Goal: Task Accomplishment & Management: Manage account settings

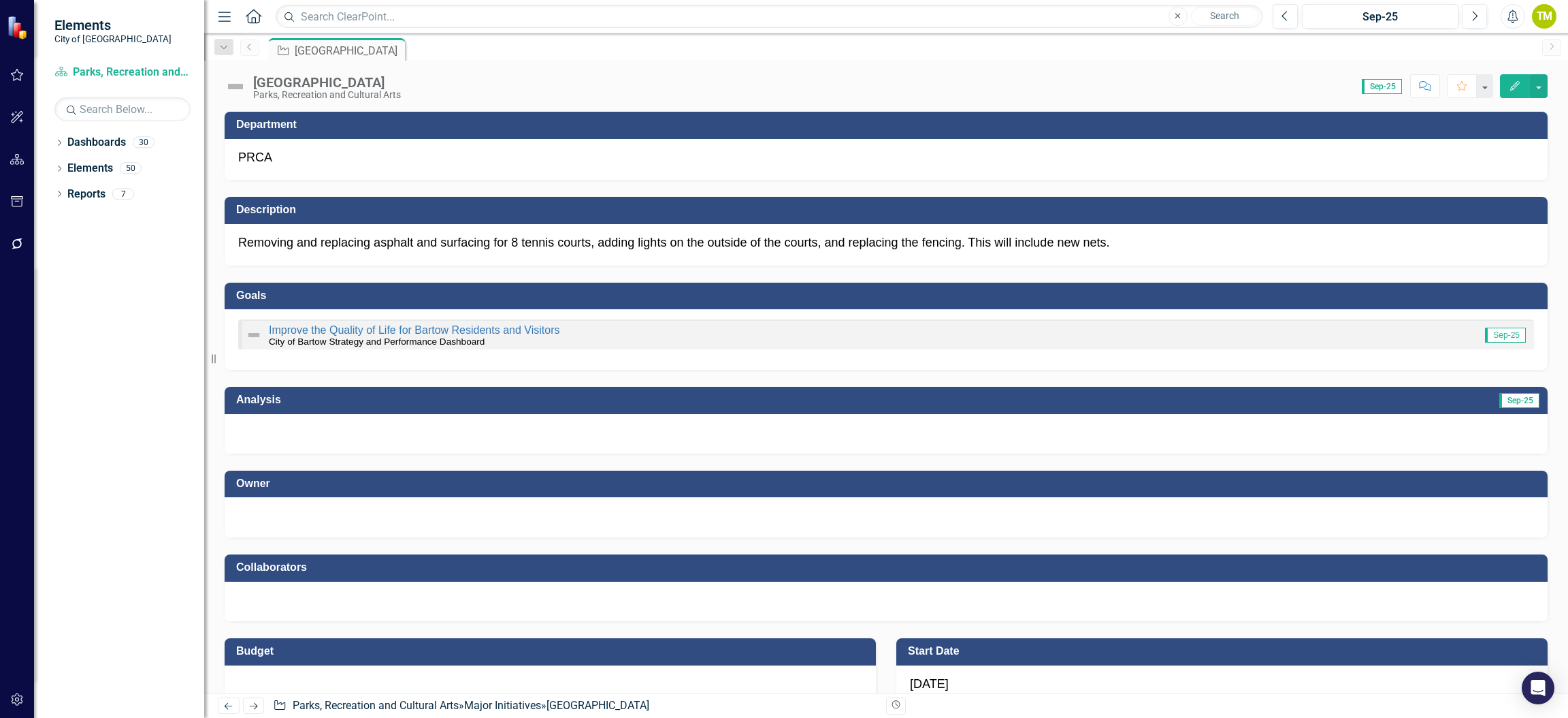
click at [250, 51] on icon "Previous" at bounding box center [249, 47] width 11 height 8
click at [94, 188] on link "Reports" at bounding box center [86, 194] width 38 height 16
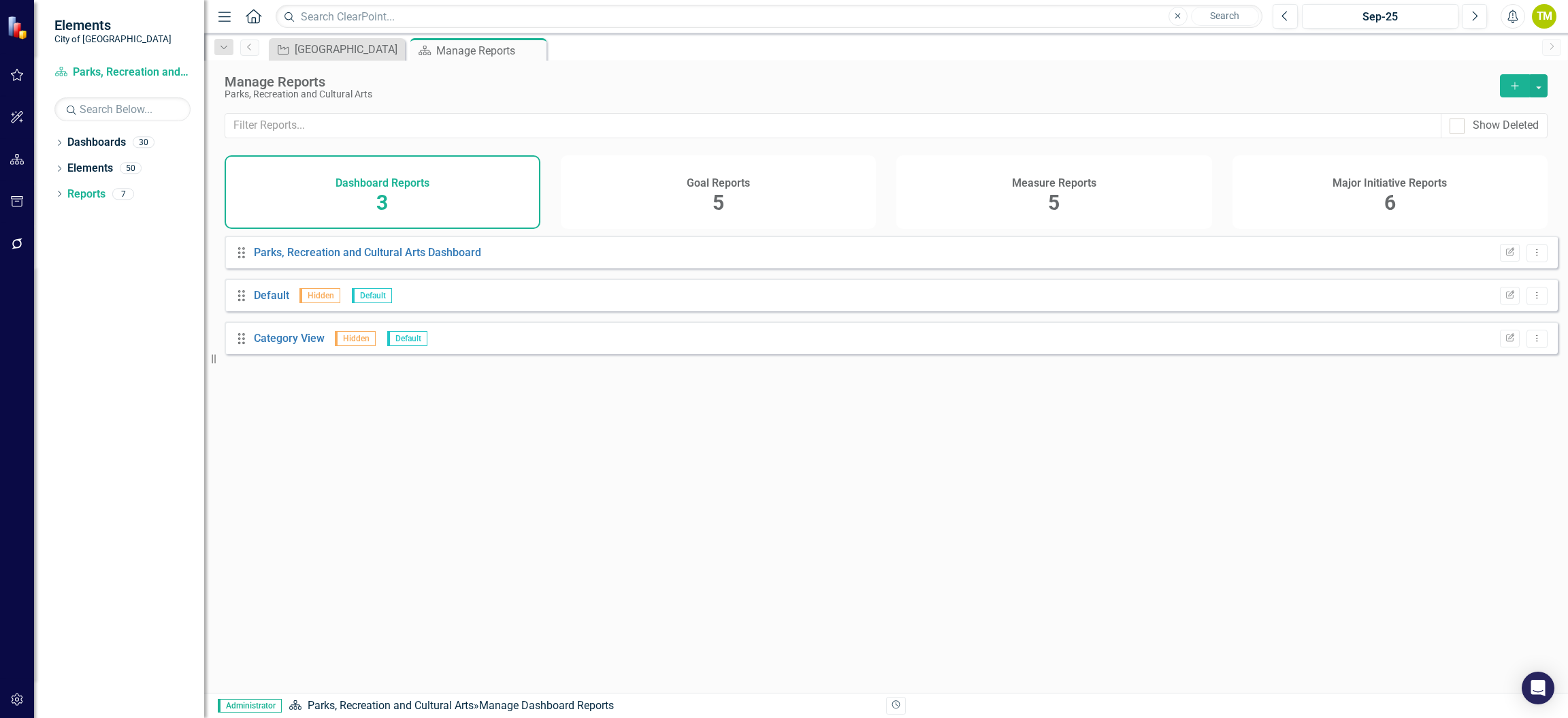
click at [1389, 206] on span "6" at bounding box center [1390, 202] width 12 height 24
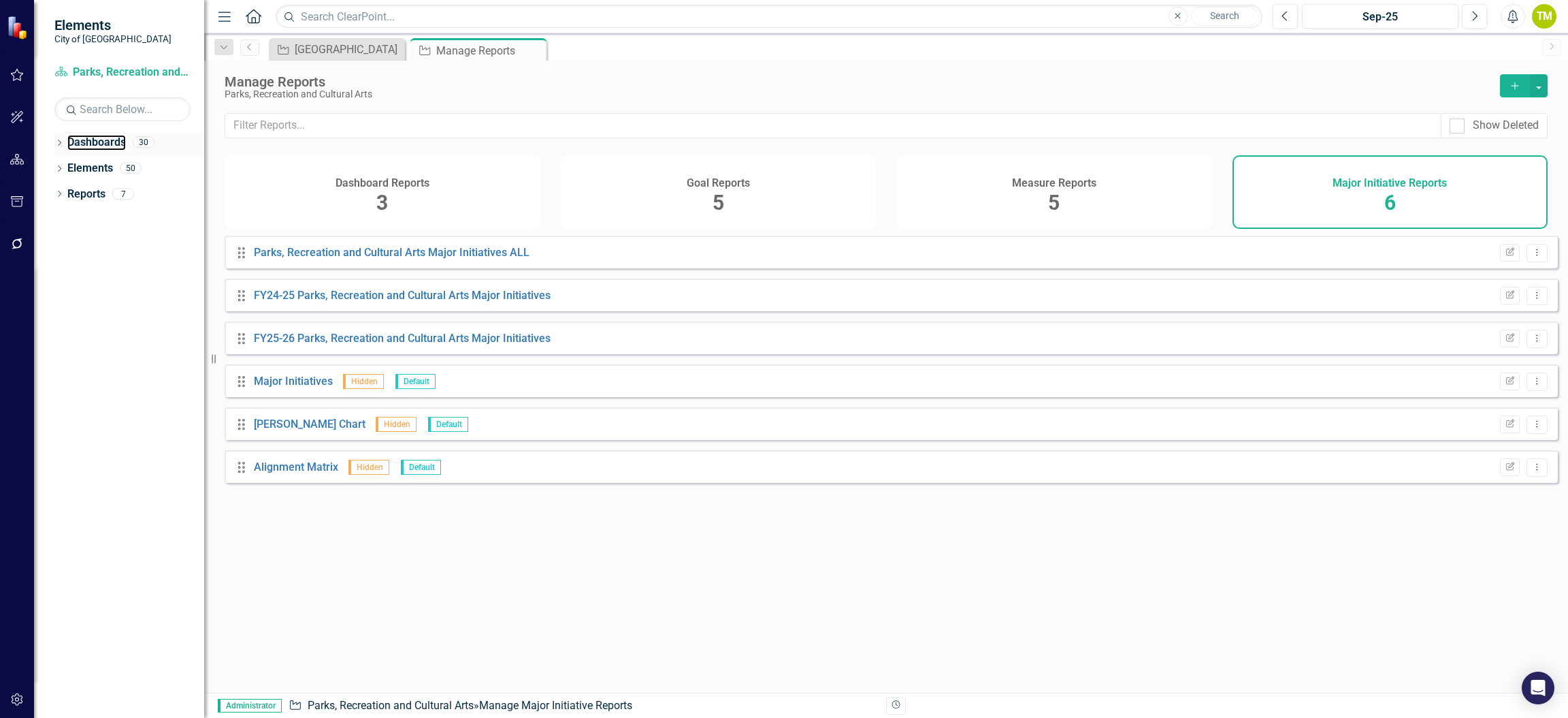
click at [89, 150] on link "Dashboards" at bounding box center [96, 142] width 58 height 16
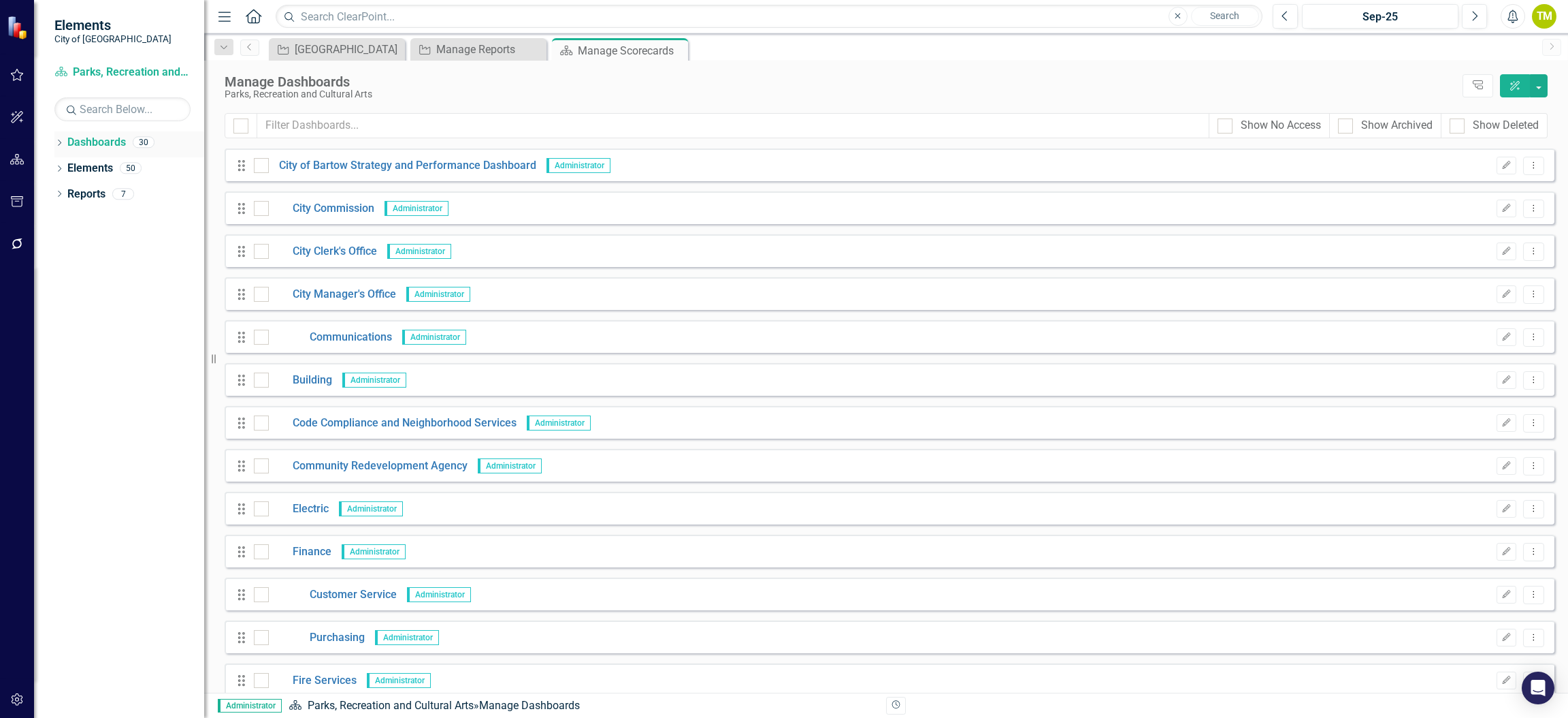
click at [62, 142] on icon "Dropdown" at bounding box center [59, 143] width 9 height 8
click at [94, 169] on link "City of Bartow Strategy and Performance Dashboard" at bounding box center [140, 169] width 130 height 16
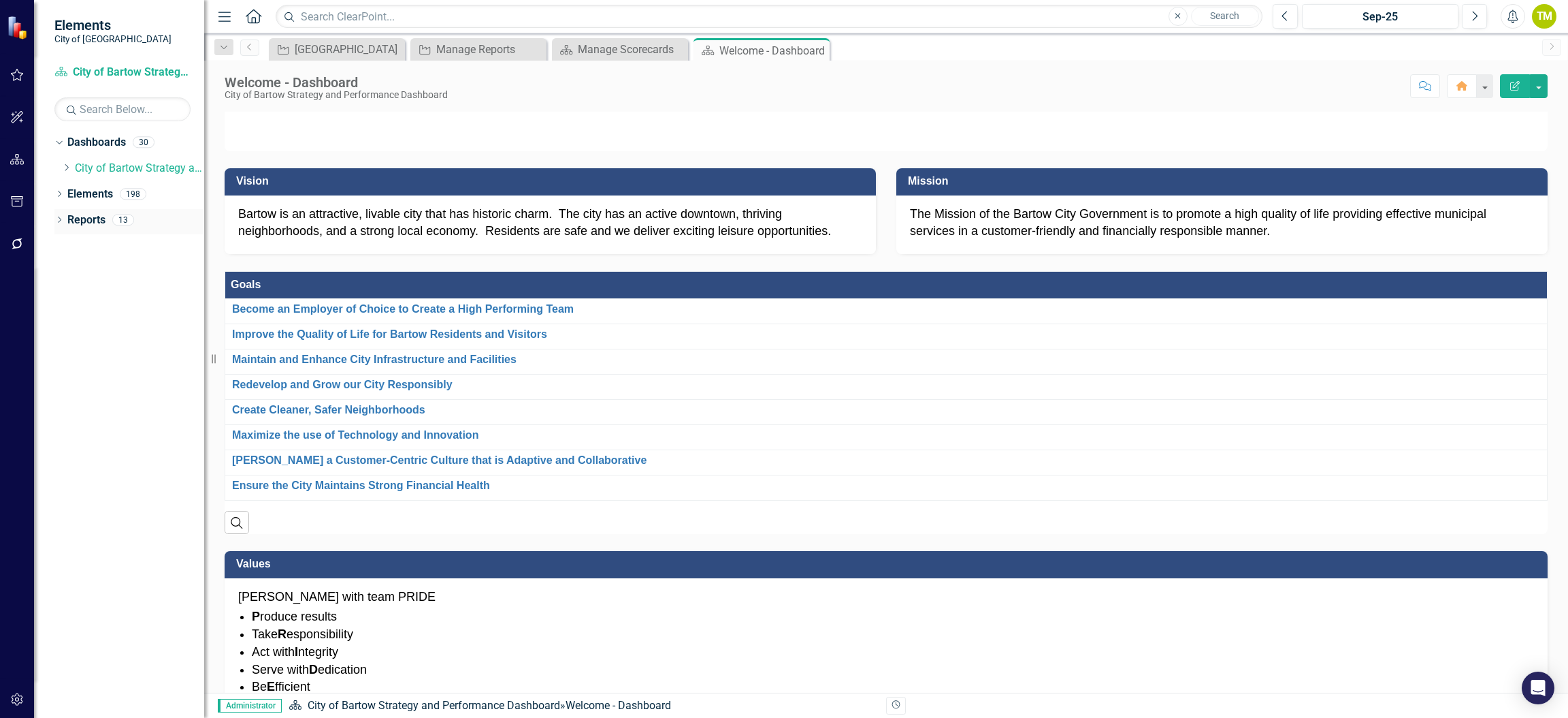
click at [61, 218] on icon "Dropdown" at bounding box center [59, 221] width 9 height 8
click at [99, 269] on div "Welcome - Dashboard" at bounding box center [138, 266] width 132 height 13
click at [96, 346] on link "Major Initiative Major Initiatives" at bounding box center [122, 344] width 98 height 16
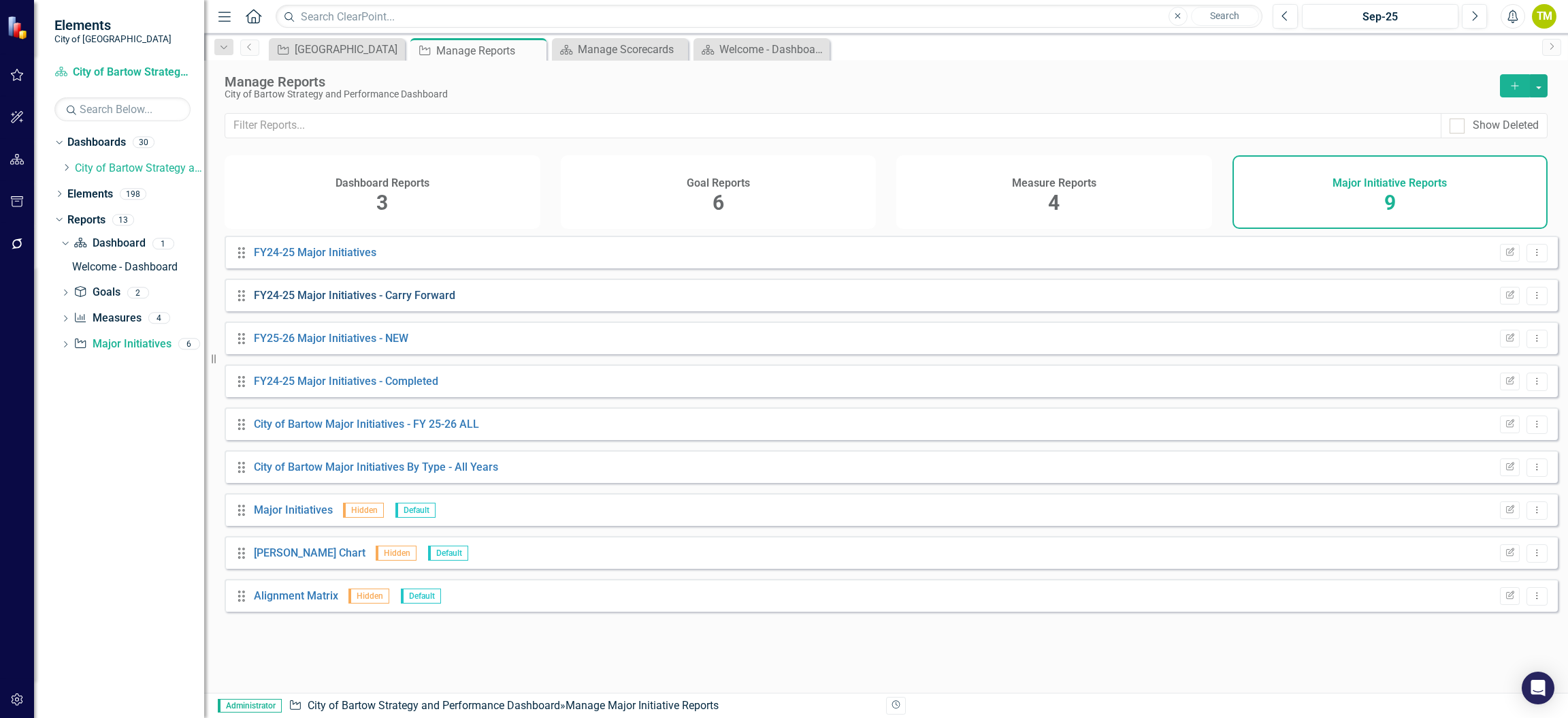
click at [336, 302] on link "FY24-25 Major Initiatives - Carry Forward" at bounding box center [354, 295] width 201 height 13
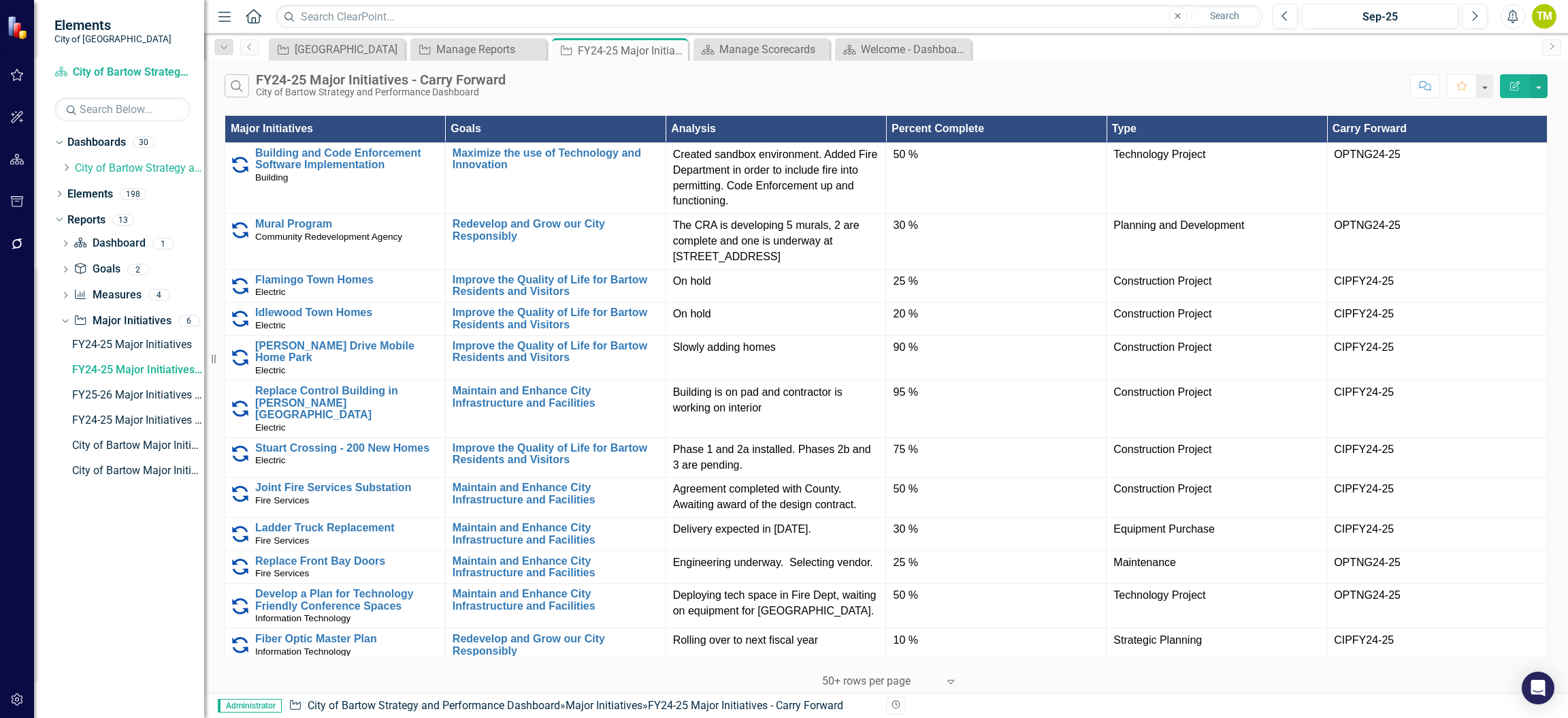
click at [1283, 128] on th "Type" at bounding box center [1217, 129] width 221 height 27
click at [1308, 126] on th "Type Sort Ascending" at bounding box center [1217, 129] width 221 height 27
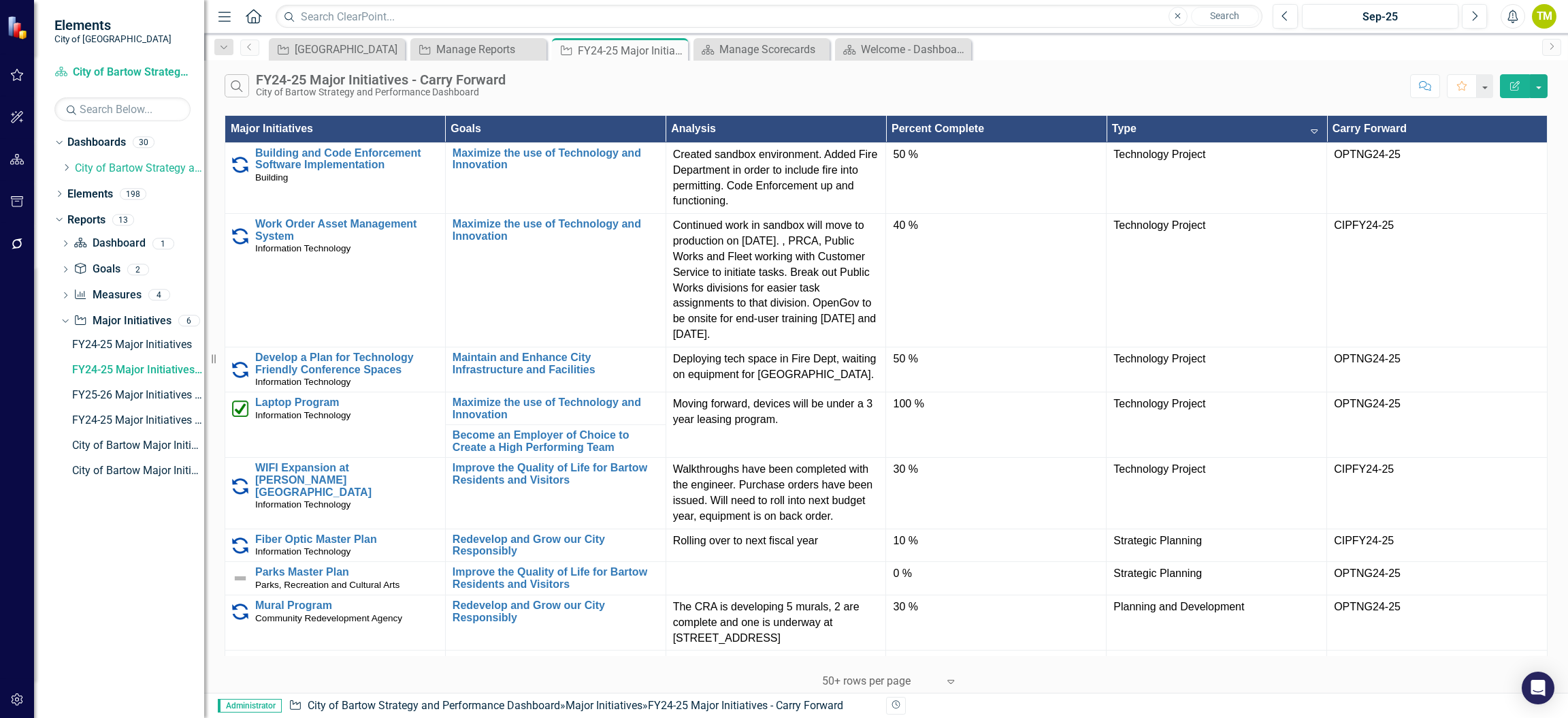
click at [1298, 132] on th "Type Sort Descending" at bounding box center [1217, 129] width 221 height 27
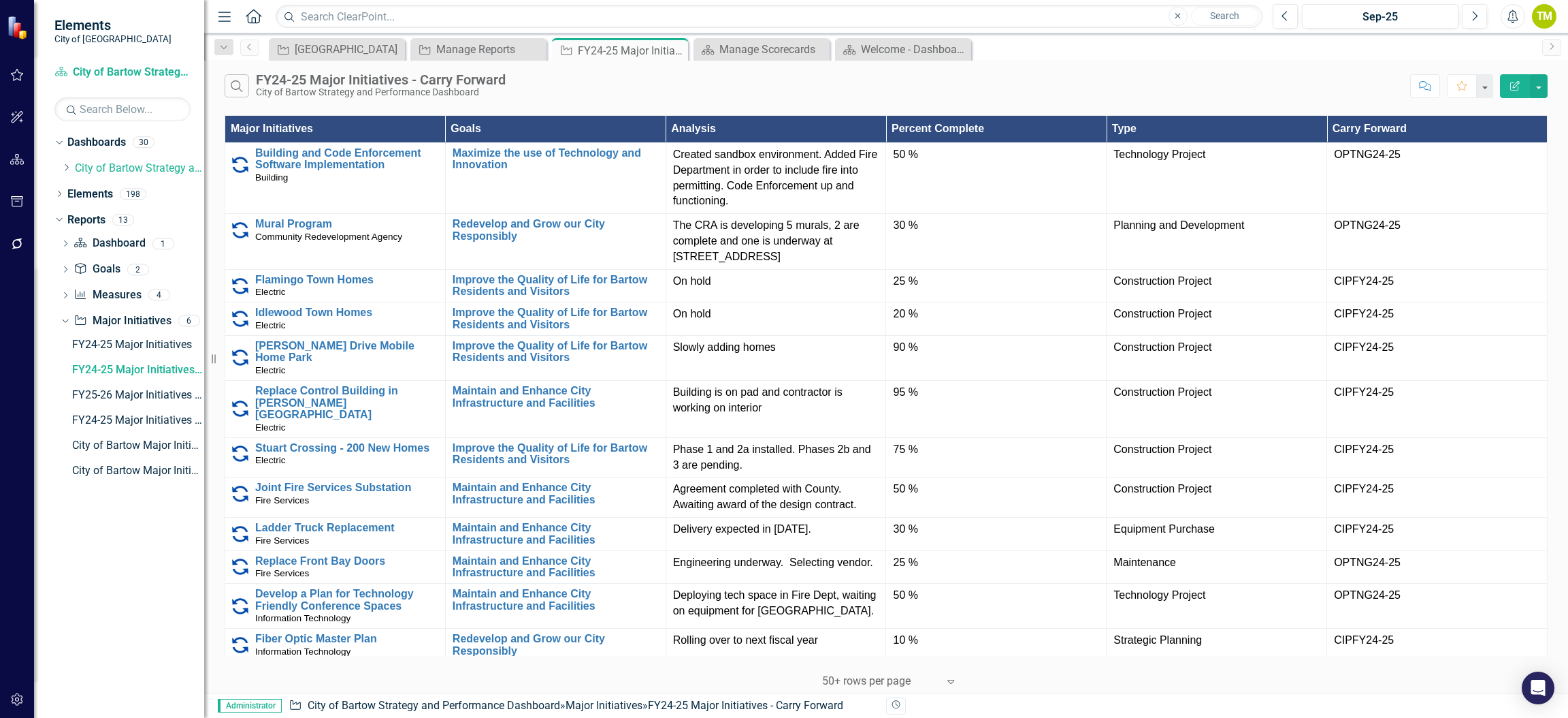
click at [1294, 126] on th "Type" at bounding box center [1217, 129] width 221 height 27
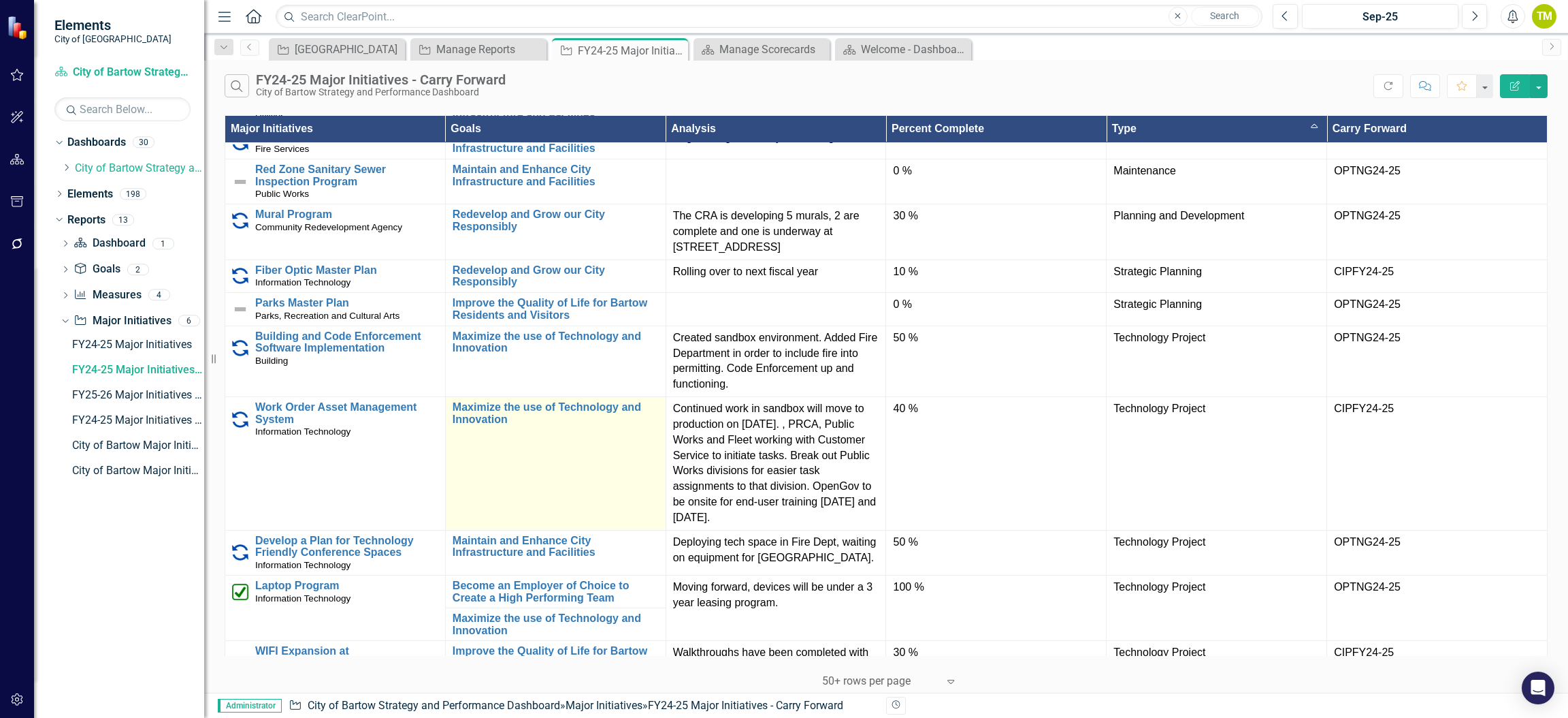
scroll to position [881, 0]
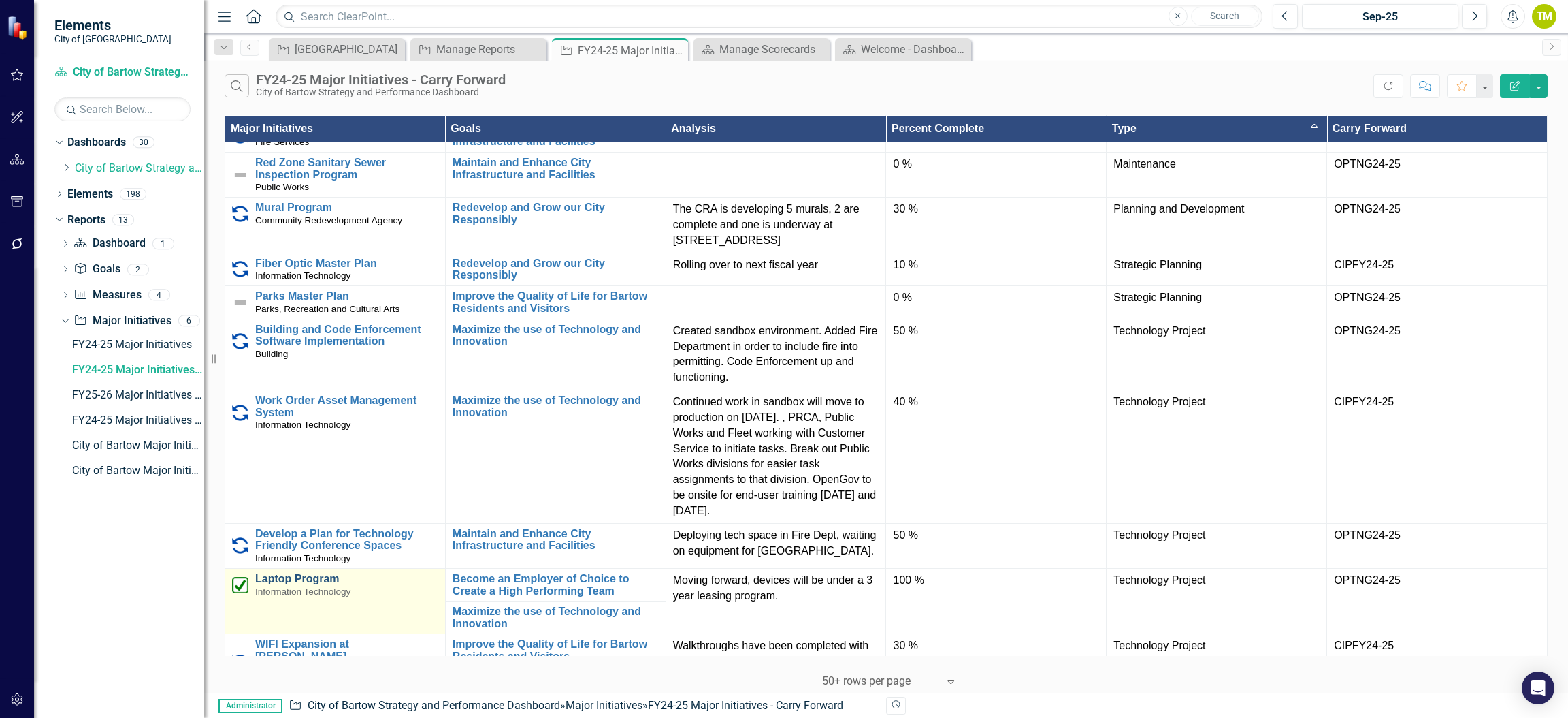
click at [317, 572] on link "Laptop Program" at bounding box center [346, 578] width 183 height 13
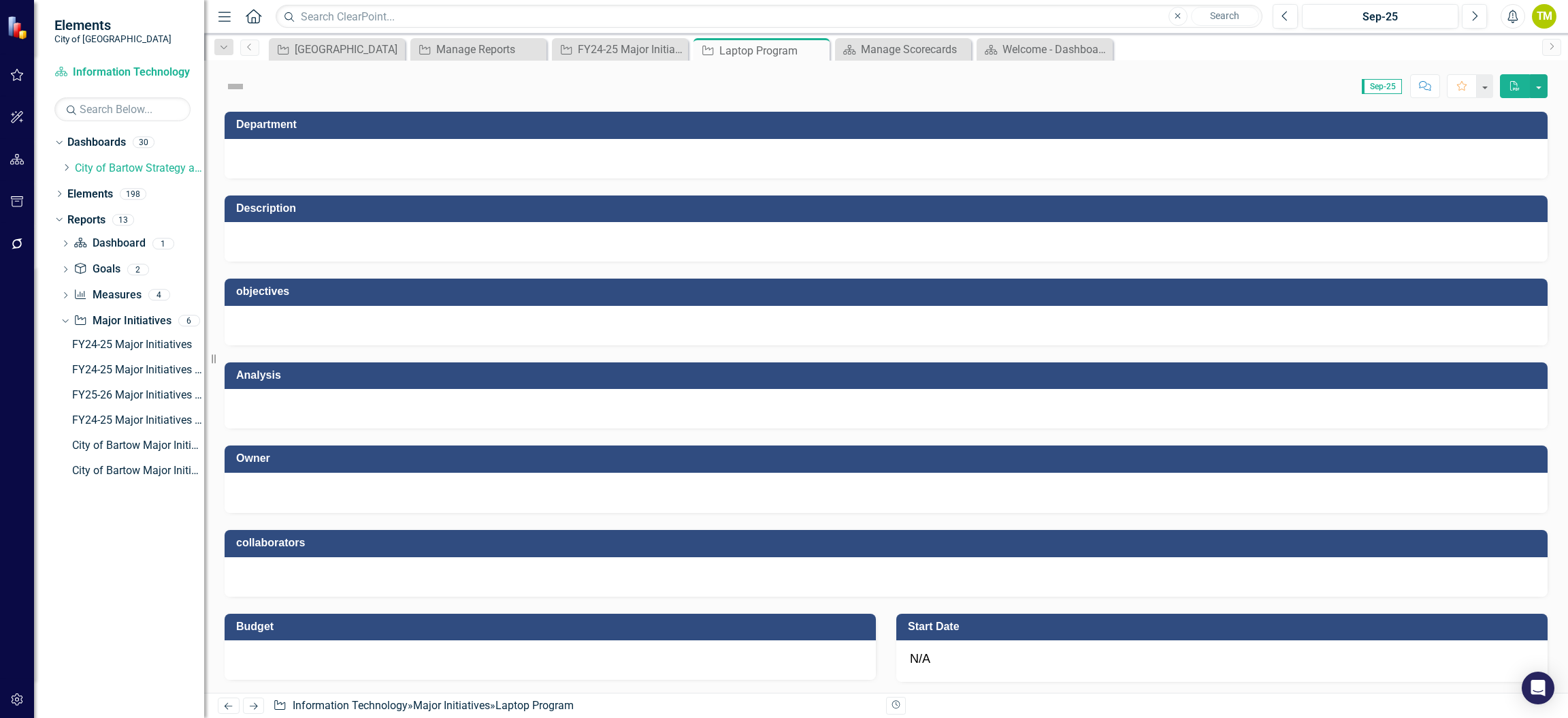
checkbox input "true"
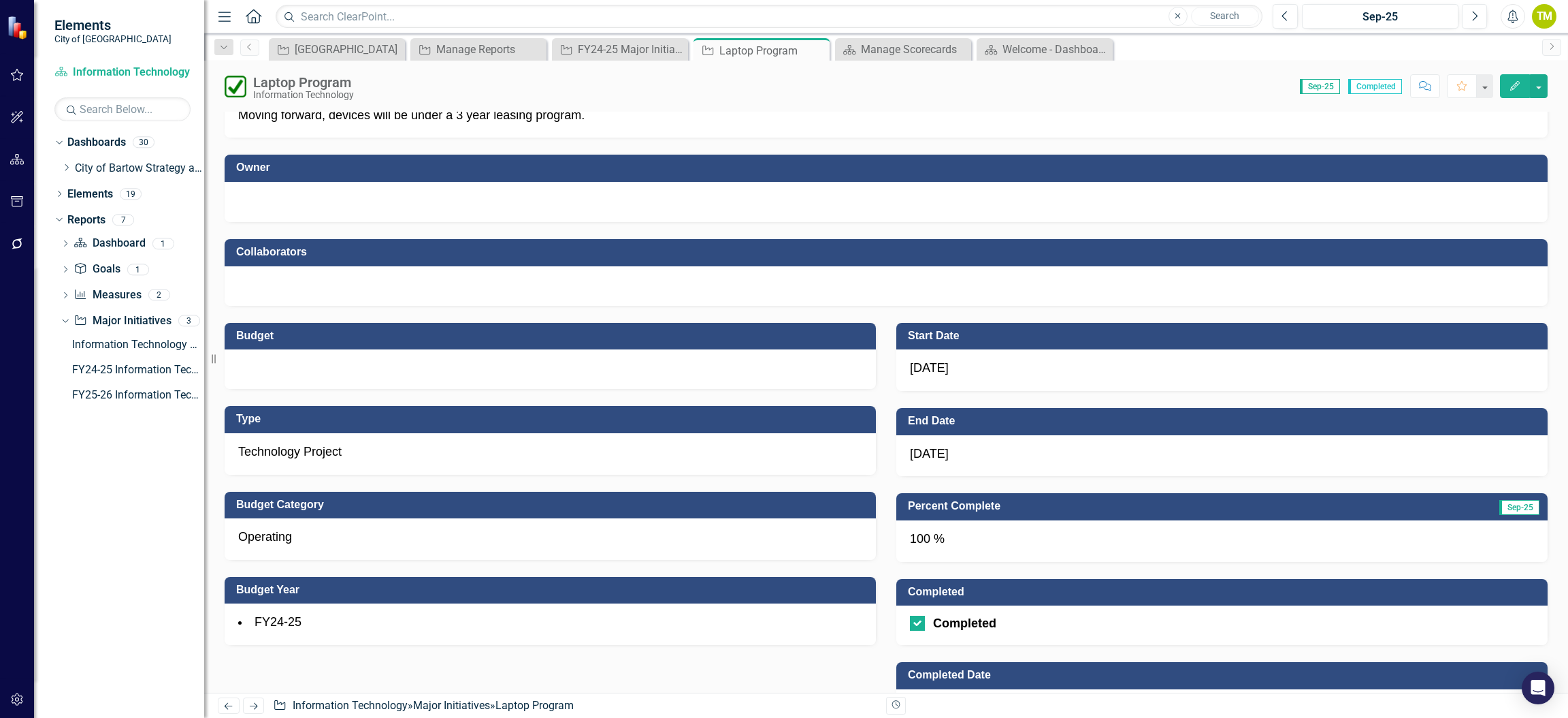
scroll to position [306, 0]
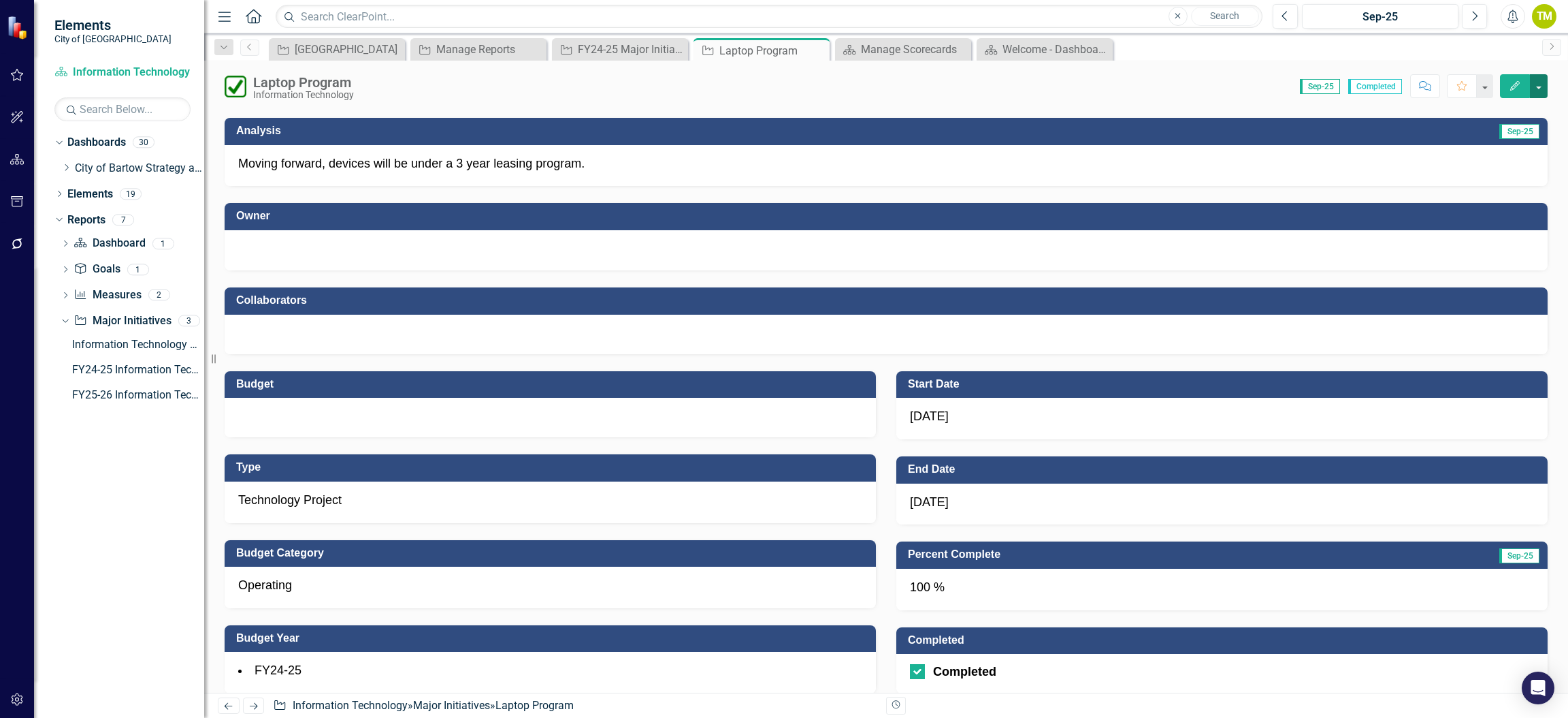
click at [1540, 93] on button "button" at bounding box center [1539, 86] width 18 height 24
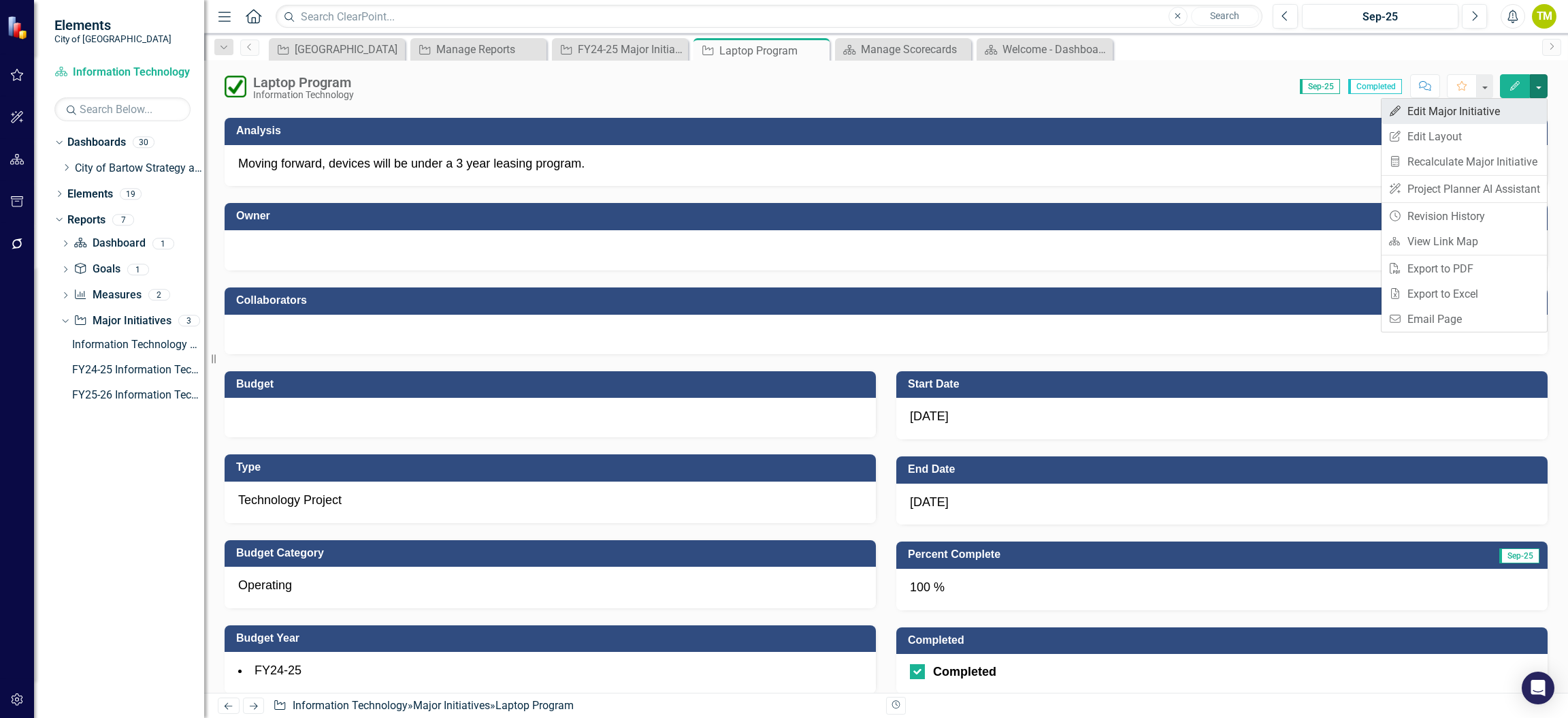
click at [1411, 120] on link "Edit Edit Major Initiative" at bounding box center [1464, 111] width 165 height 25
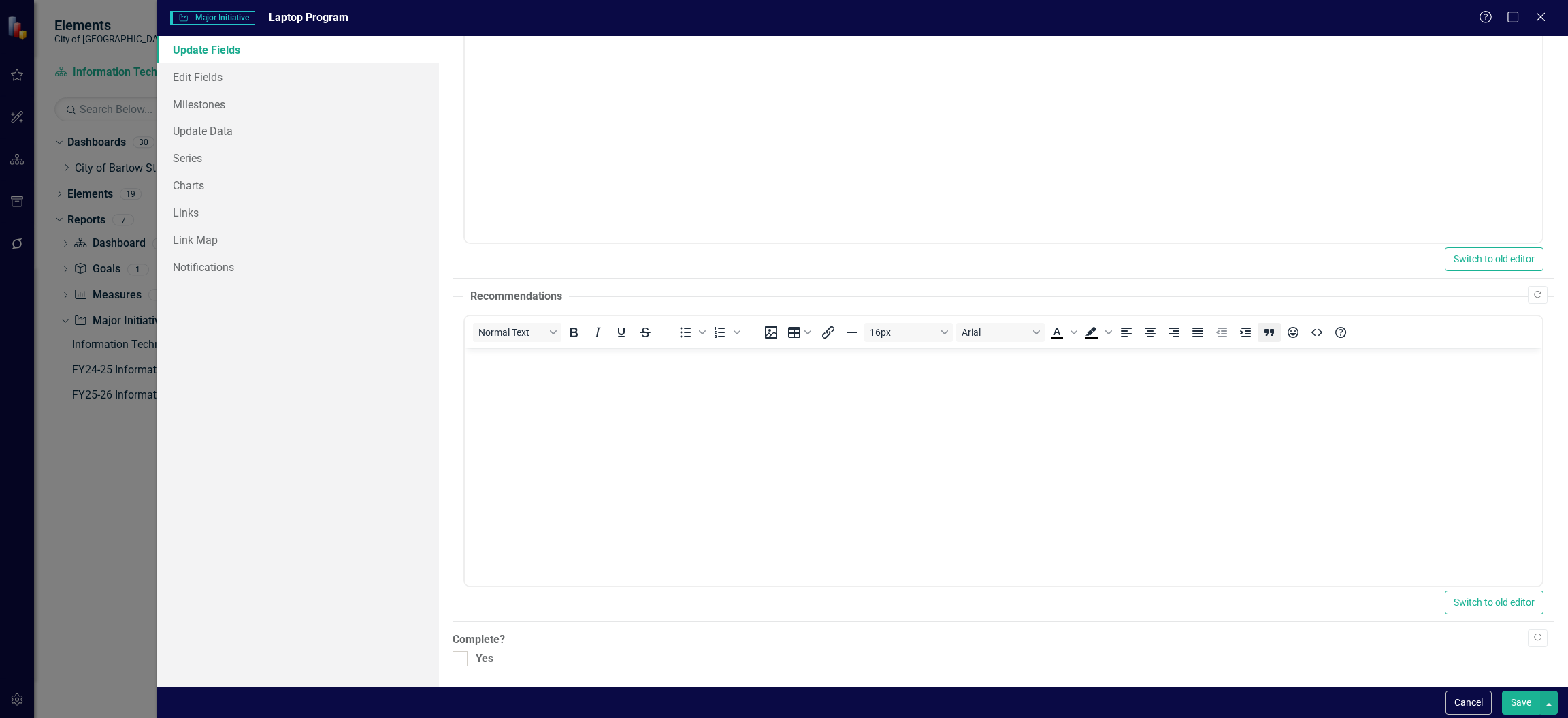
scroll to position [247, 0]
click at [190, 85] on link "Edit Fields" at bounding box center [297, 77] width 282 height 27
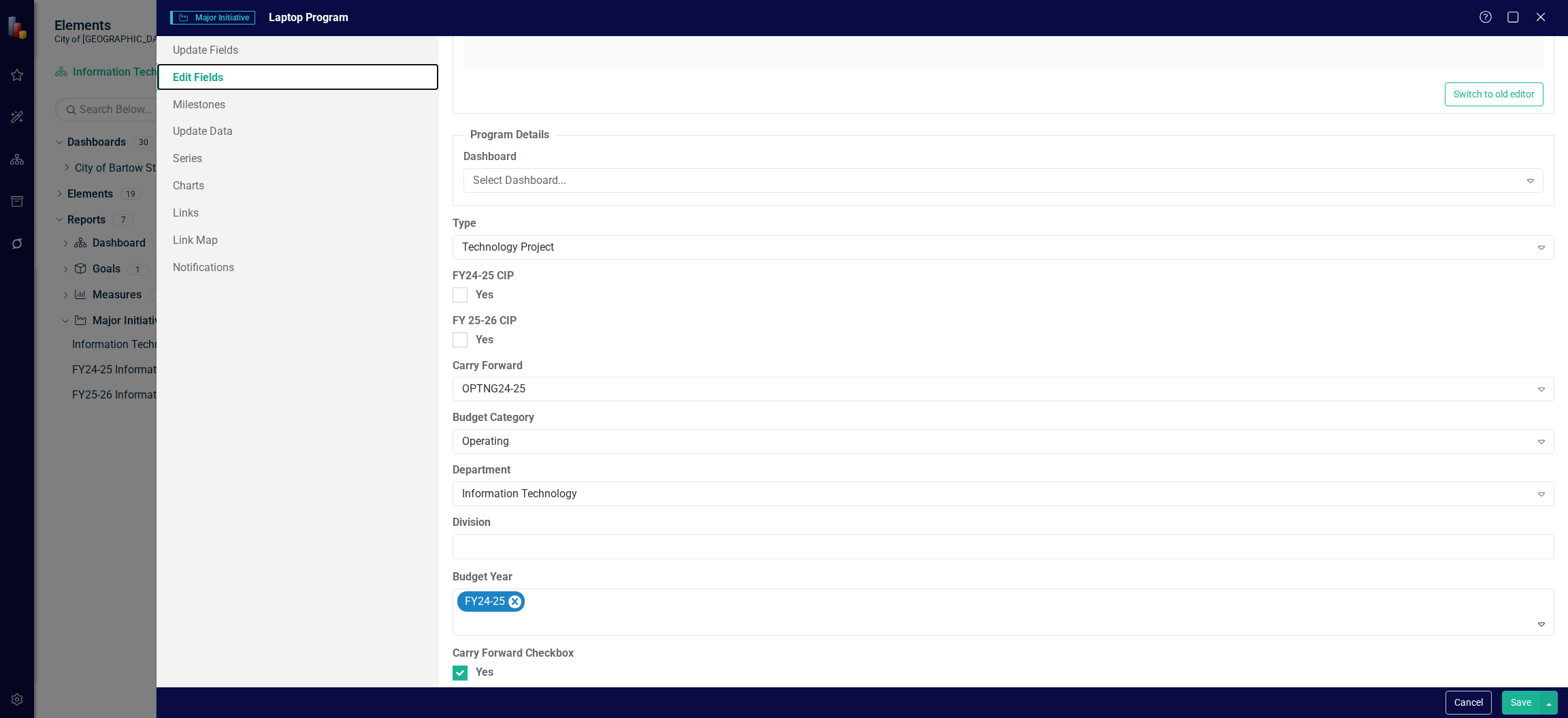
scroll to position [1370, 0]
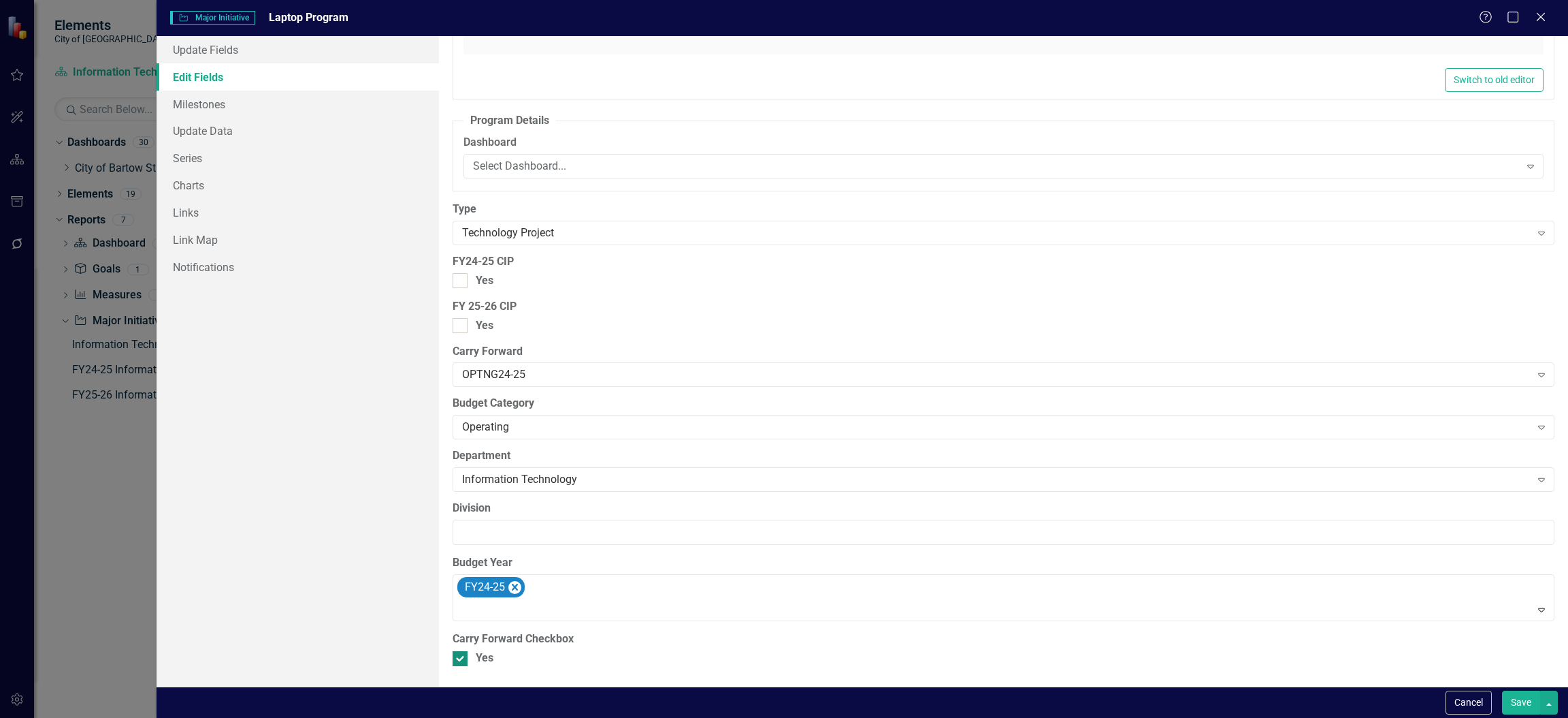
click at [459, 661] on div at bounding box center [460, 658] width 15 height 15
click at [459, 660] on input "Yes" at bounding box center [457, 655] width 9 height 9
checkbox input "false"
click at [1523, 700] on button "Save" at bounding box center [1521, 702] width 38 height 24
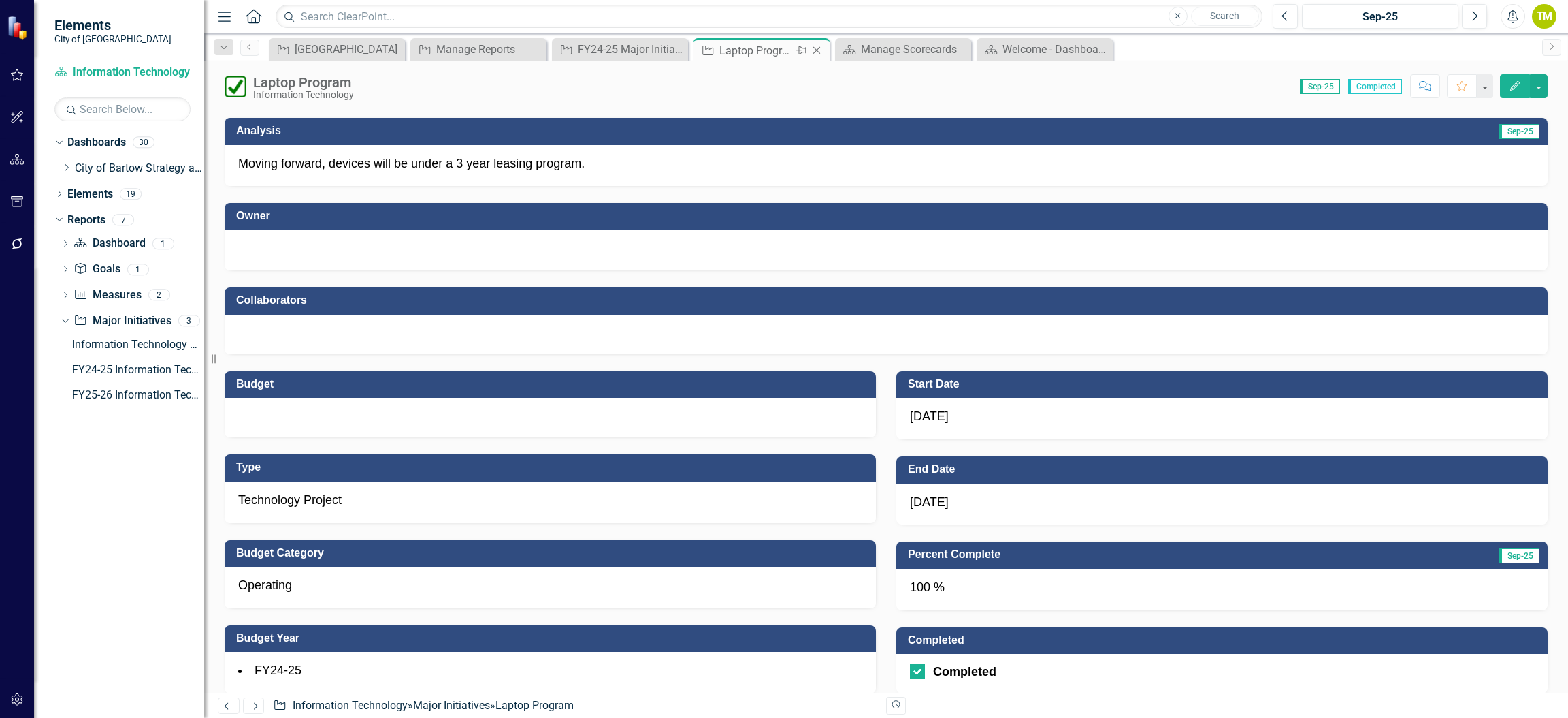
click at [725, 45] on div "Laptop Program" at bounding box center [756, 51] width 72 height 17
click at [959, 45] on icon "Close" at bounding box center [959, 50] width 13 height 11
click at [648, 46] on div "FY24-25 Major Initiatives - Carry Forward" at bounding box center [623, 49] width 90 height 17
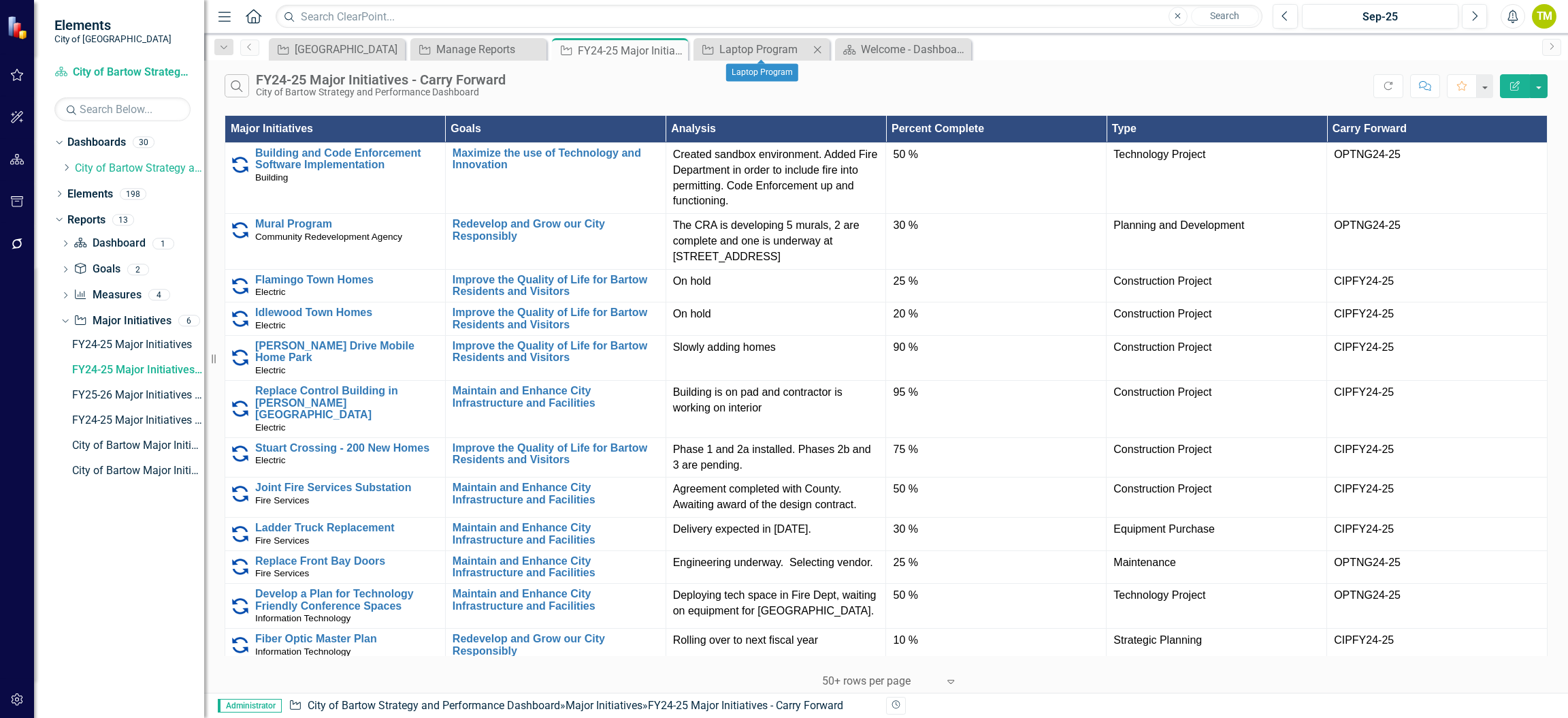
click at [821, 52] on icon at bounding box center [817, 49] width 8 height 8
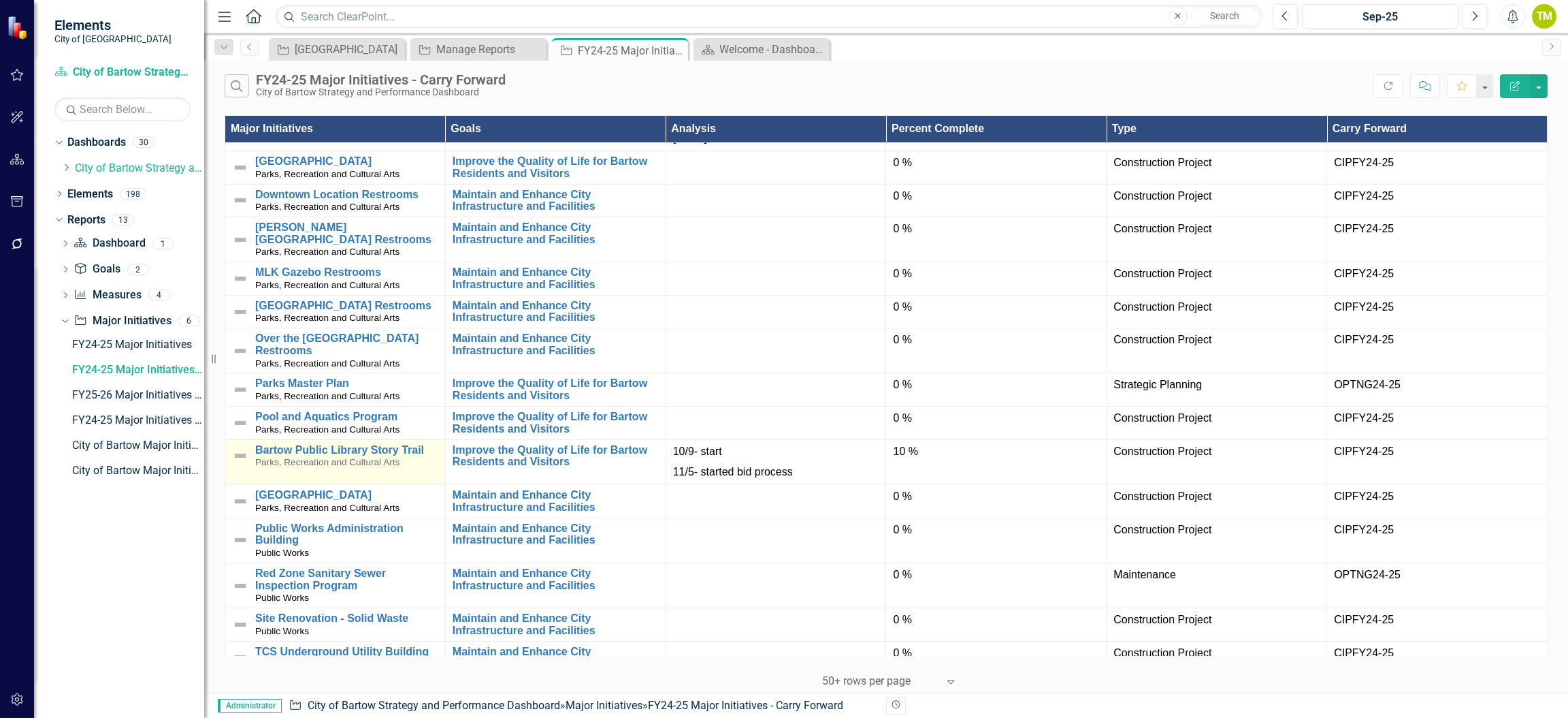
scroll to position [816, 0]
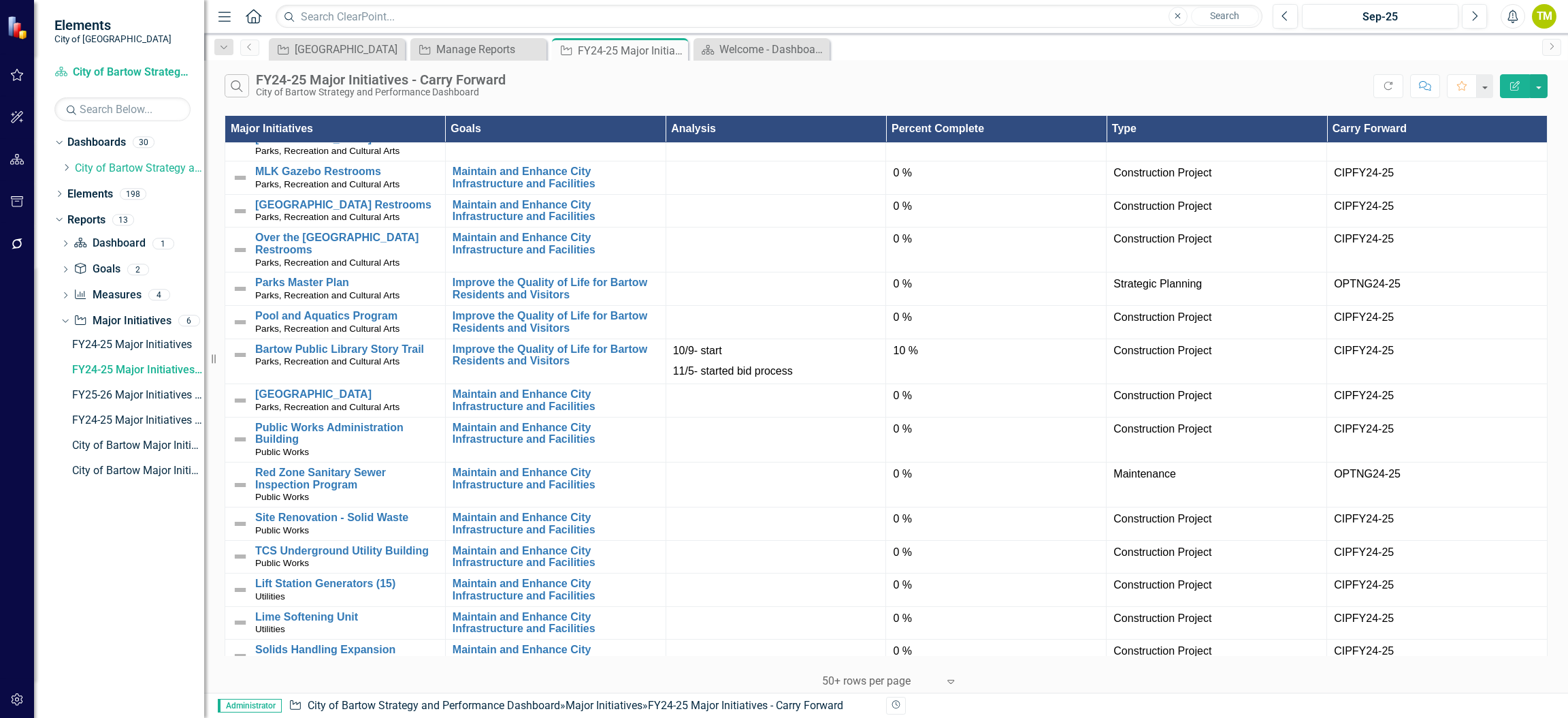
click at [1217, 122] on th "Type" at bounding box center [1217, 129] width 221 height 27
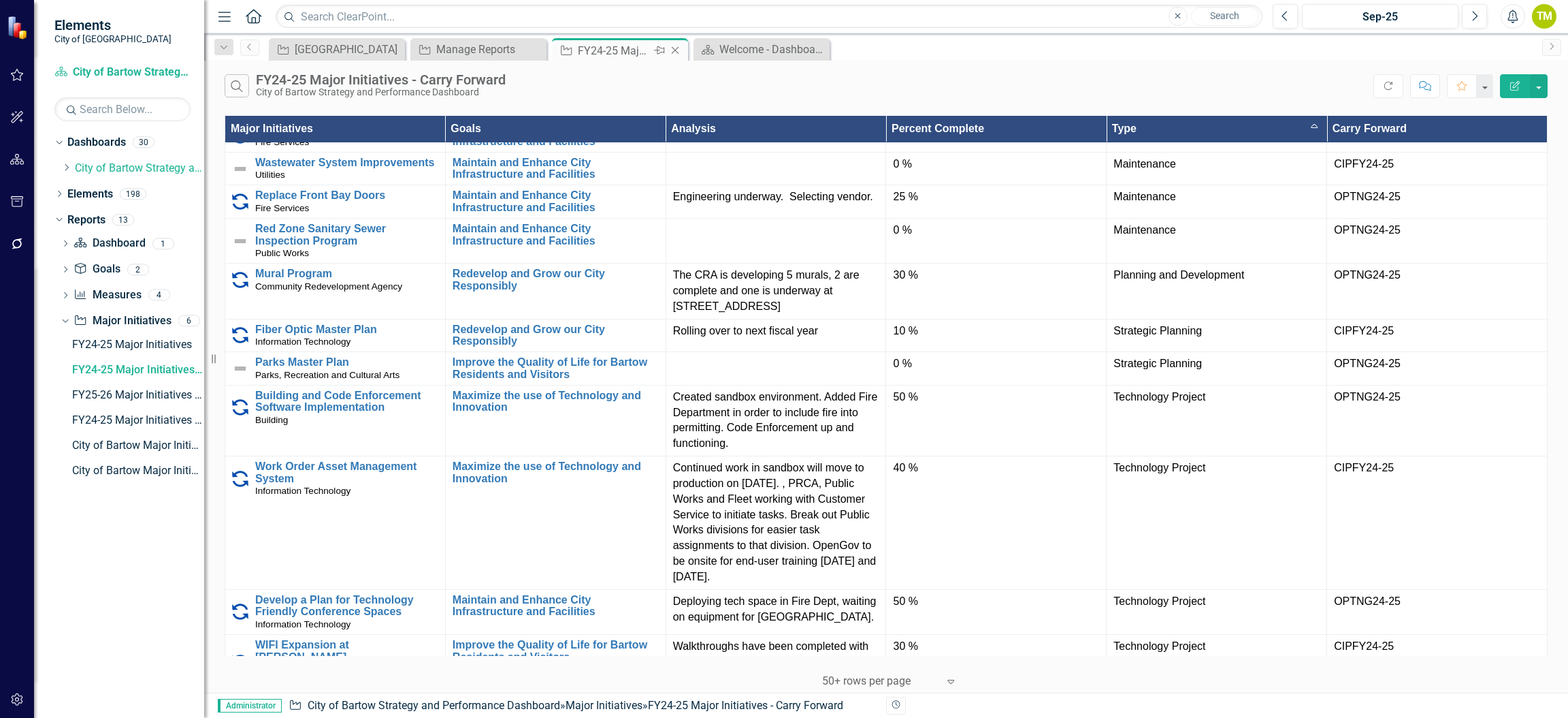
click at [681, 51] on icon "Close" at bounding box center [675, 50] width 13 height 11
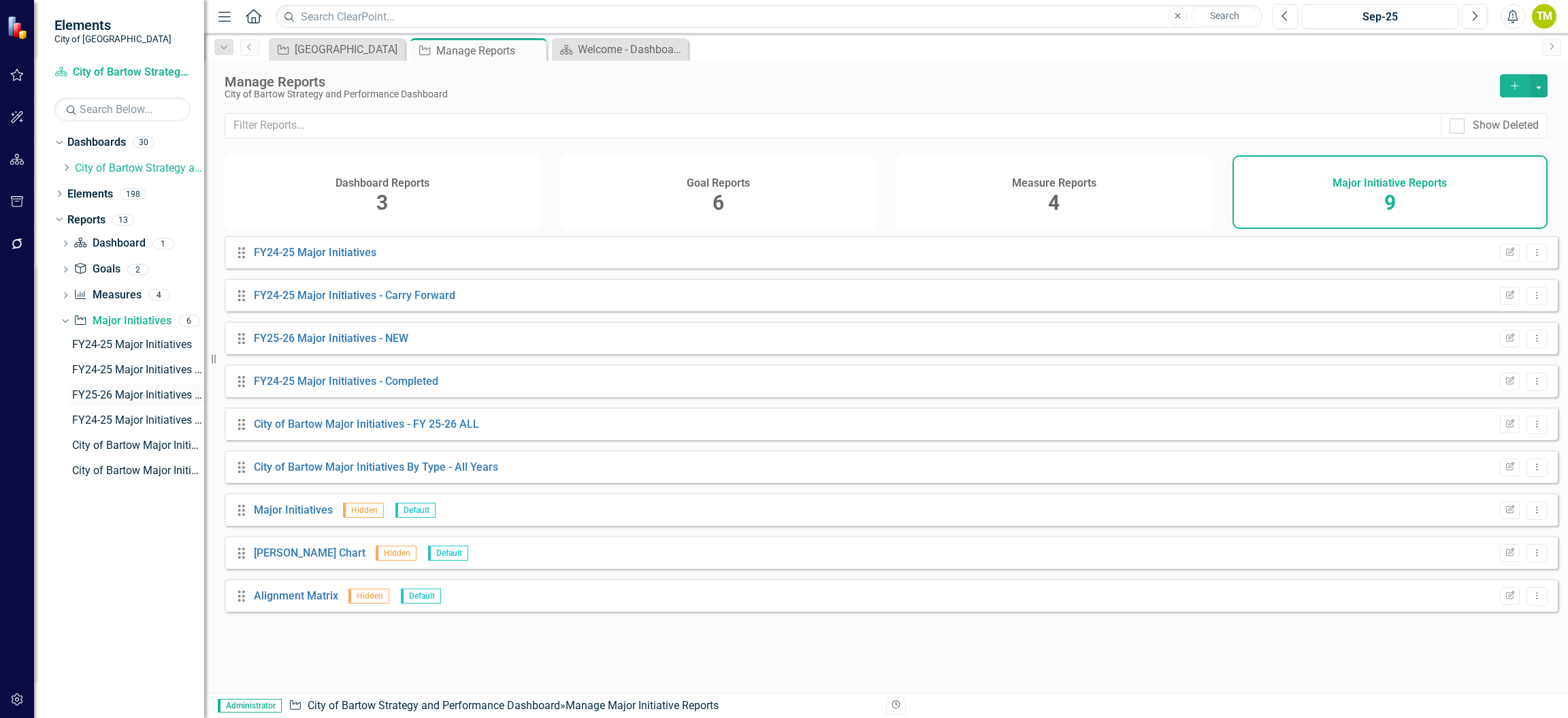
click at [87, 395] on div "FY25-26 Major Initiatives - NEW" at bounding box center [138, 394] width 132 height 13
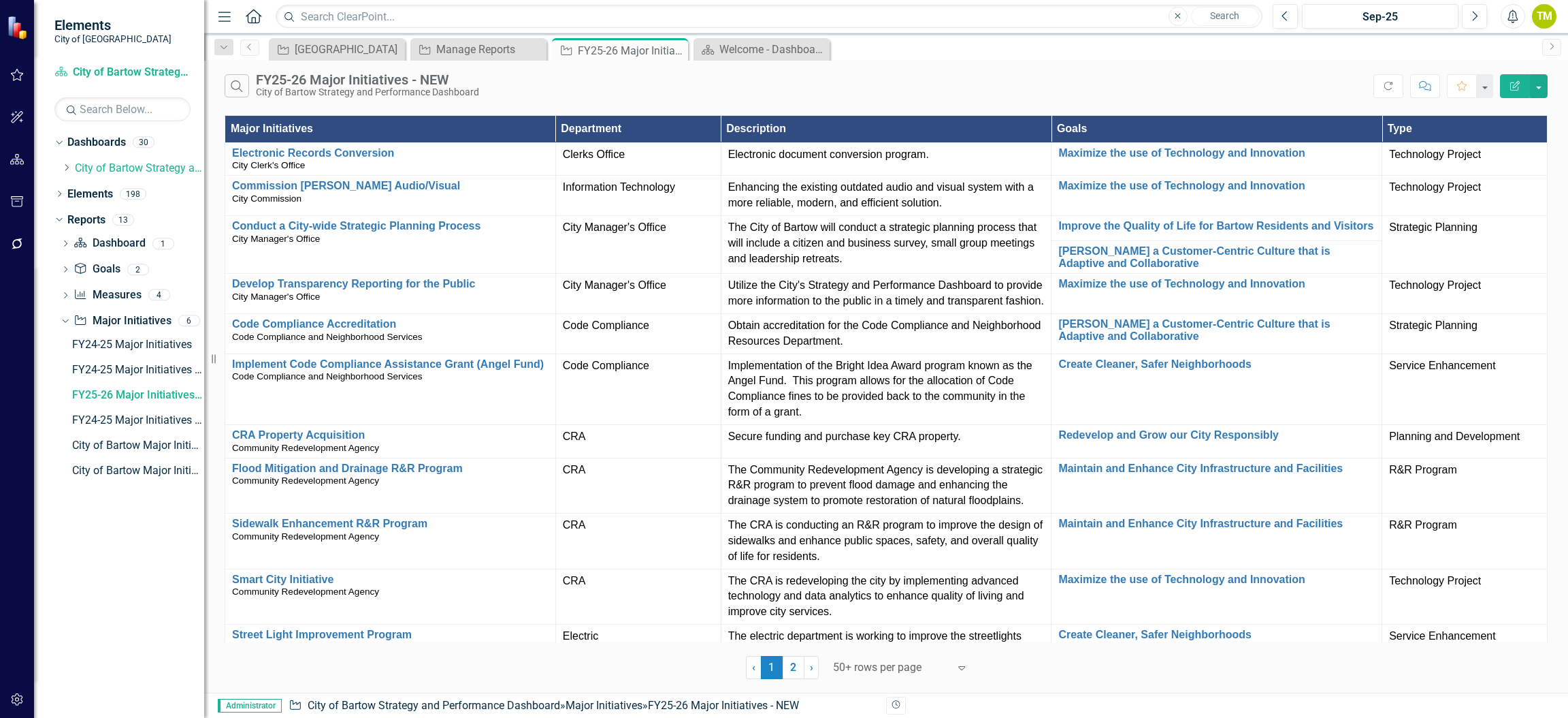
click at [1405, 134] on th "Type" at bounding box center [1465, 129] width 165 height 27
click at [1408, 134] on th "Type Sort Ascending" at bounding box center [1465, 129] width 165 height 27
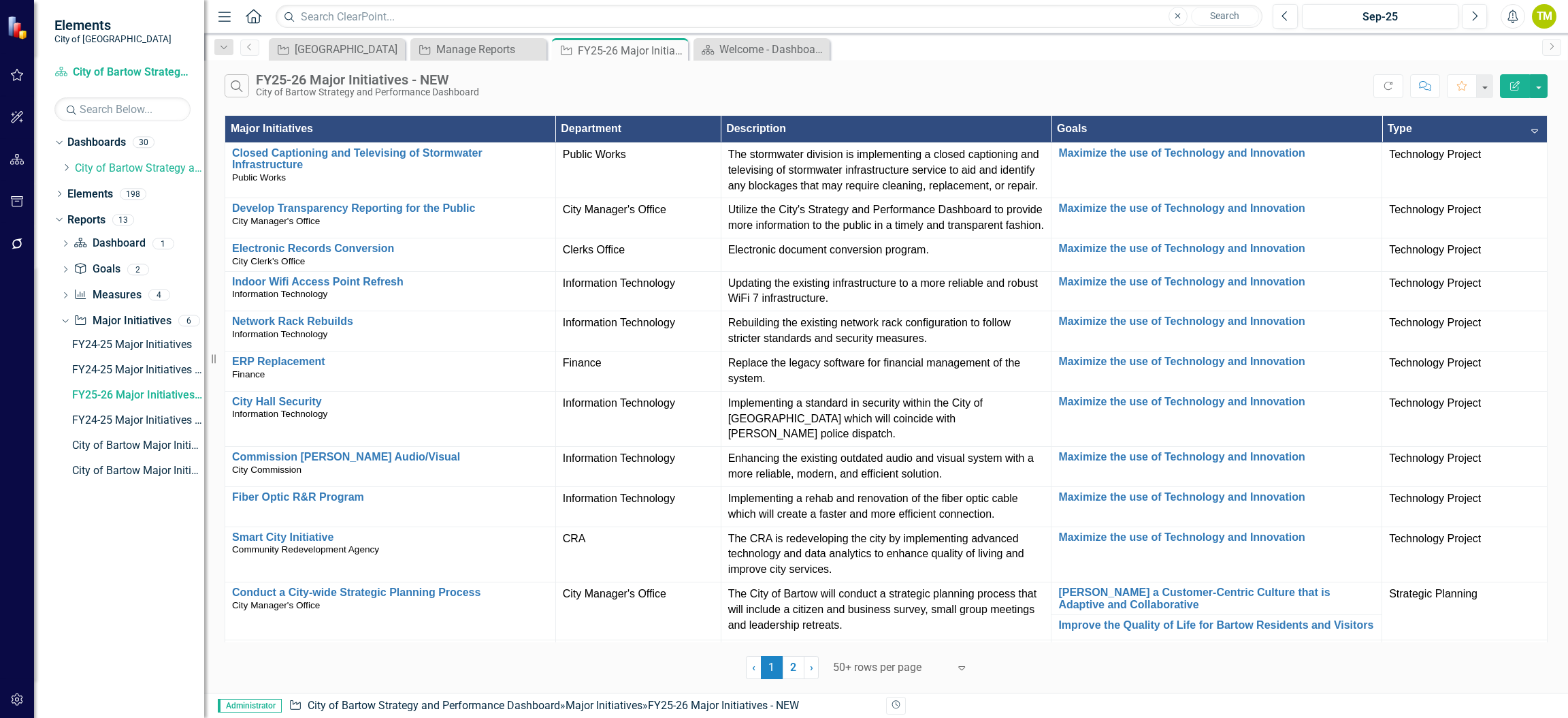
click at [1455, 124] on th "Type Sort Descending" at bounding box center [1465, 129] width 165 height 27
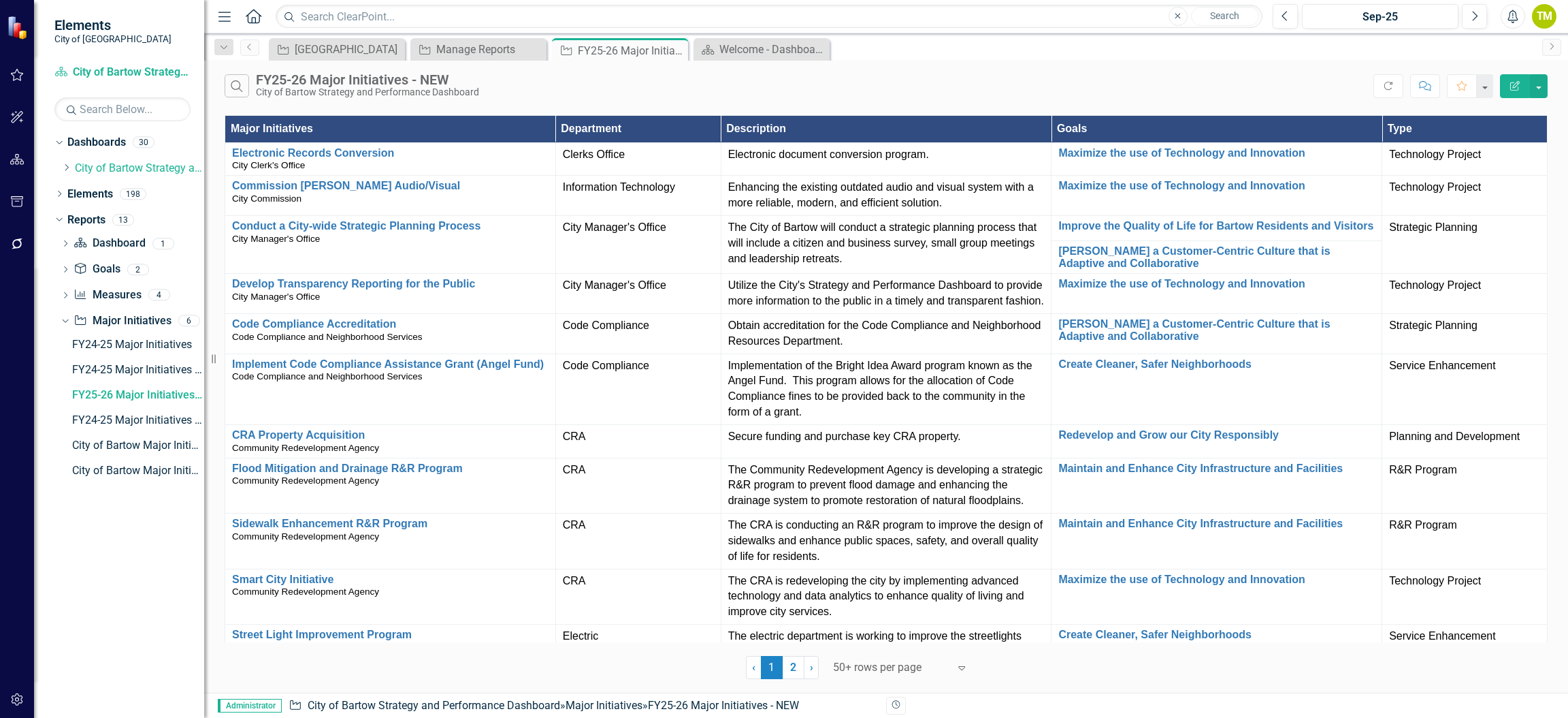
click at [1442, 137] on th "Type" at bounding box center [1465, 129] width 165 height 27
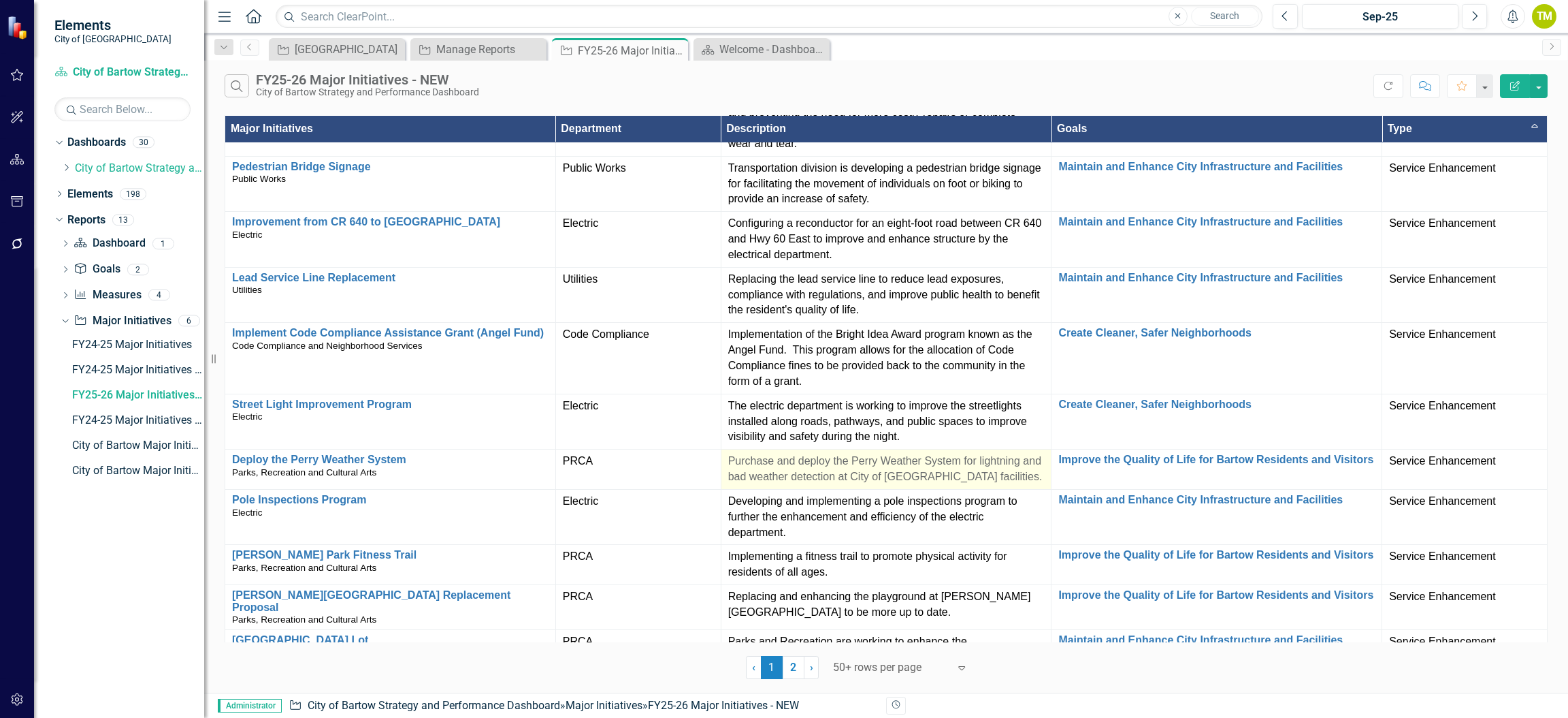
scroll to position [2003, 0]
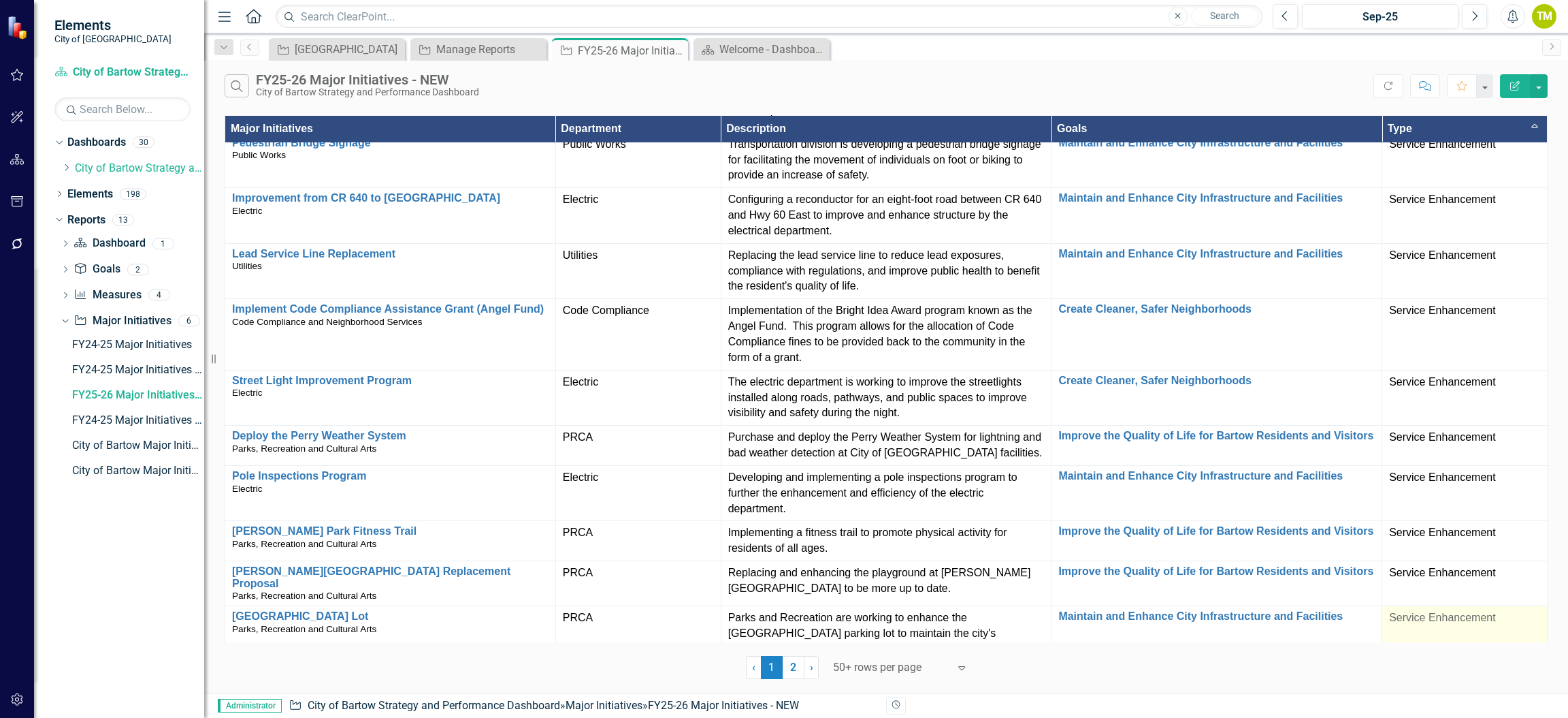
click at [1455, 612] on span "Service Enhancement" at bounding box center [1442, 618] width 107 height 12
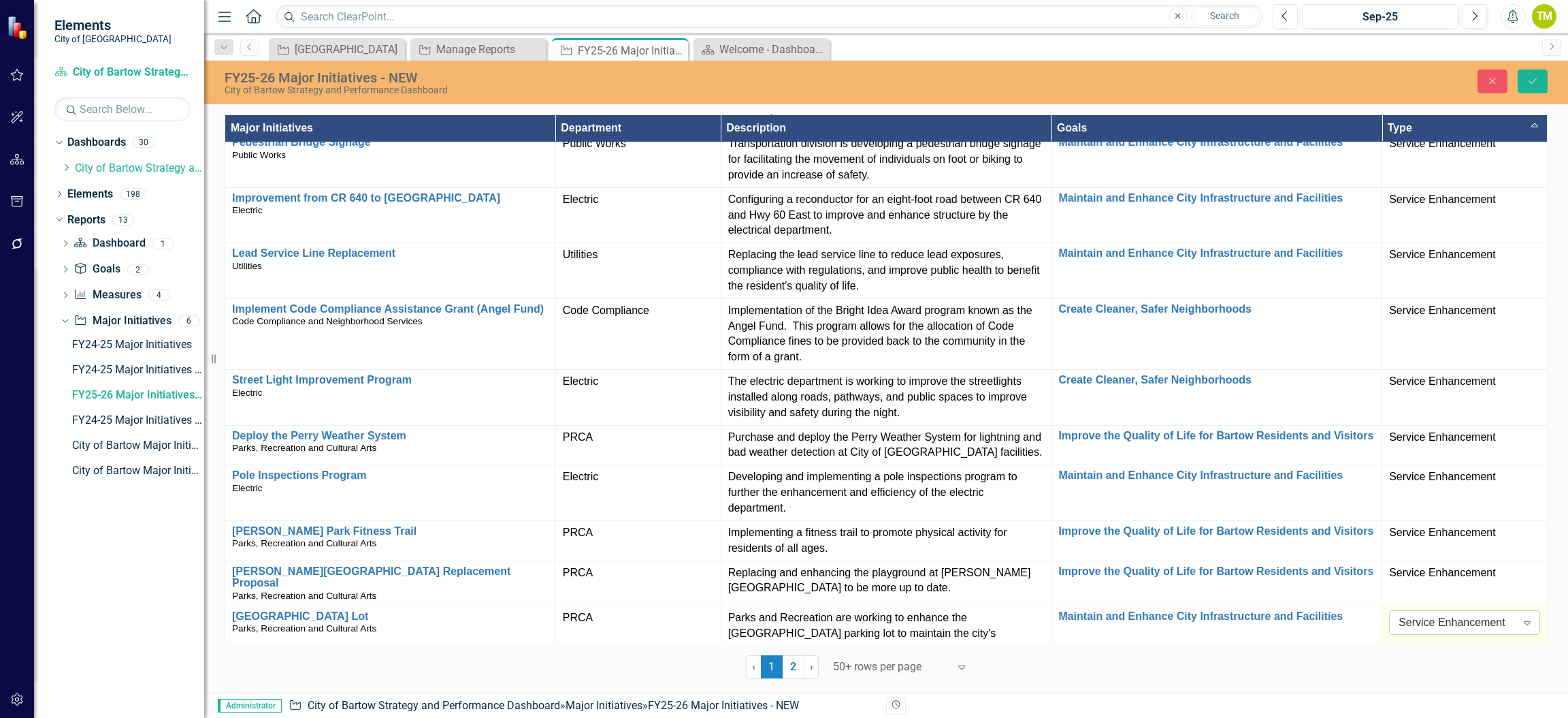
click at [1487, 614] on div "Service Enhancement" at bounding box center [1457, 622] width 117 height 16
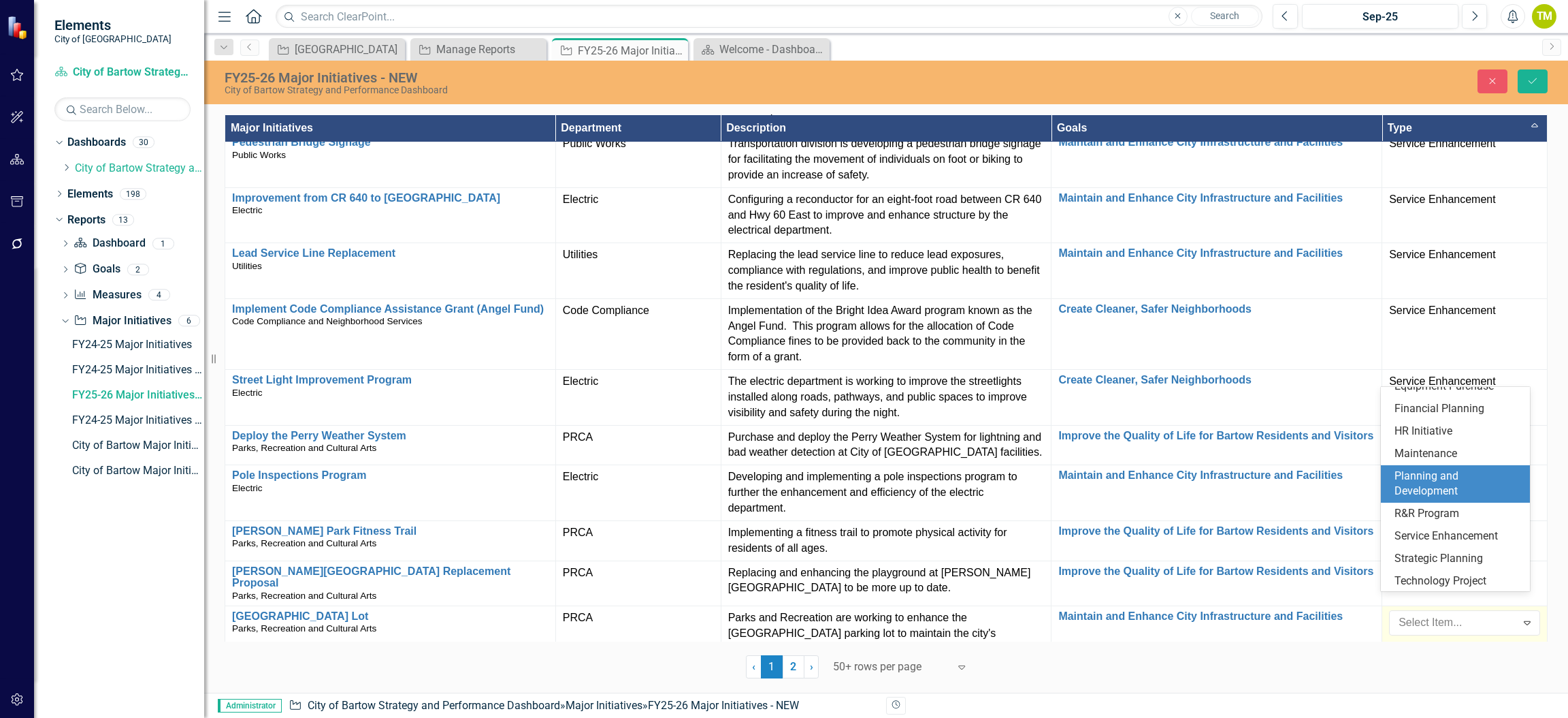
scroll to position [0, 0]
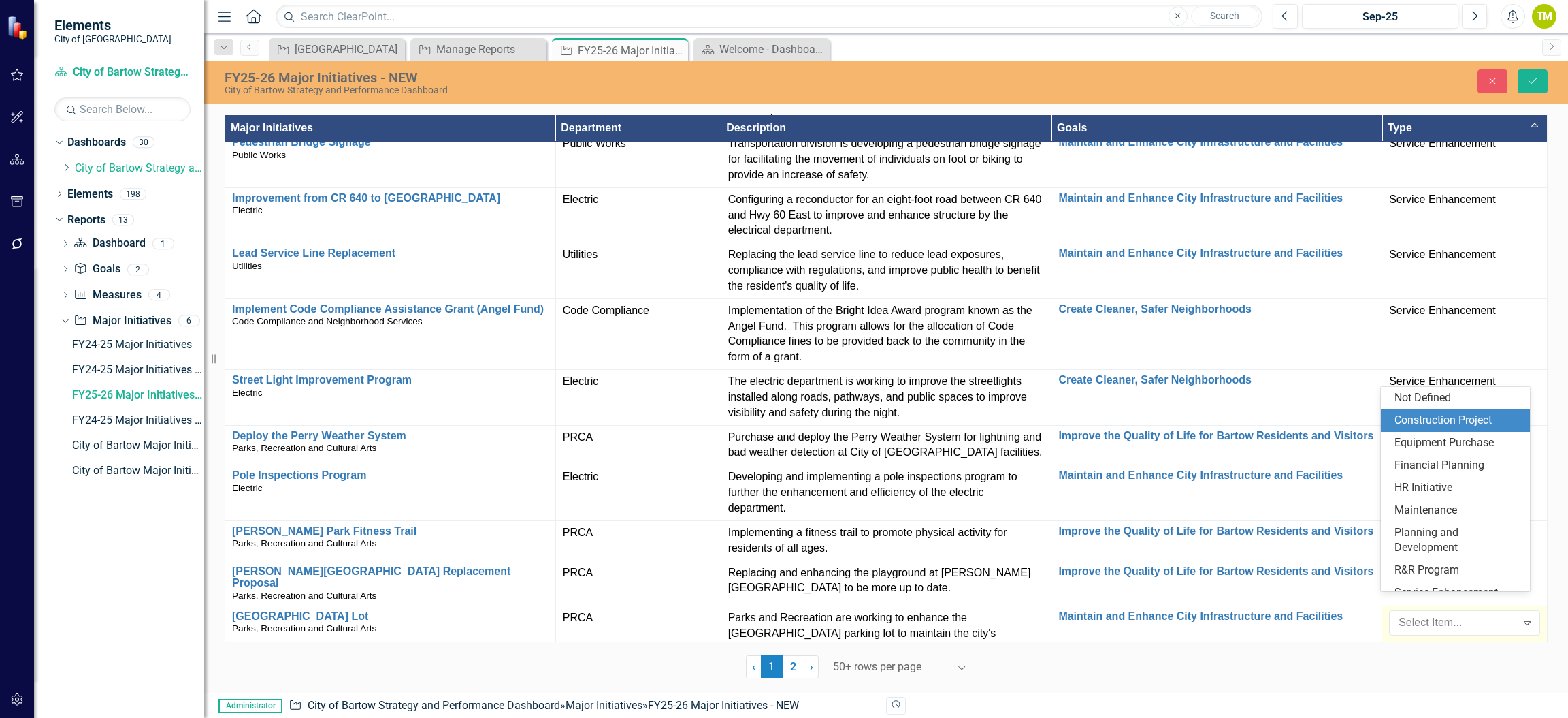
click at [1405, 422] on div "Construction Project" at bounding box center [1458, 421] width 128 height 16
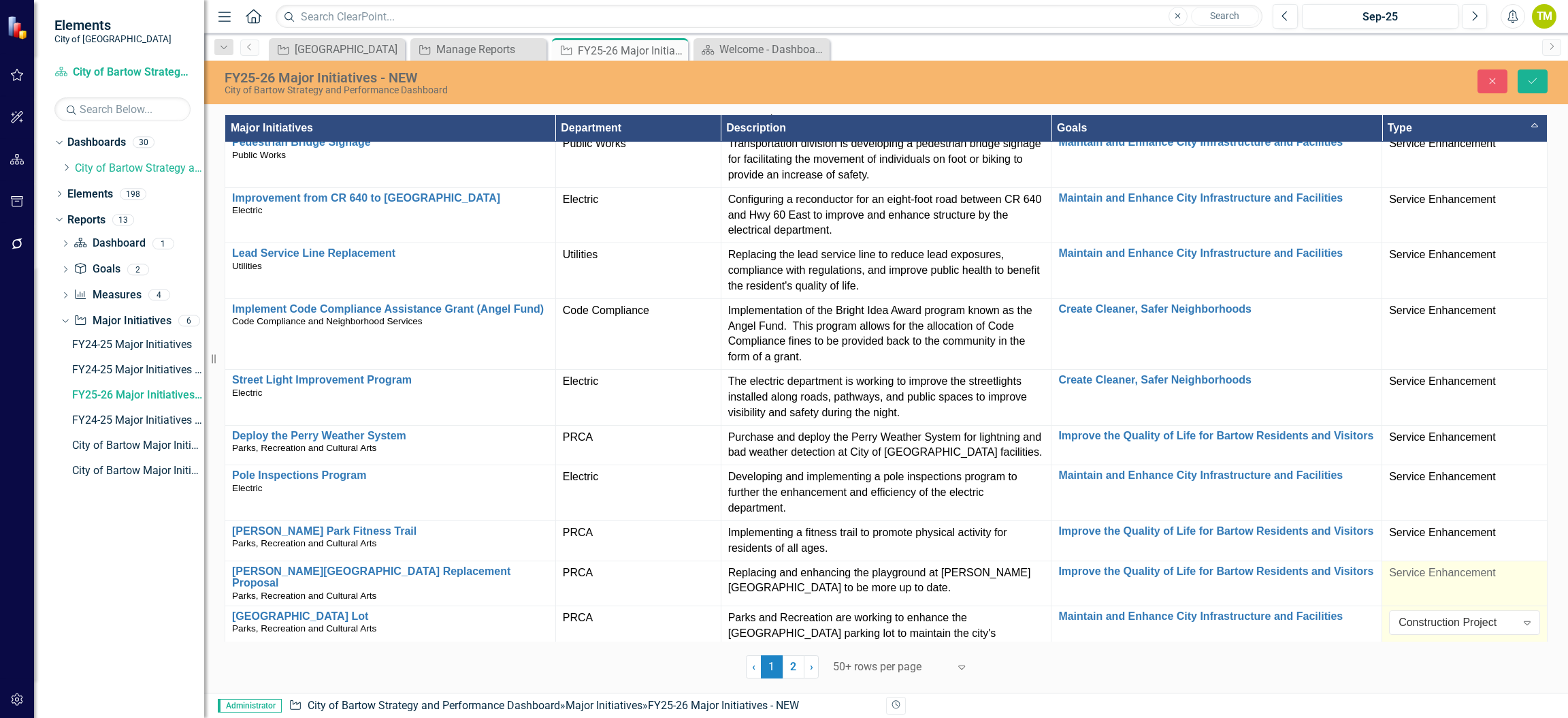
click at [1405, 566] on span "Service Enhancement" at bounding box center [1442, 572] width 107 height 12
click at [1405, 569] on div "Service Enhancement" at bounding box center [1457, 576] width 117 height 16
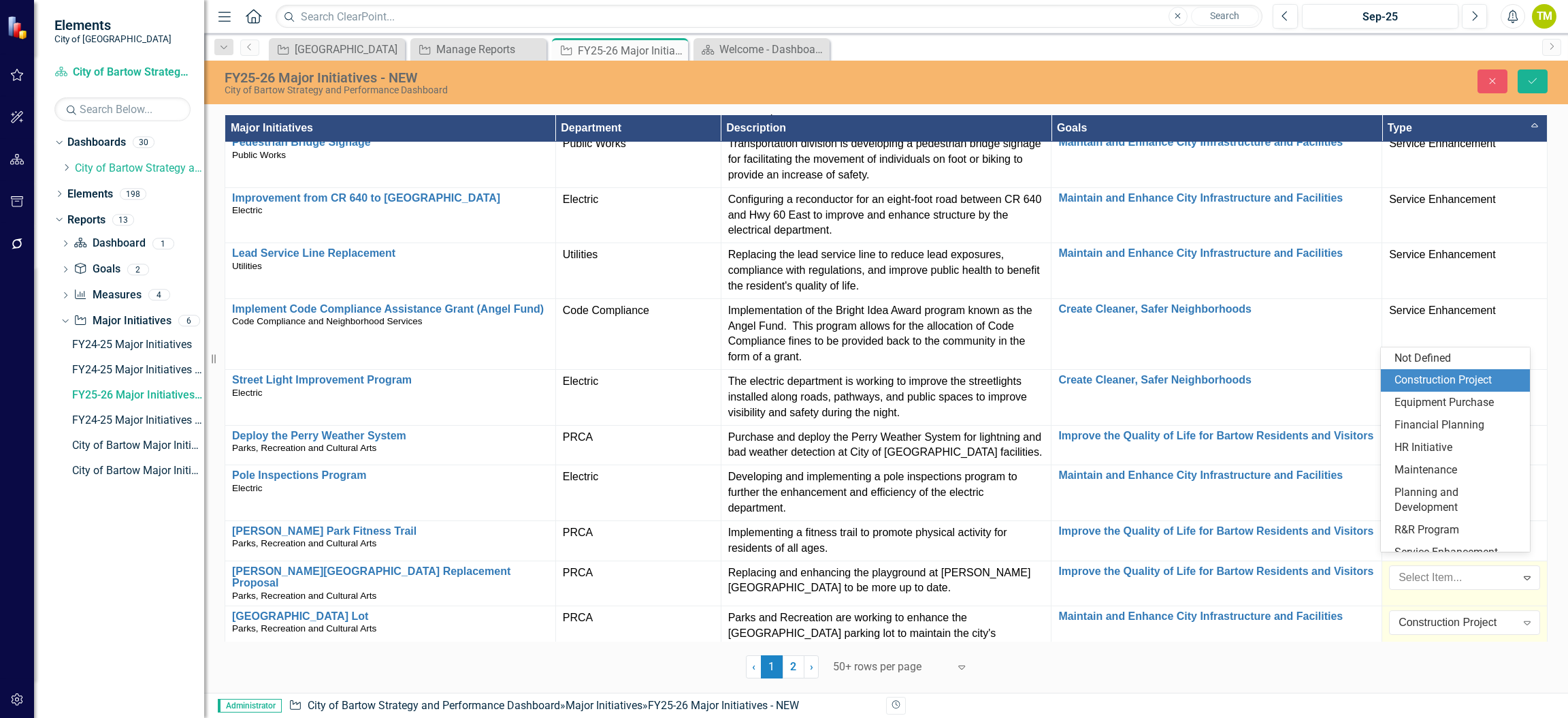
click at [1391, 383] on div "Construction Project" at bounding box center [1456, 380] width 150 height 23
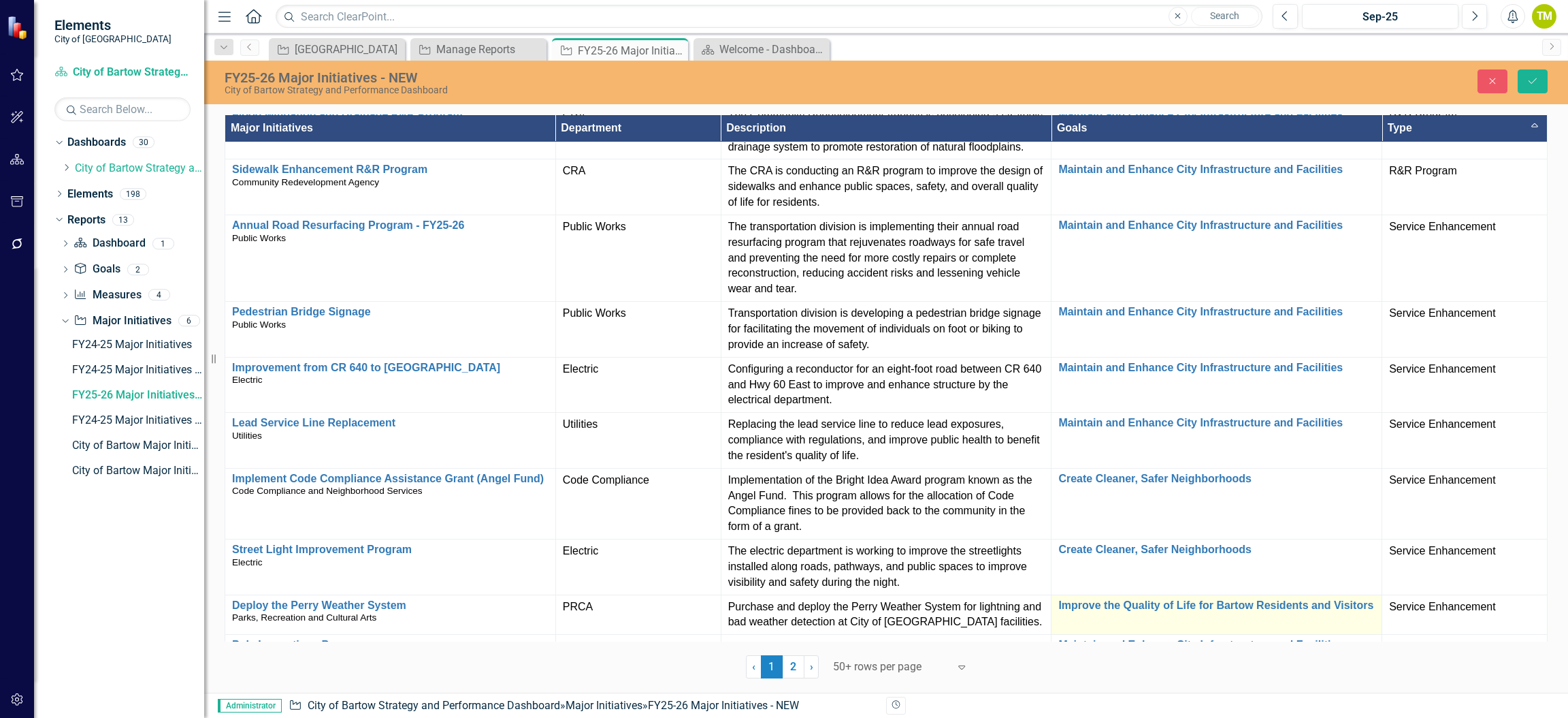
scroll to position [1799, 0]
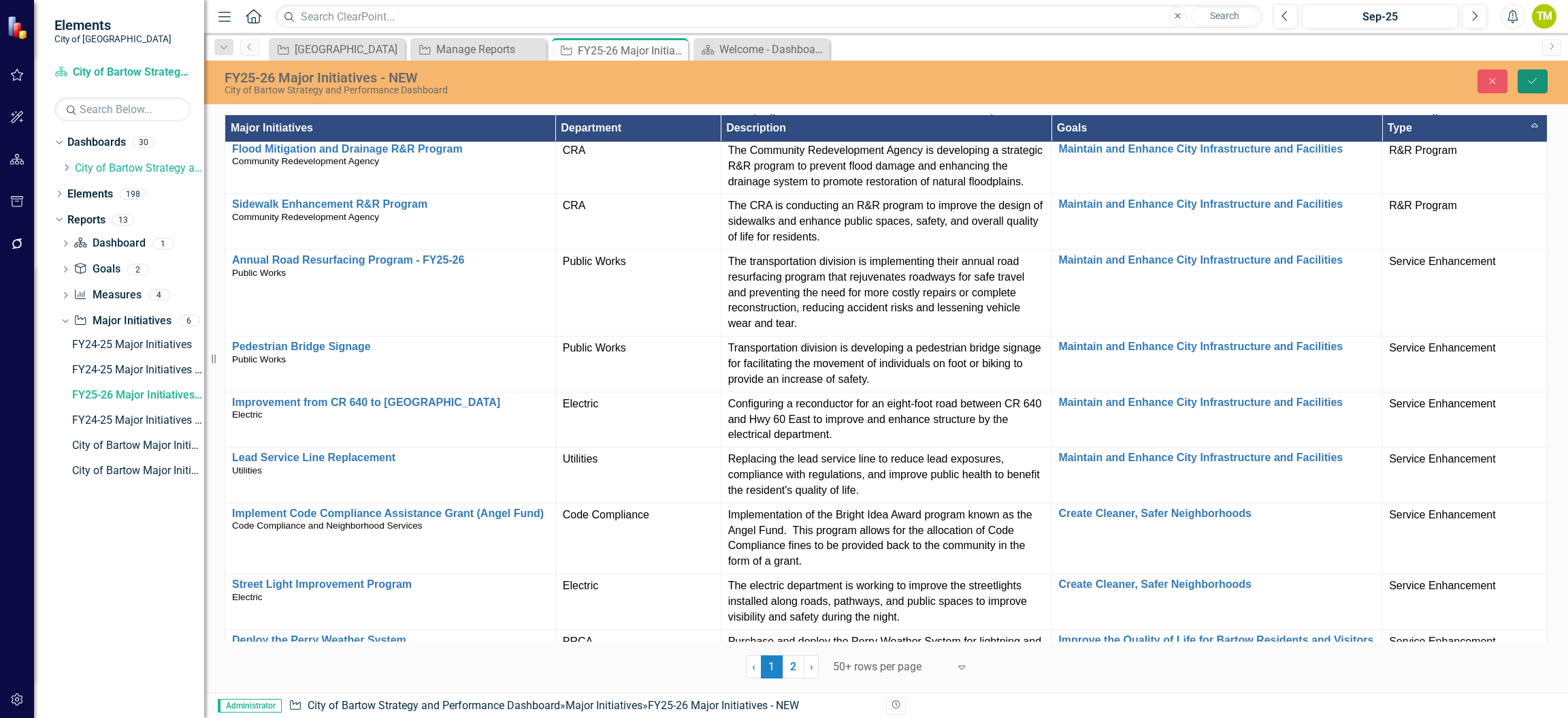
click at [1533, 76] on icon "Save" at bounding box center [1533, 80] width 13 height 9
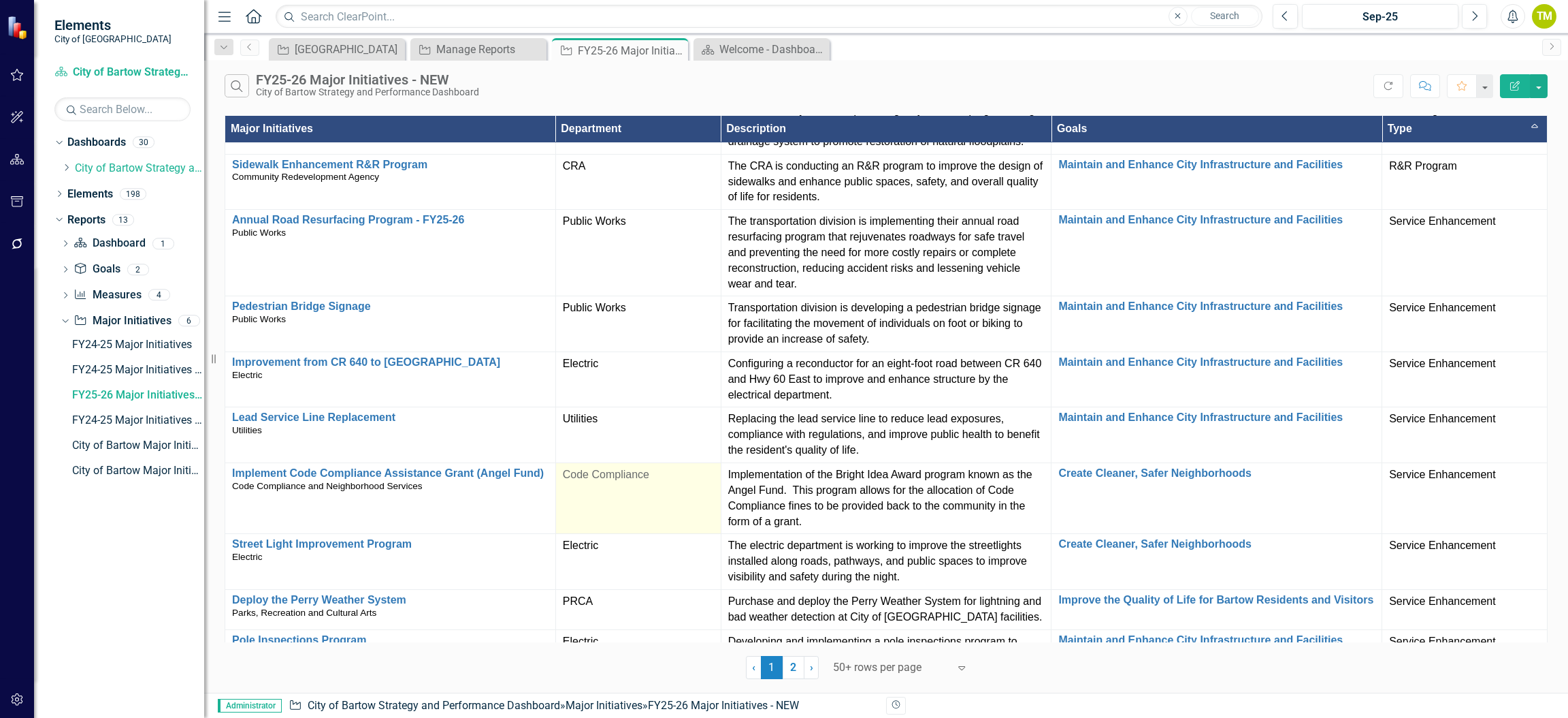
scroll to position [2003, 0]
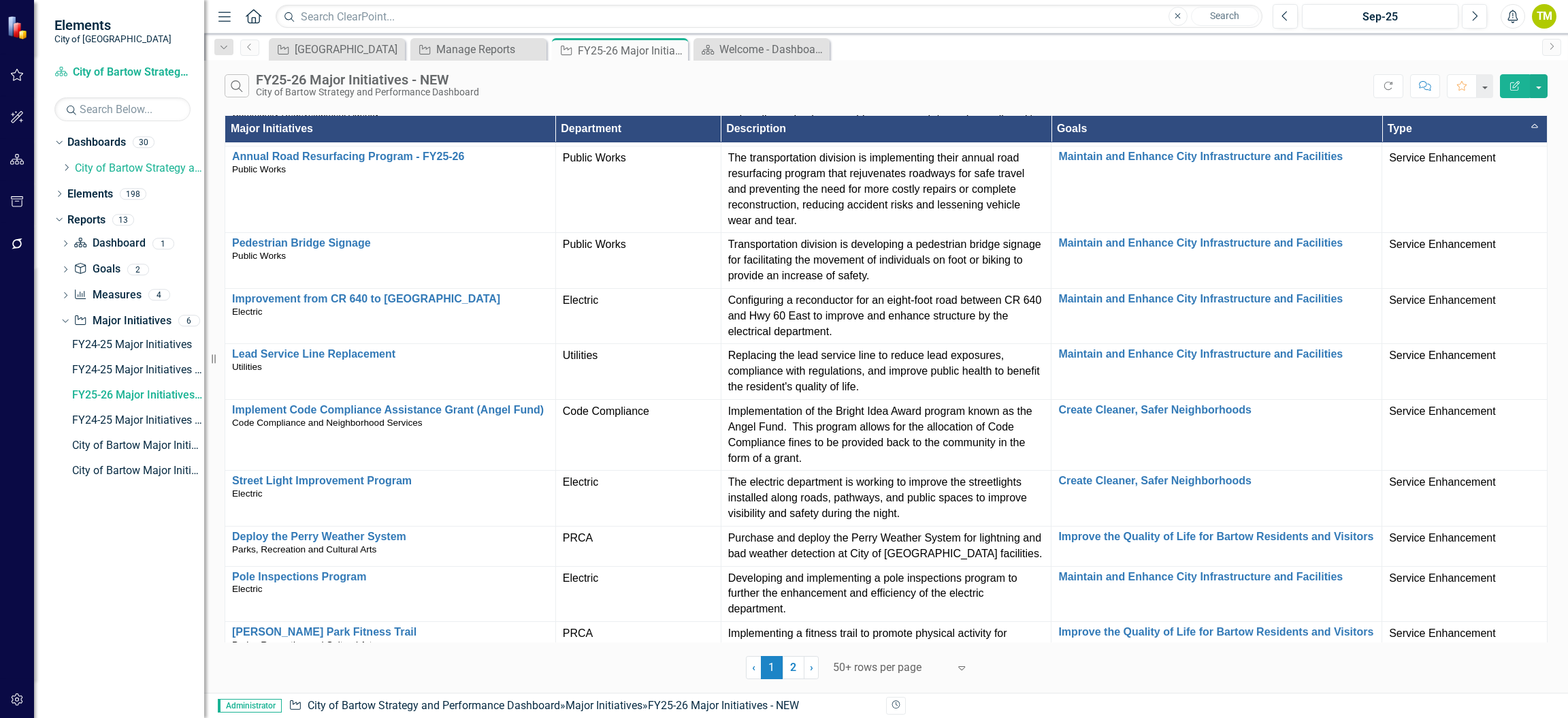
click at [792, 668] on link "2" at bounding box center [794, 667] width 22 height 23
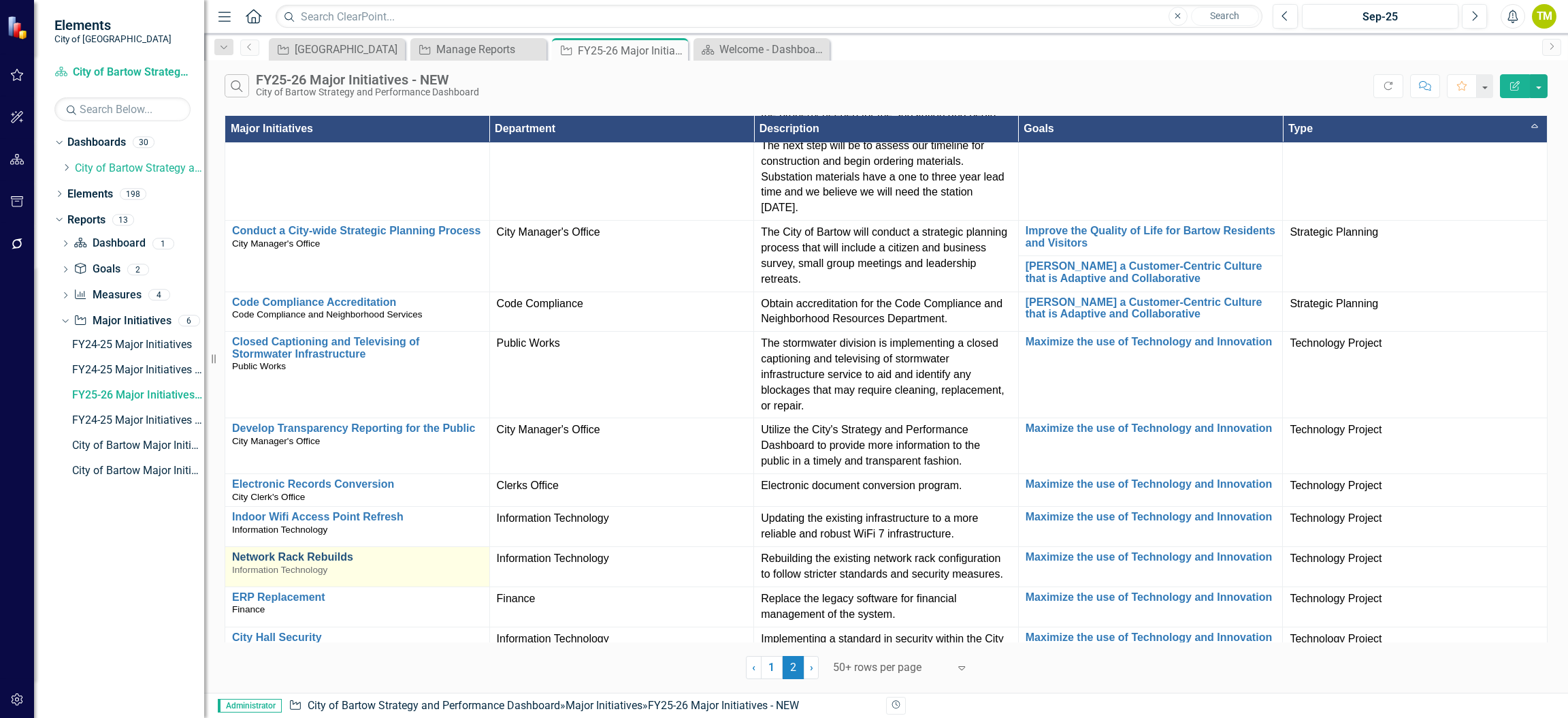
scroll to position [166, 0]
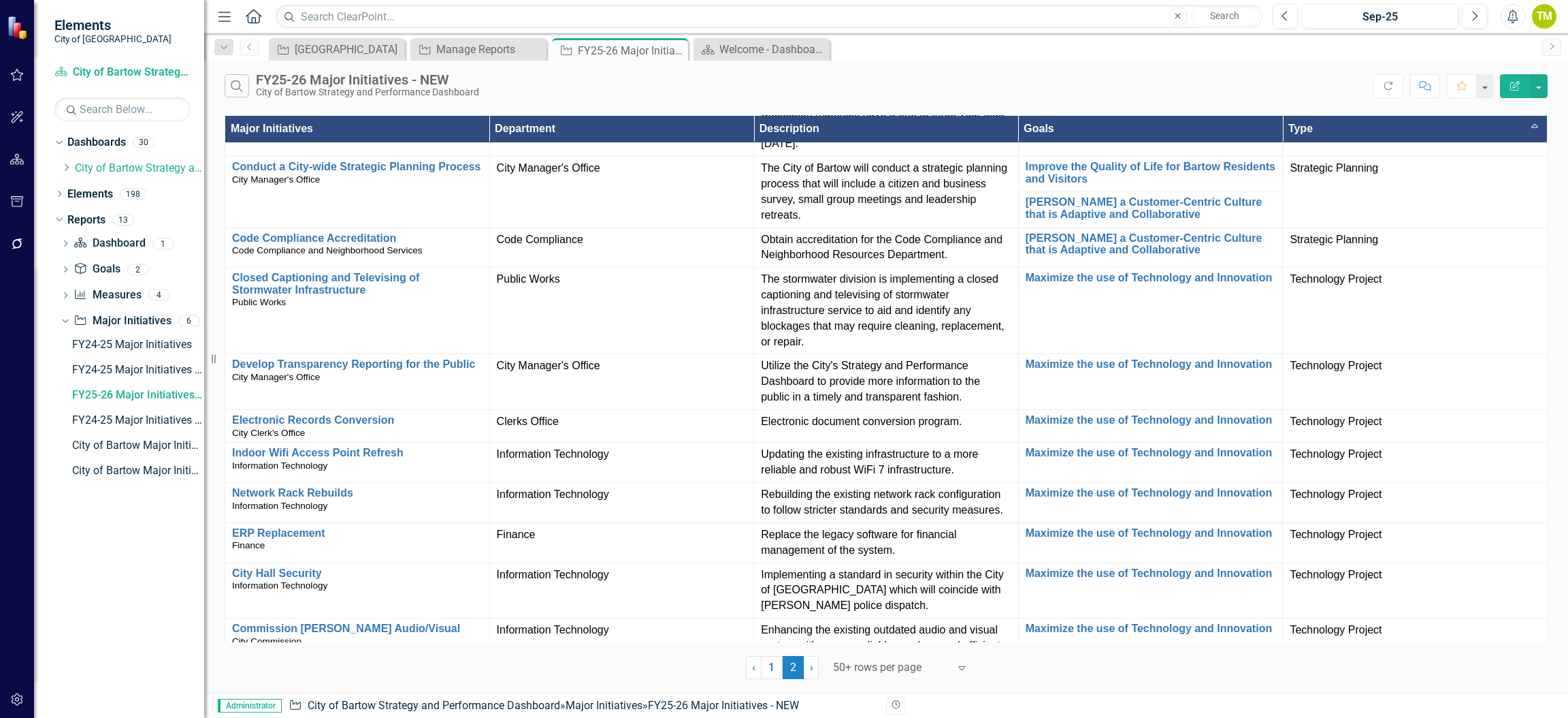
click at [1456, 673] on td "Technology Project" at bounding box center [1415, 701] width 265 height 56
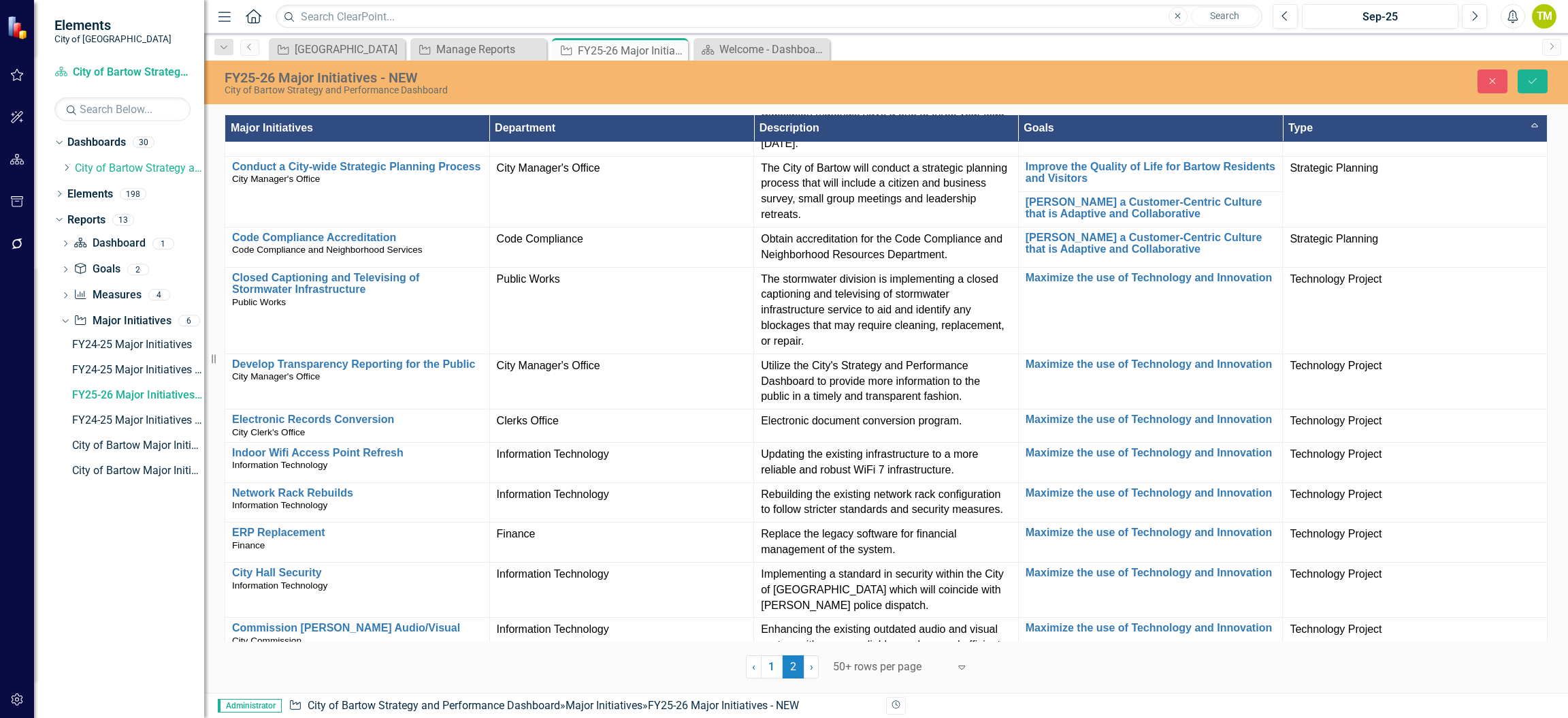
click at [1456, 678] on div "Technology Project Expand" at bounding box center [1415, 689] width 250 height 24
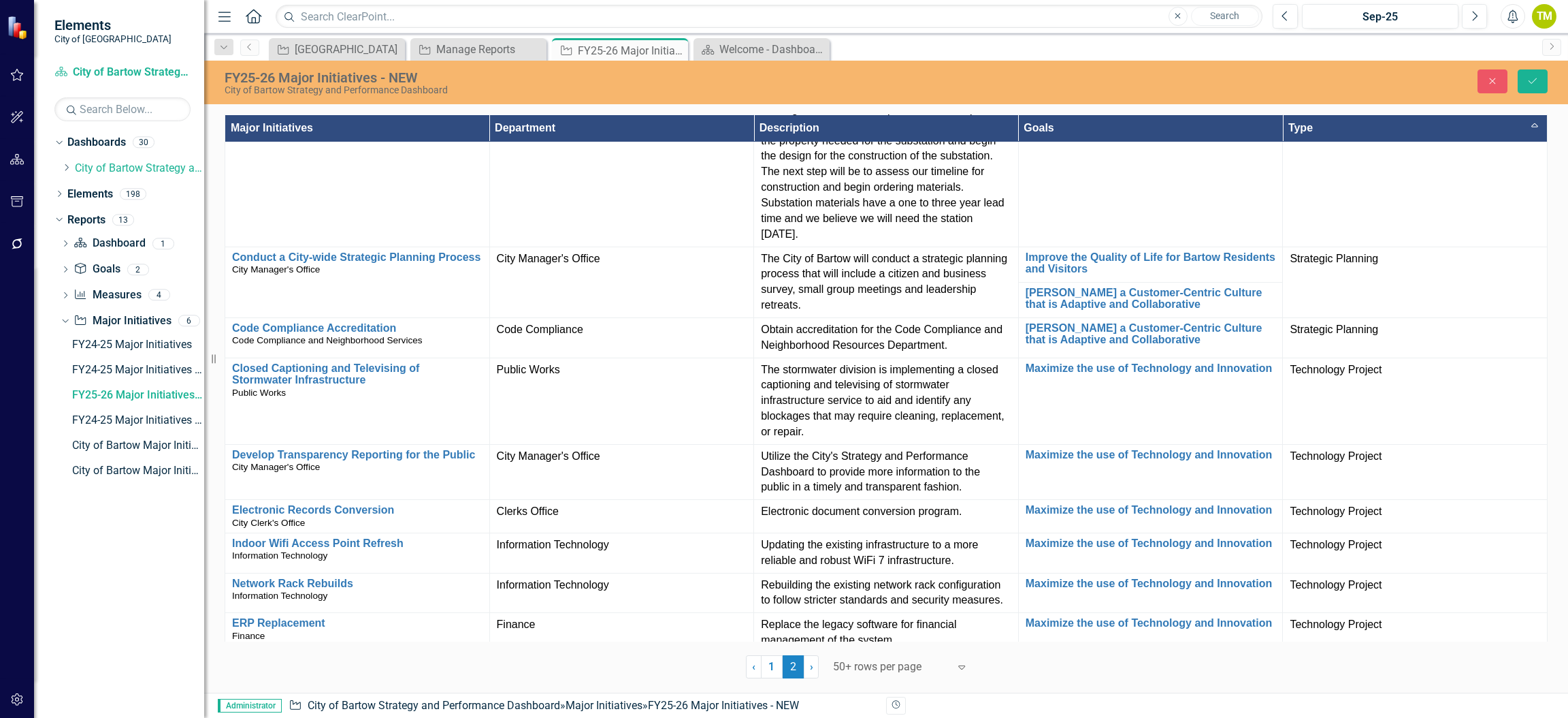
scroll to position [0, 0]
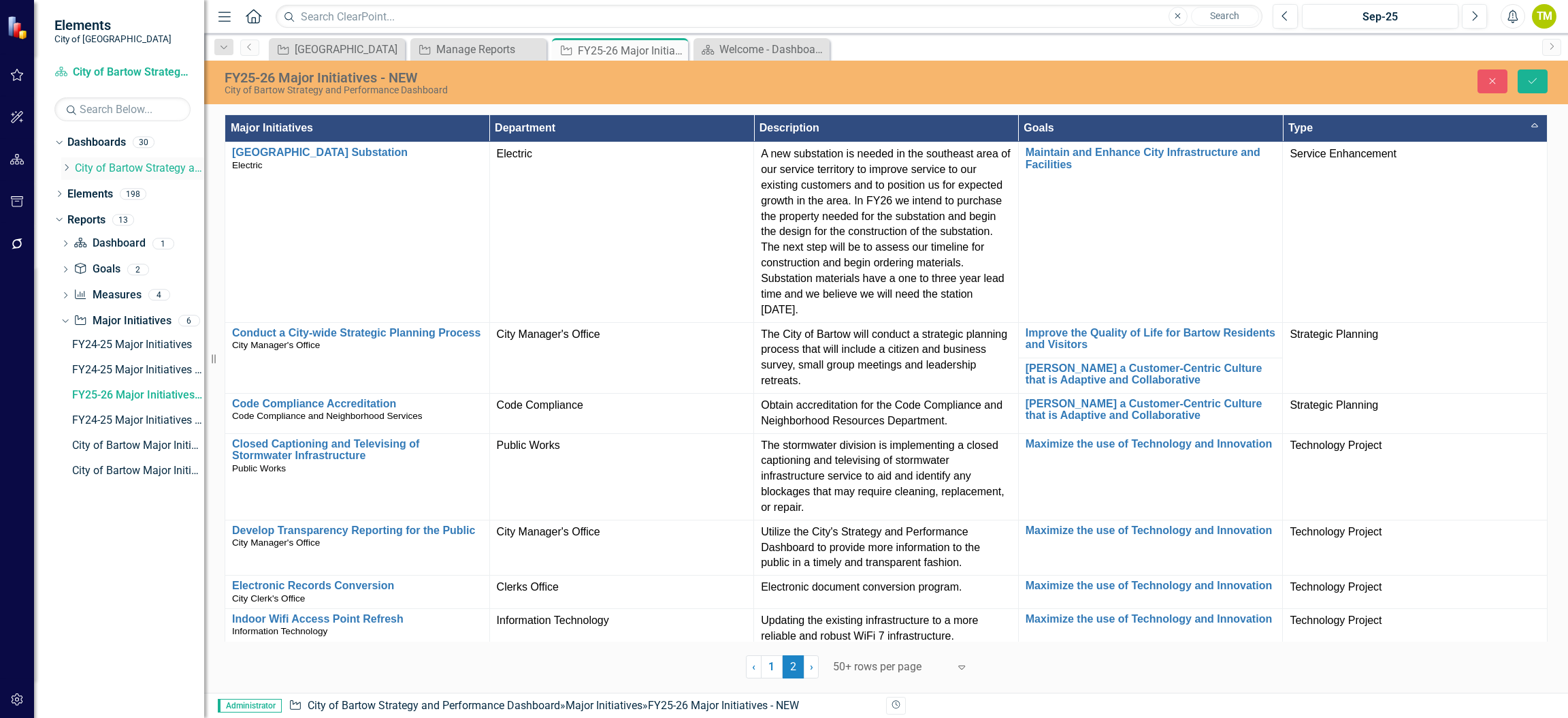
click at [66, 167] on icon "Dropdown" at bounding box center [67, 168] width 10 height 8
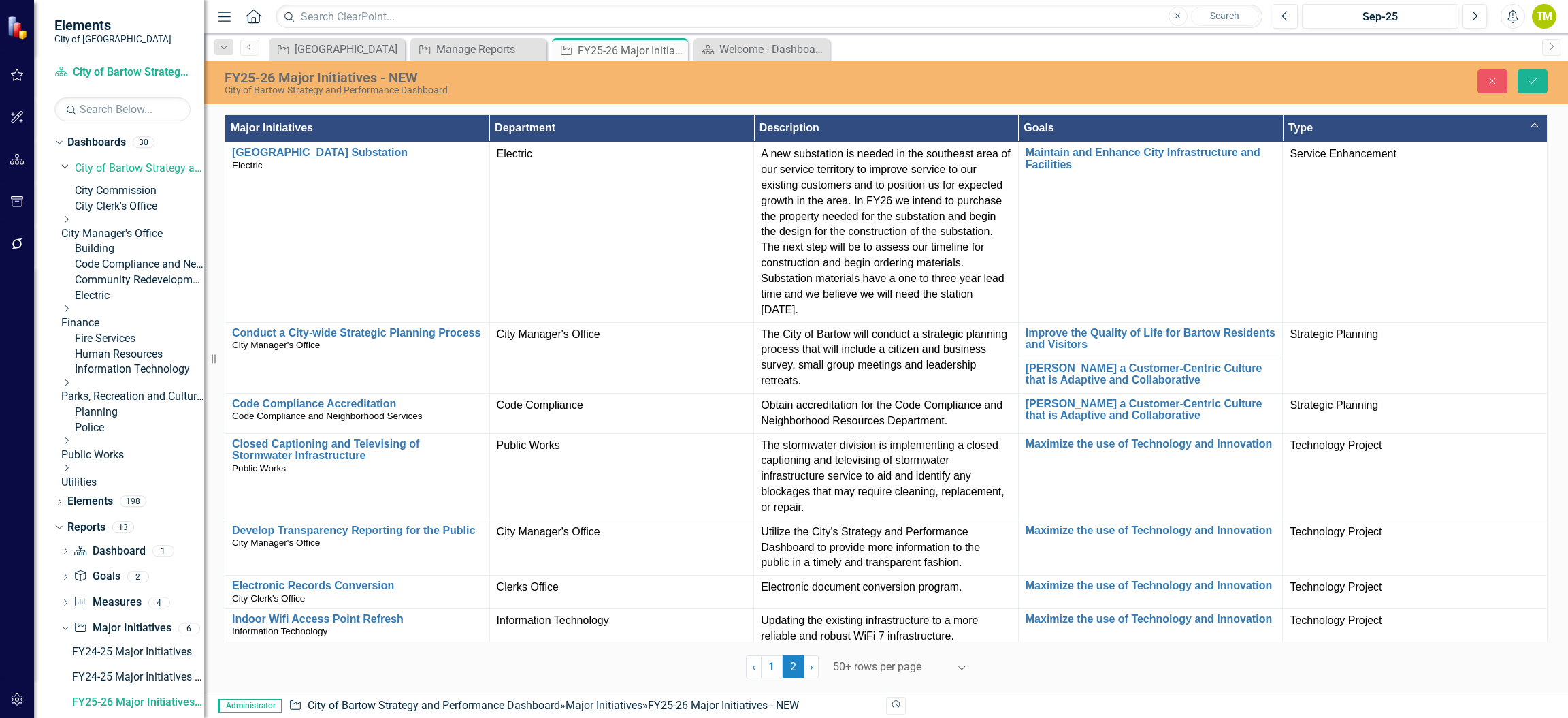
click at [97, 463] on link "Public Works" at bounding box center [133, 455] width 143 height 16
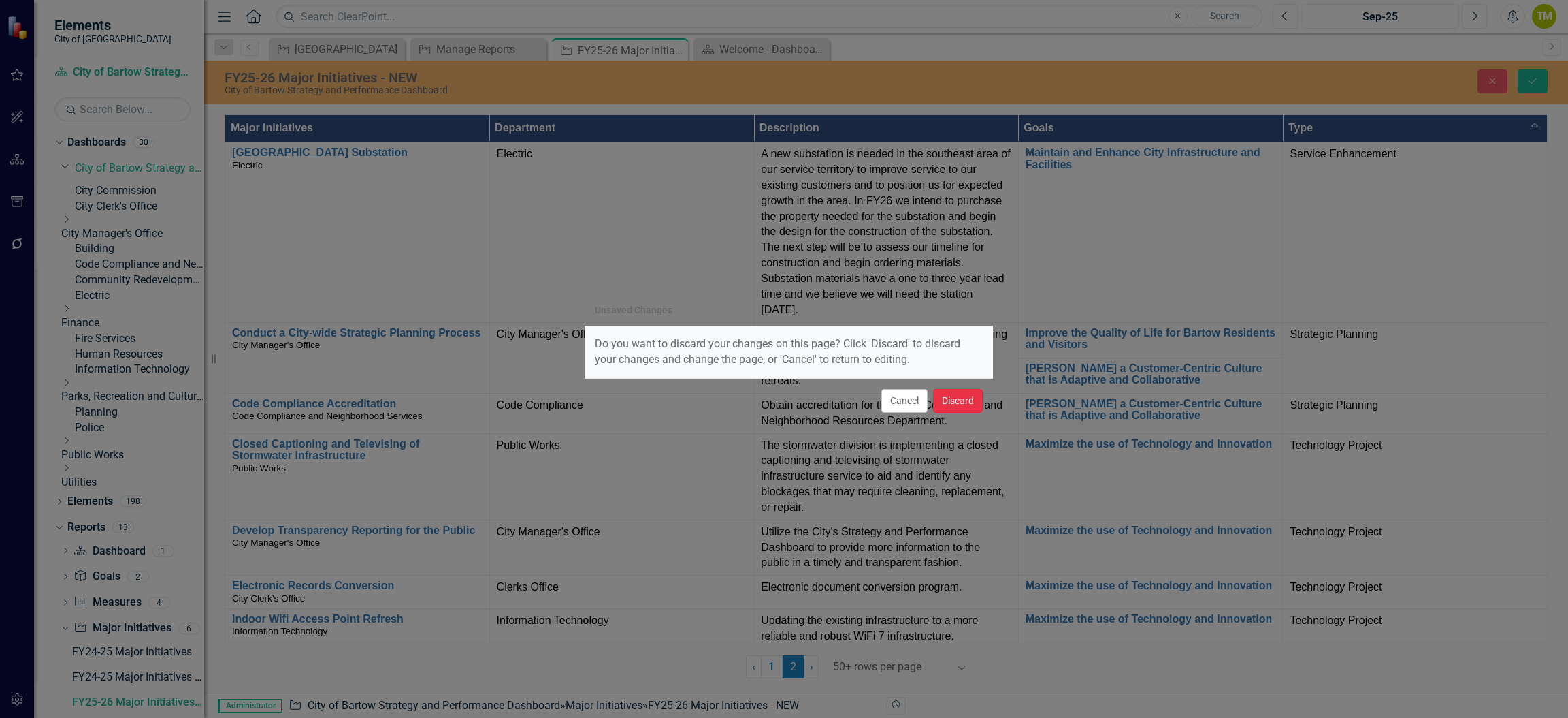
click at [945, 405] on button "Discard" at bounding box center [958, 400] width 50 height 24
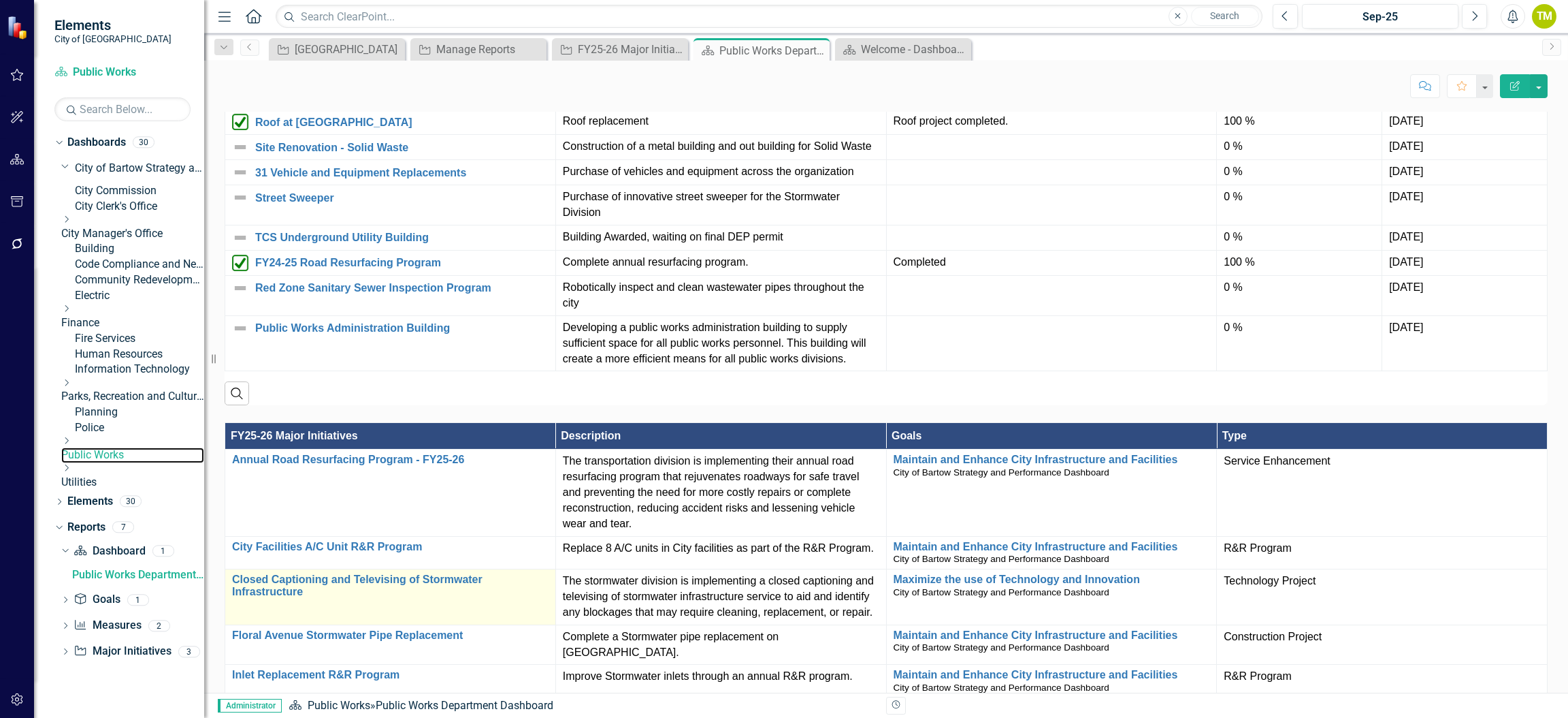
scroll to position [1021, 0]
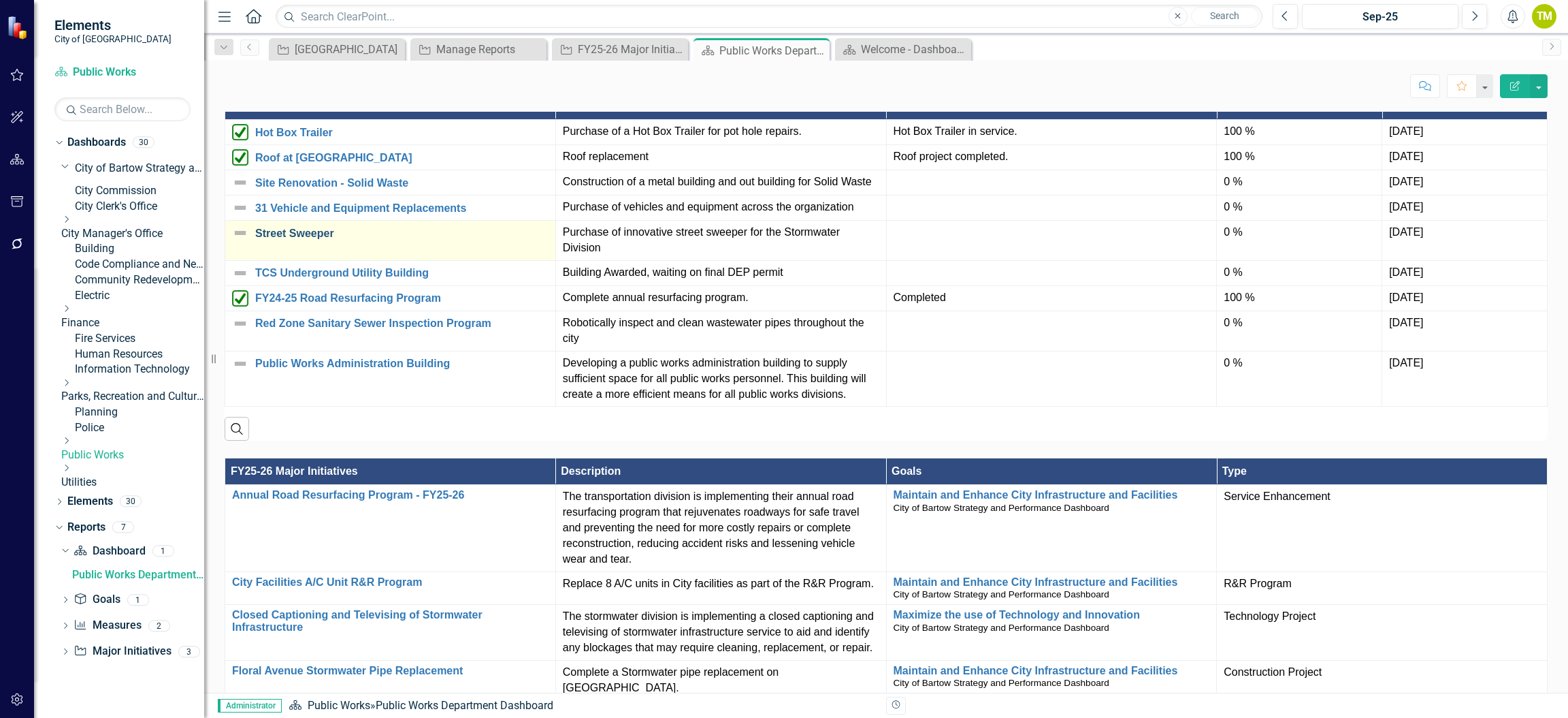
click at [270, 239] on link "Street Sweeper" at bounding box center [402, 233] width 293 height 13
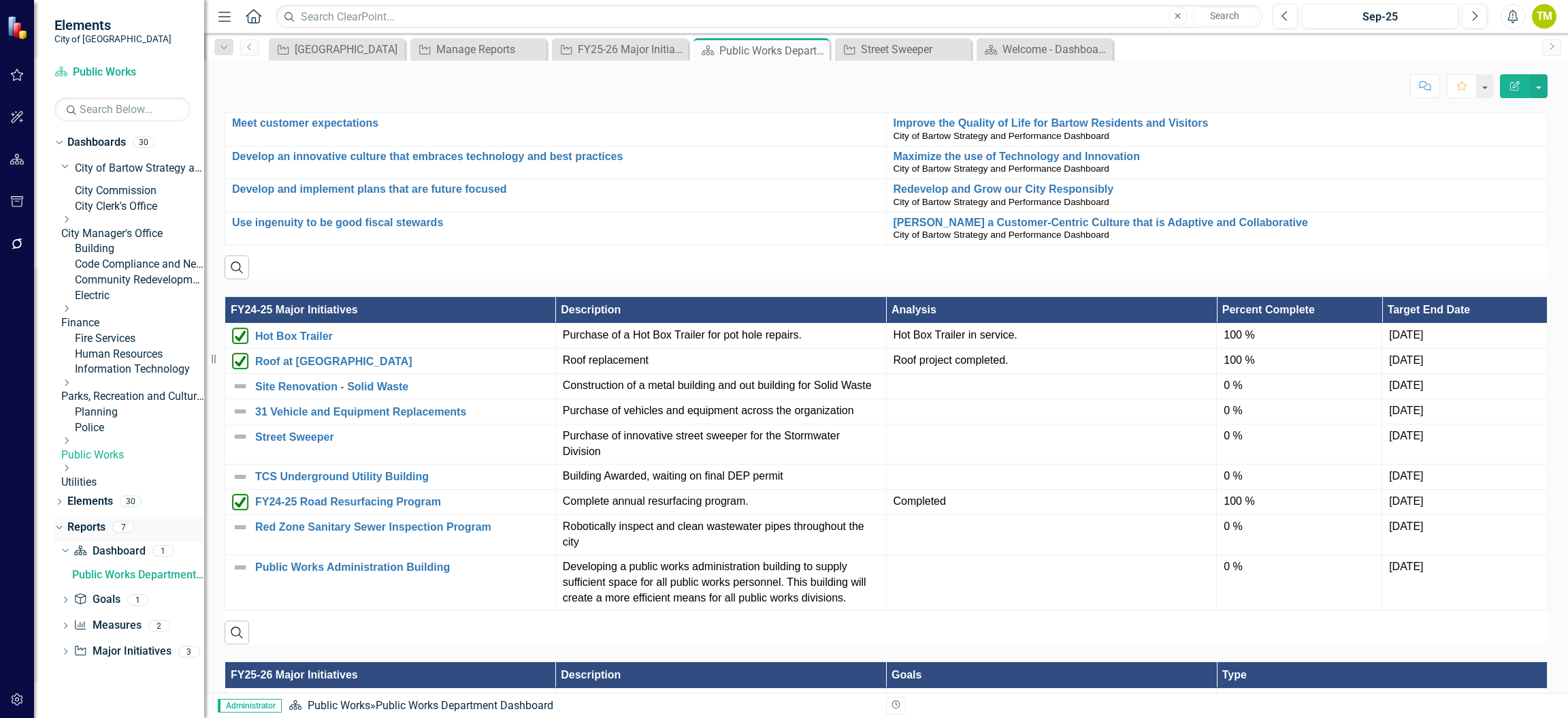
scroll to position [72, 0]
click at [108, 659] on link "Major Initiative Major Initiatives" at bounding box center [122, 651] width 98 height 16
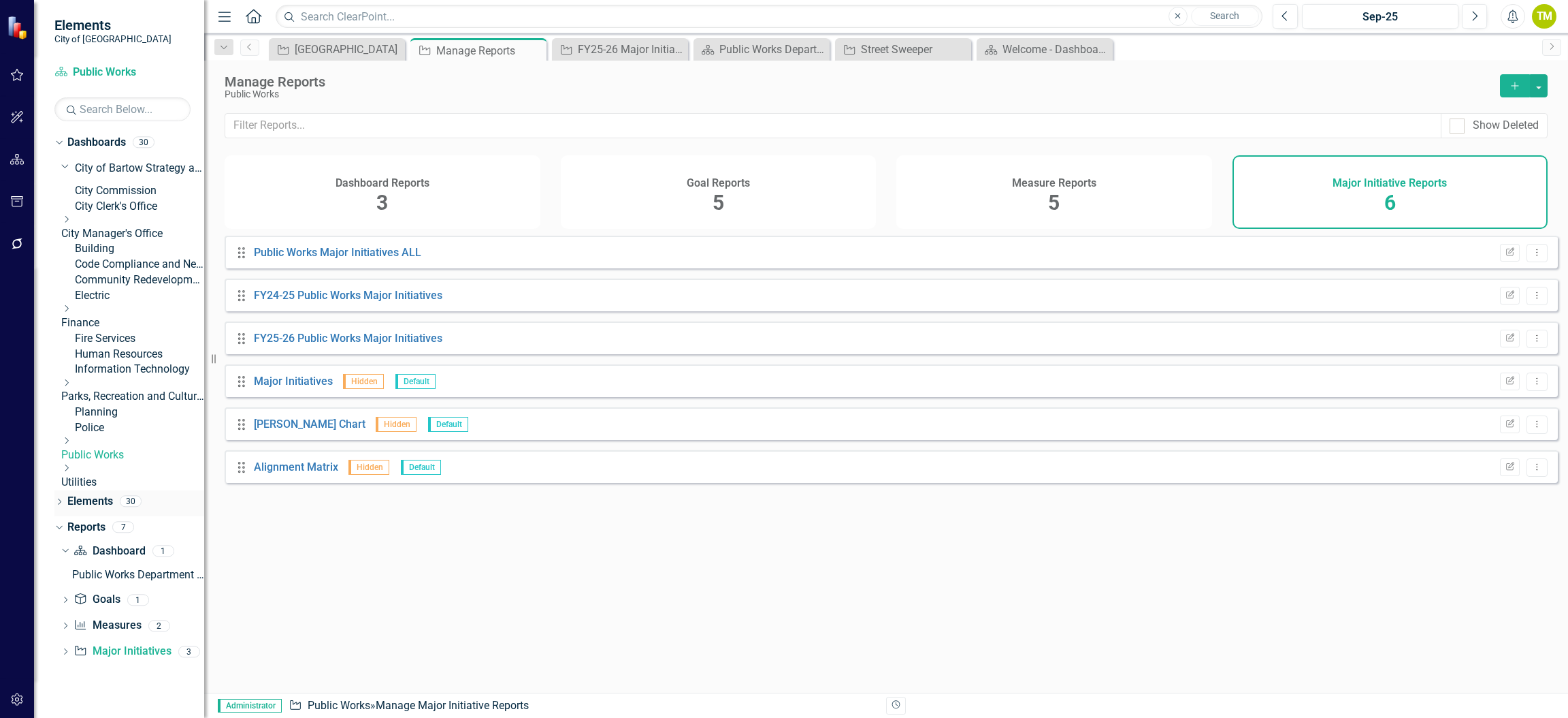
click at [76, 509] on link "Elements" at bounding box center [90, 501] width 45 height 16
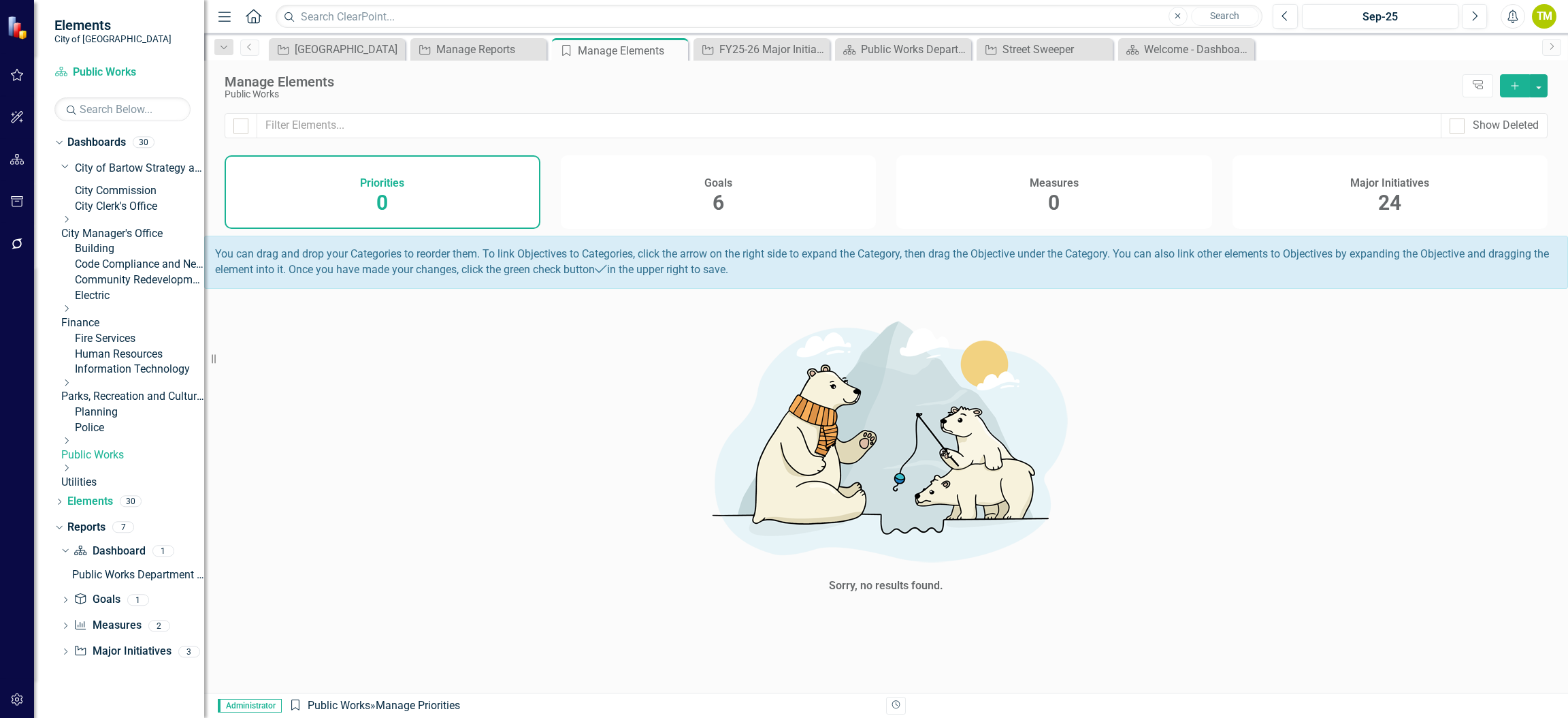
click at [1396, 207] on span "24" at bounding box center [1389, 202] width 23 height 24
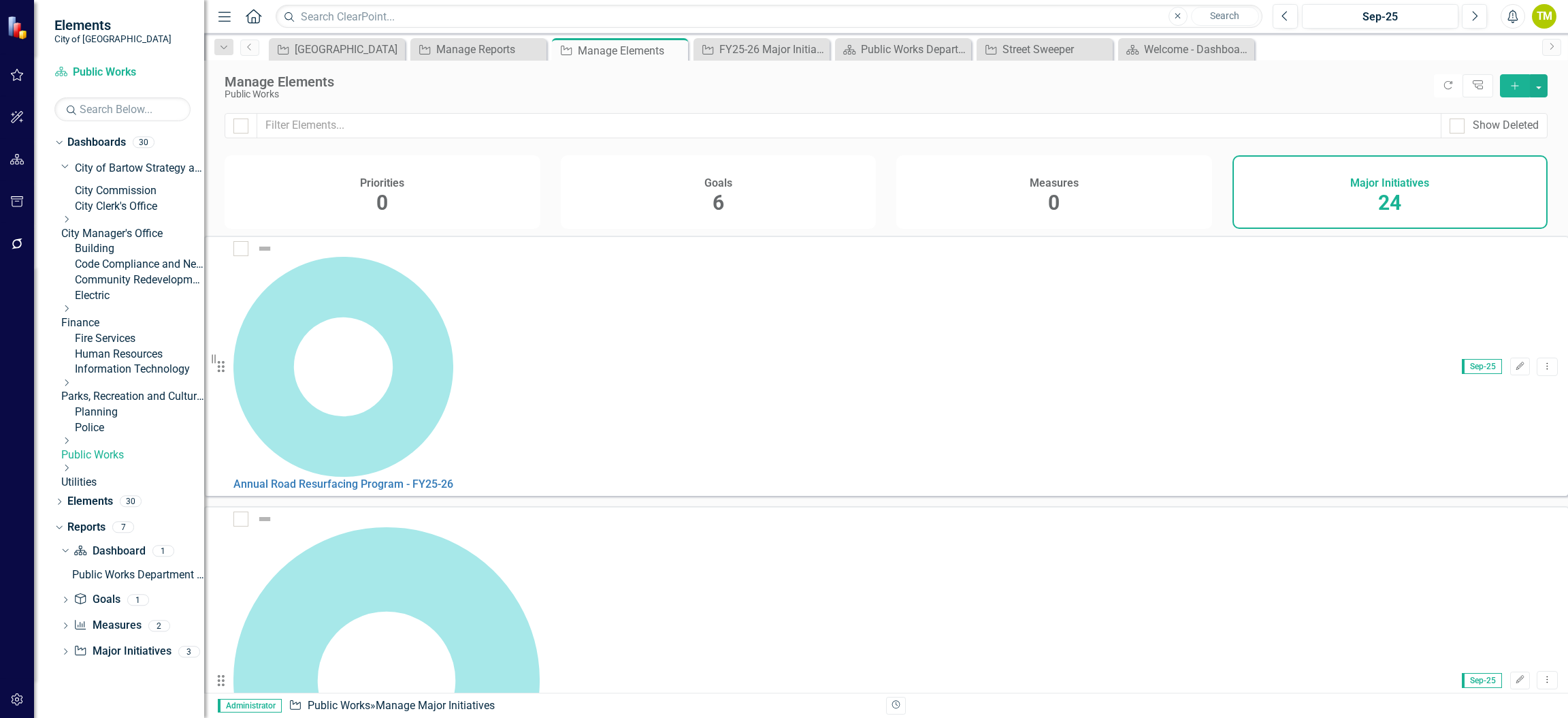
scroll to position [174, 0]
click at [1469, 418] on link "Copy Duplicate Major Initiative" at bounding box center [1461, 419] width 153 height 25
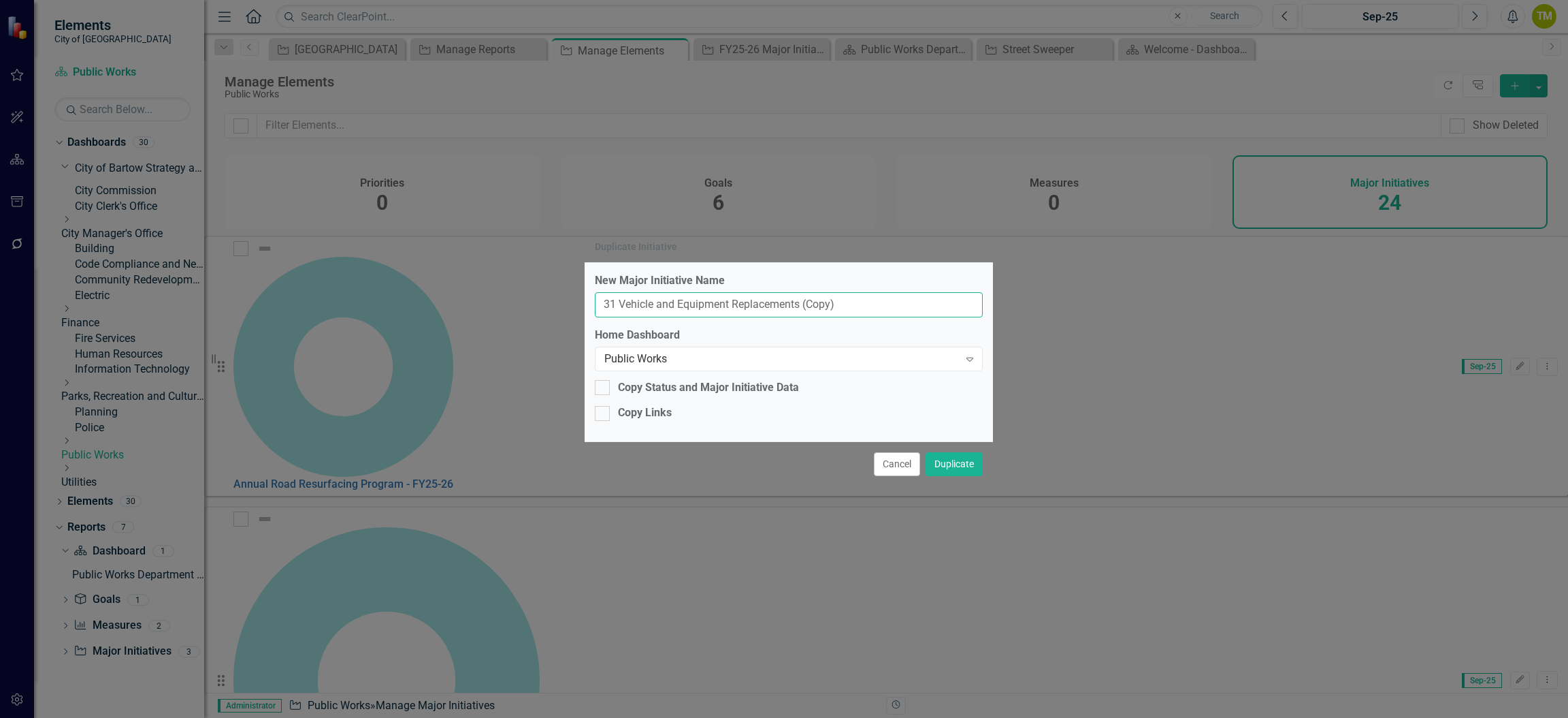
click at [863, 303] on input "31 Vehicle and Equipment Replacements (Copy)" at bounding box center [789, 305] width 388 height 25
type input "43 Vehicle and Equipment Replacements"
click at [654, 409] on div "Copy Links" at bounding box center [645, 413] width 54 height 16
click at [604, 409] on input "Copy Links" at bounding box center [599, 410] width 9 height 9
checkbox input "true"
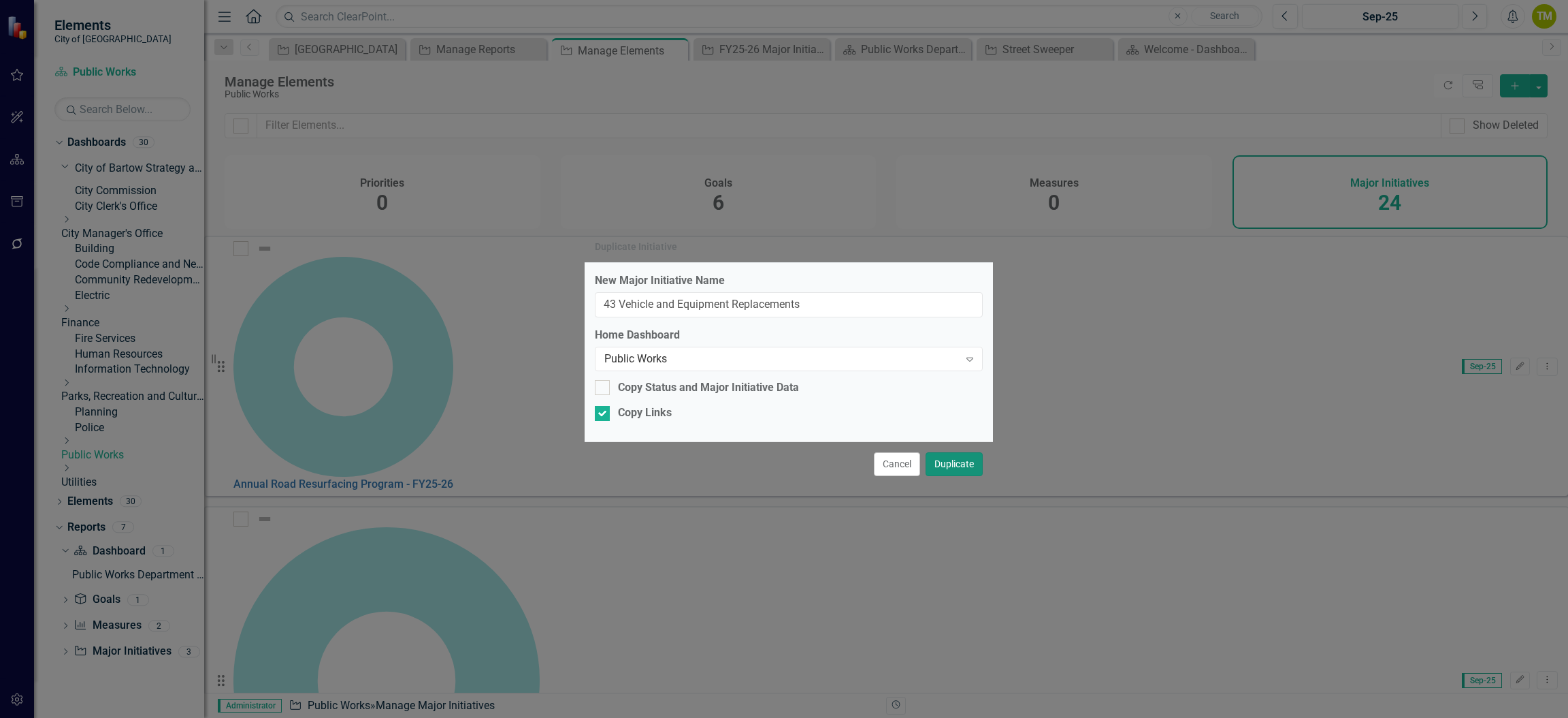
click at [941, 466] on button "Duplicate" at bounding box center [955, 463] width 57 height 24
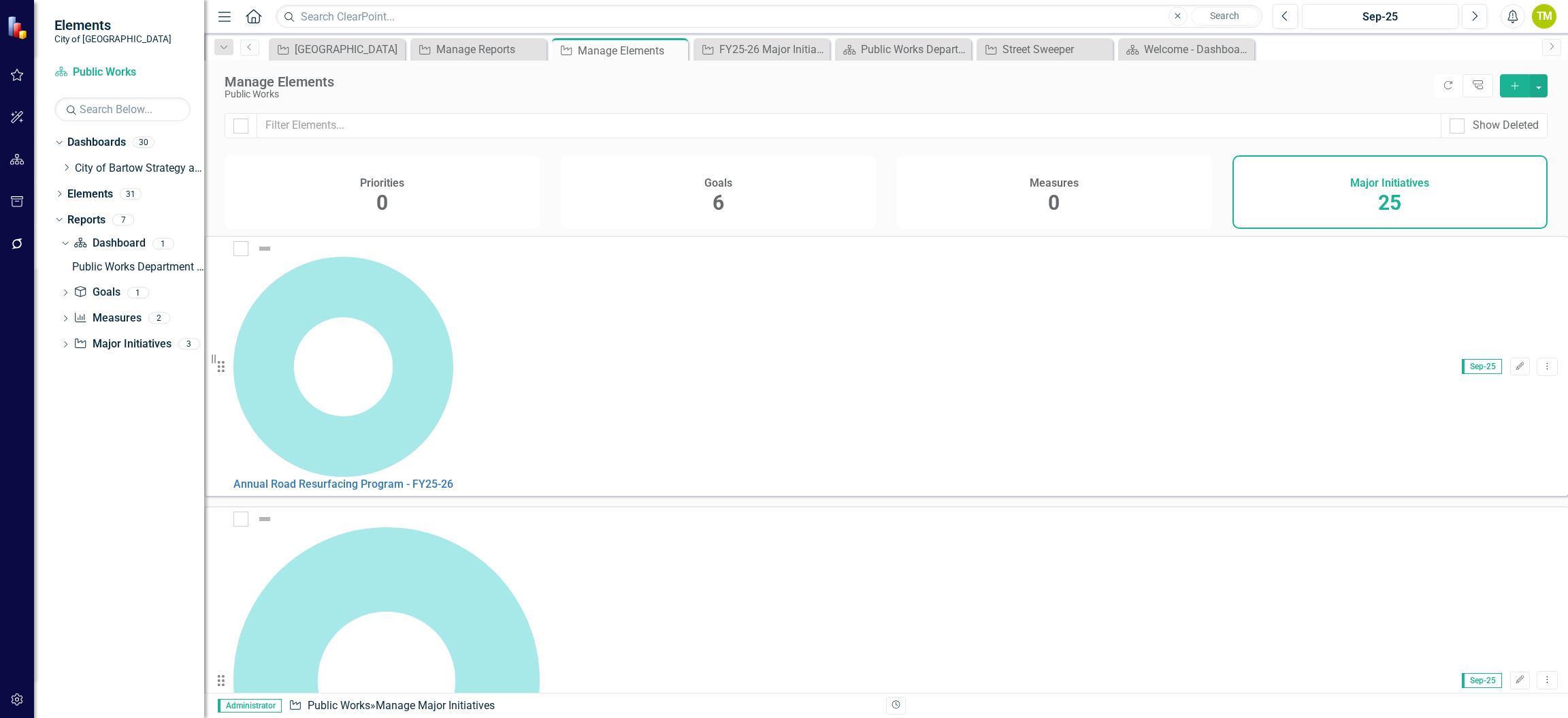
scroll to position [217, 0]
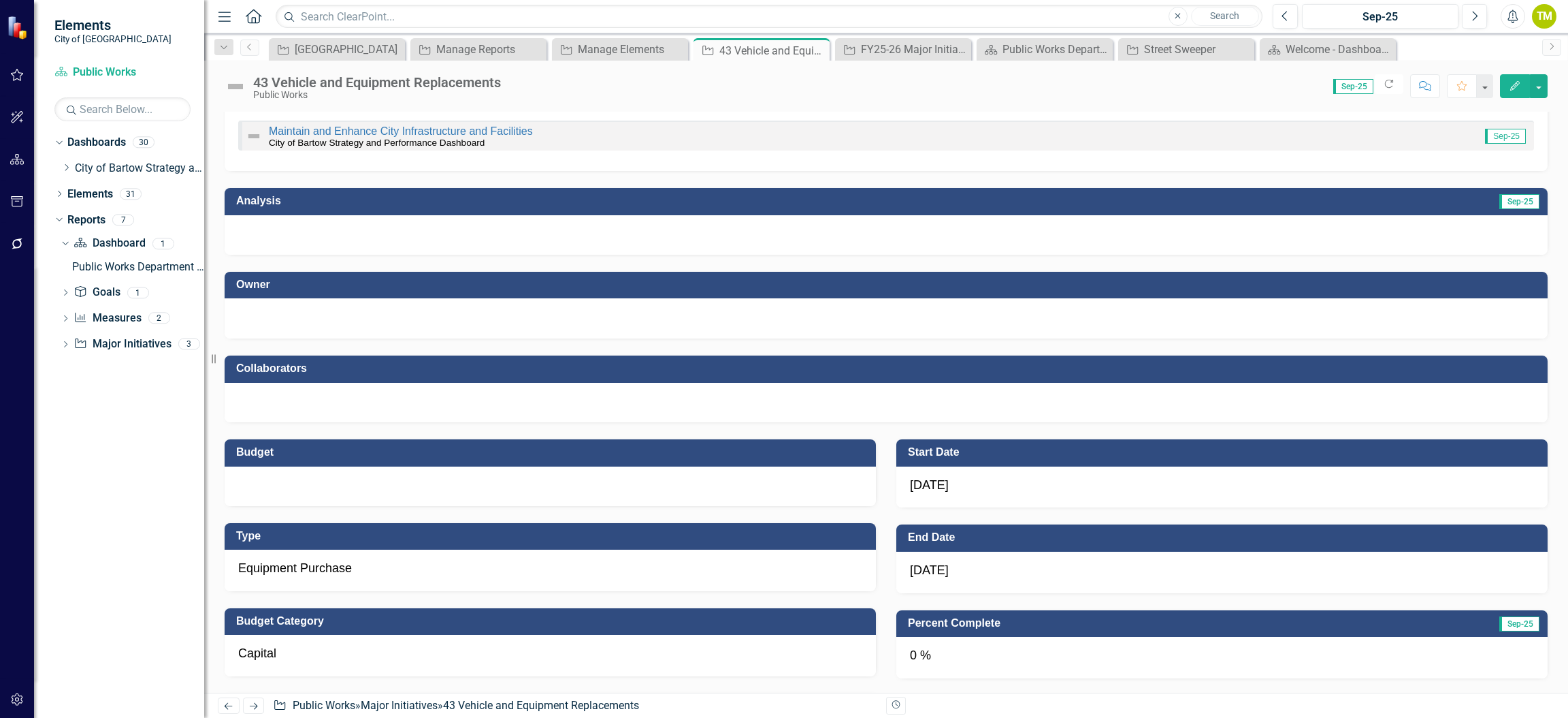
scroll to position [204, 0]
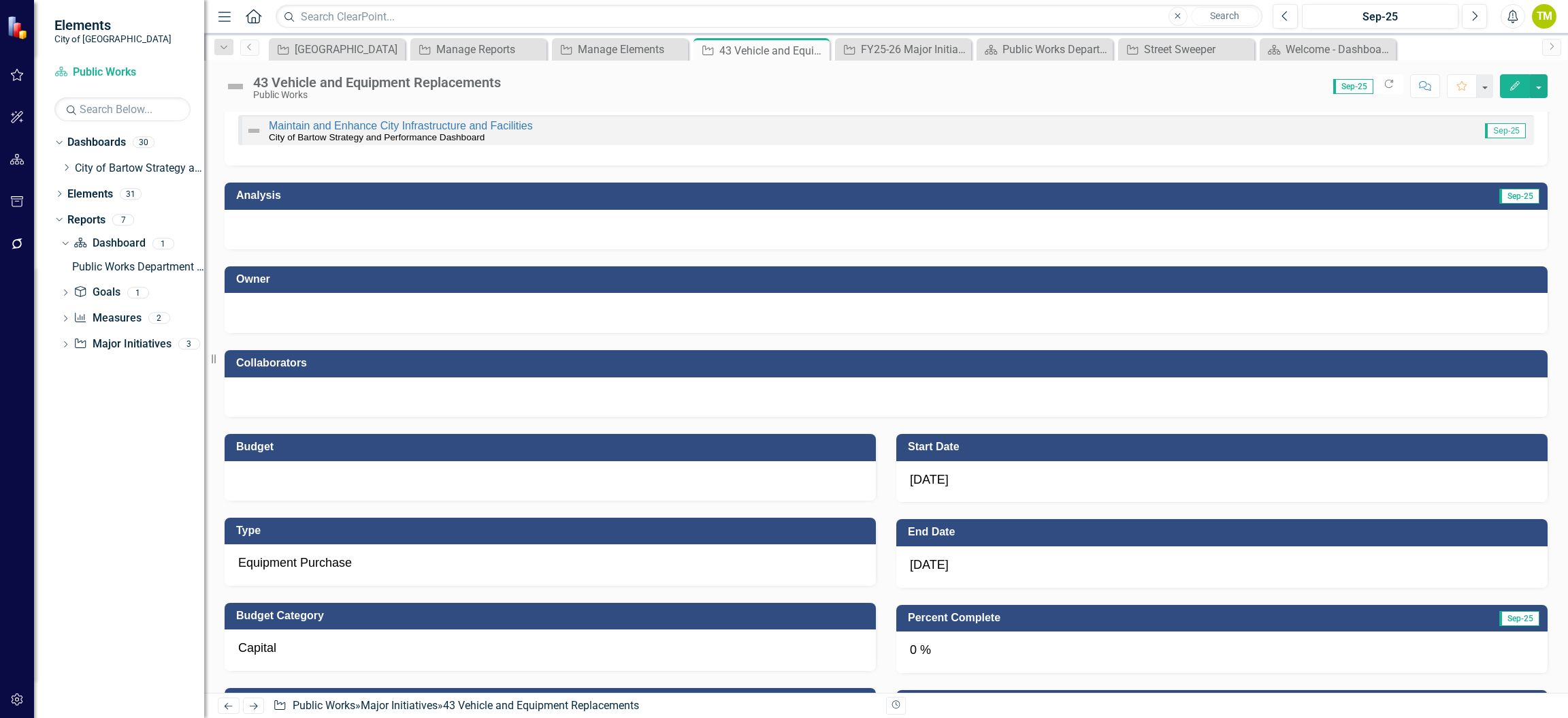
click at [942, 481] on span "[DATE]" at bounding box center [929, 480] width 39 height 13
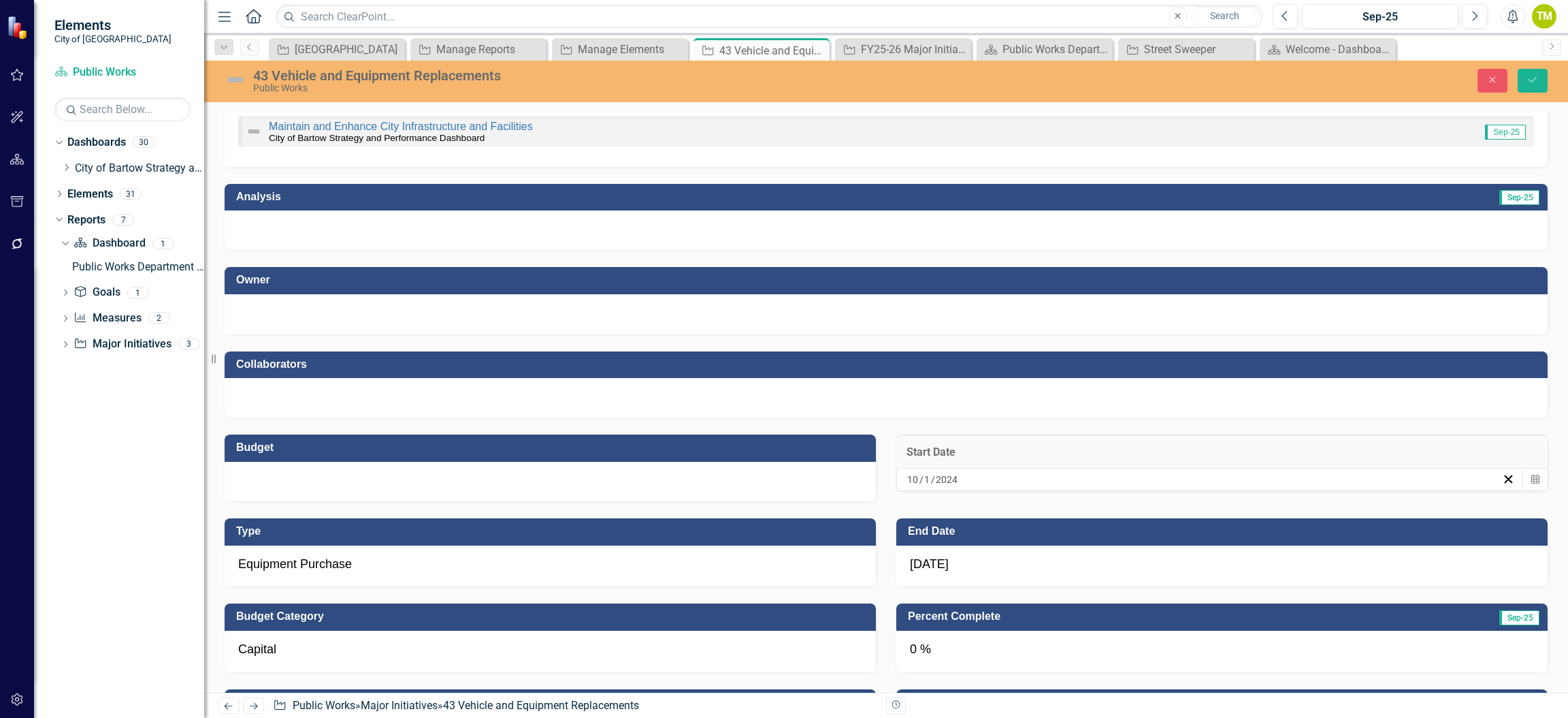
click at [975, 480] on div "[DATE]" at bounding box center [1210, 479] width 628 height 23
click at [1105, 520] on button "›" at bounding box center [1090, 506] width 30 height 30
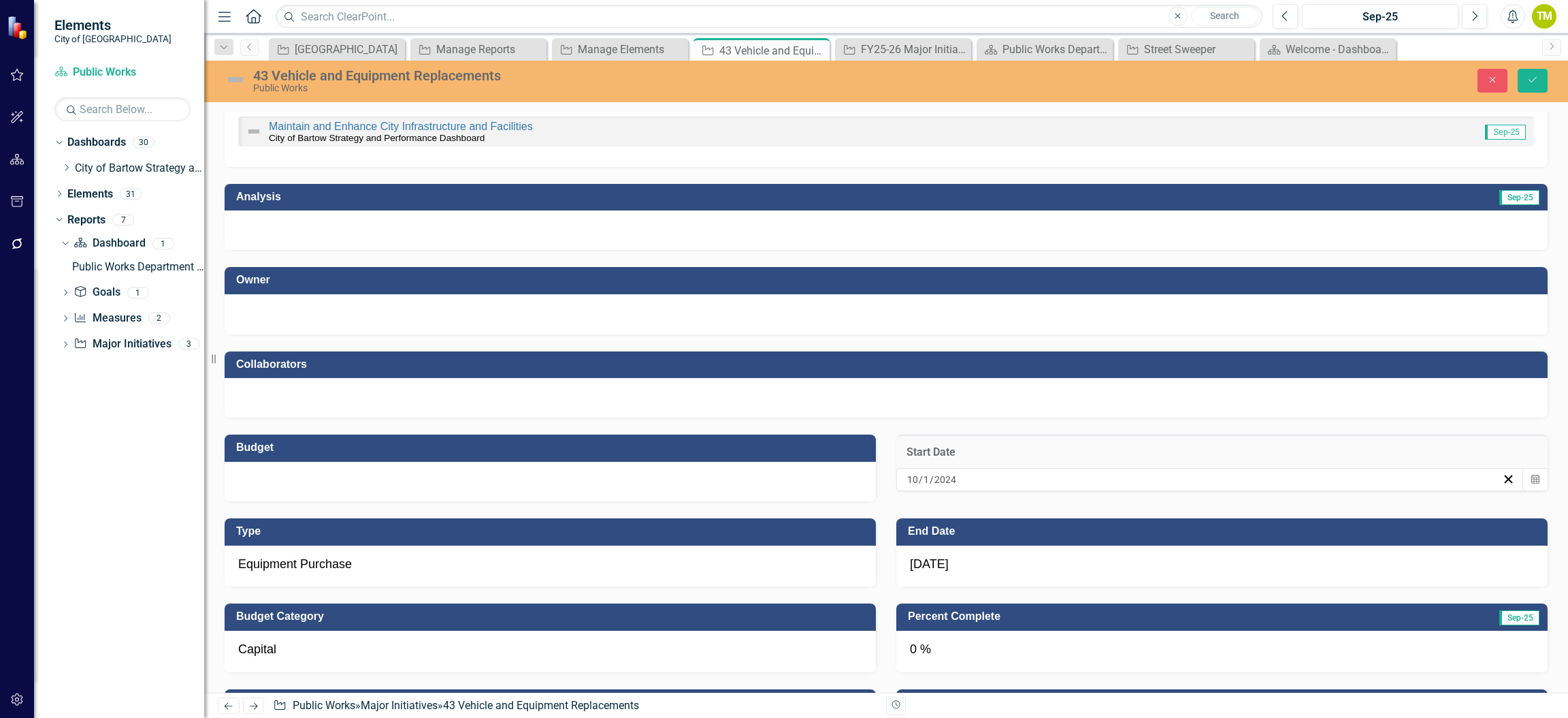
click at [1105, 520] on button "›" at bounding box center [1090, 506] width 30 height 30
click at [1105, 518] on button "›" at bounding box center [1090, 506] width 30 height 30
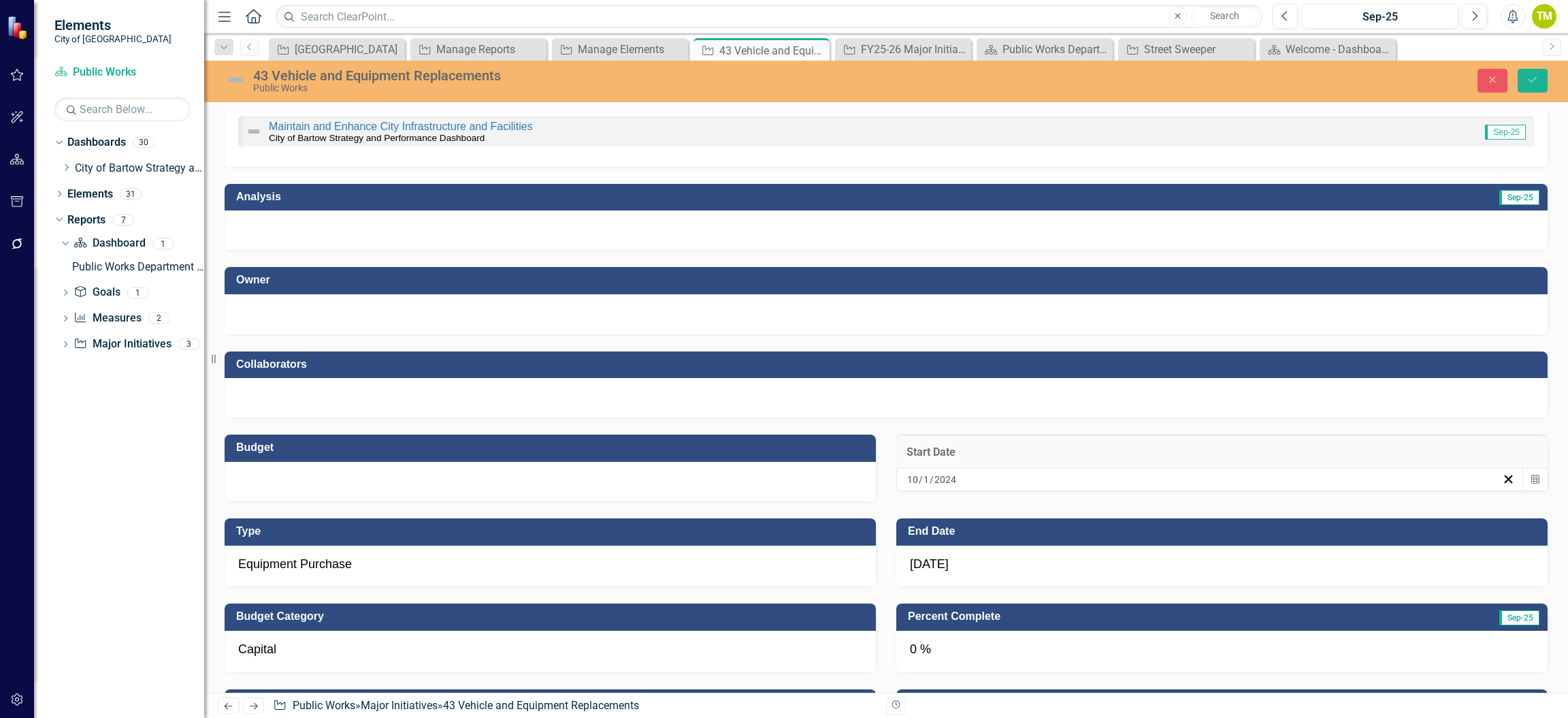
click at [1105, 518] on button "›" at bounding box center [1090, 506] width 30 height 30
click at [1019, 556] on abbr "1" at bounding box center [1016, 550] width 5 height 11
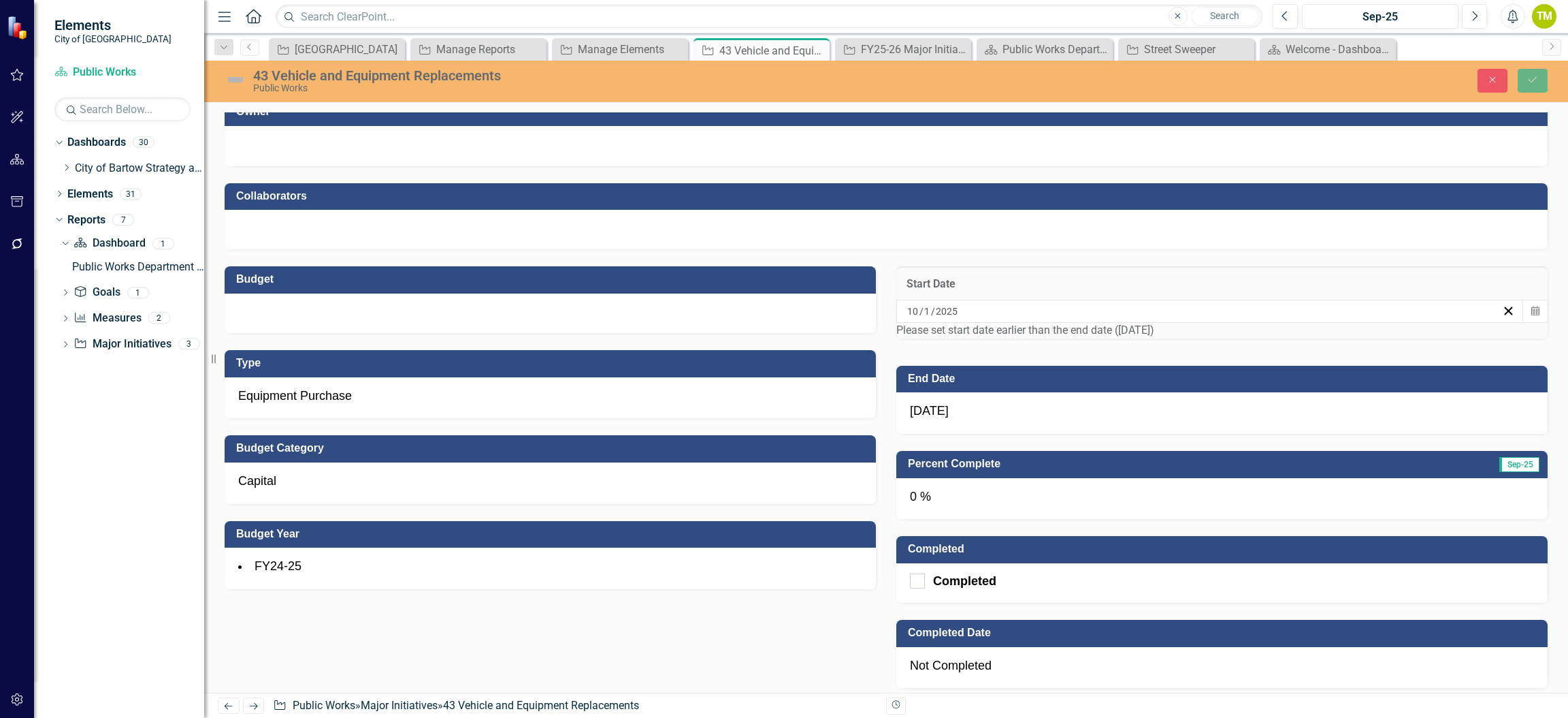
scroll to position [409, 0]
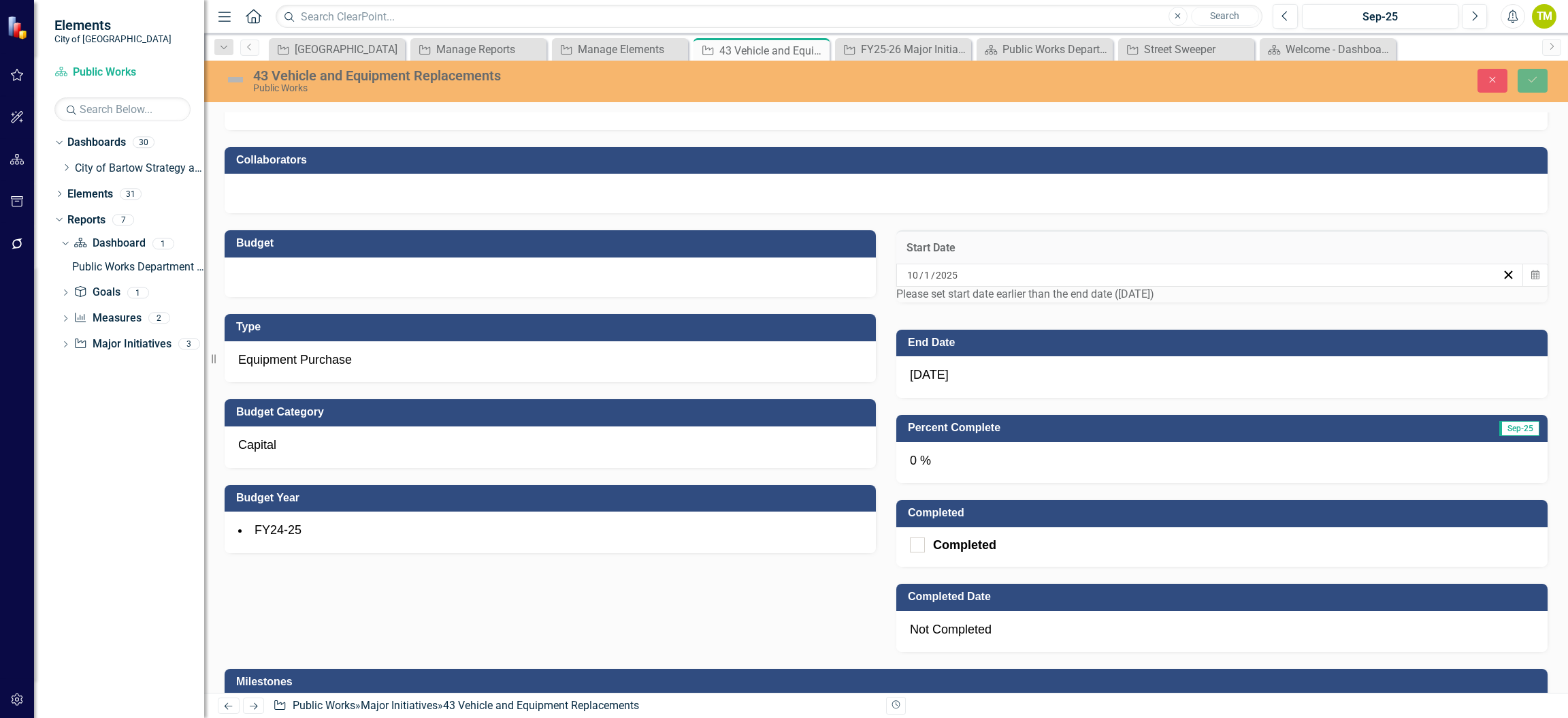
click at [459, 516] on div "FY24-25" at bounding box center [550, 532] width 651 height 41
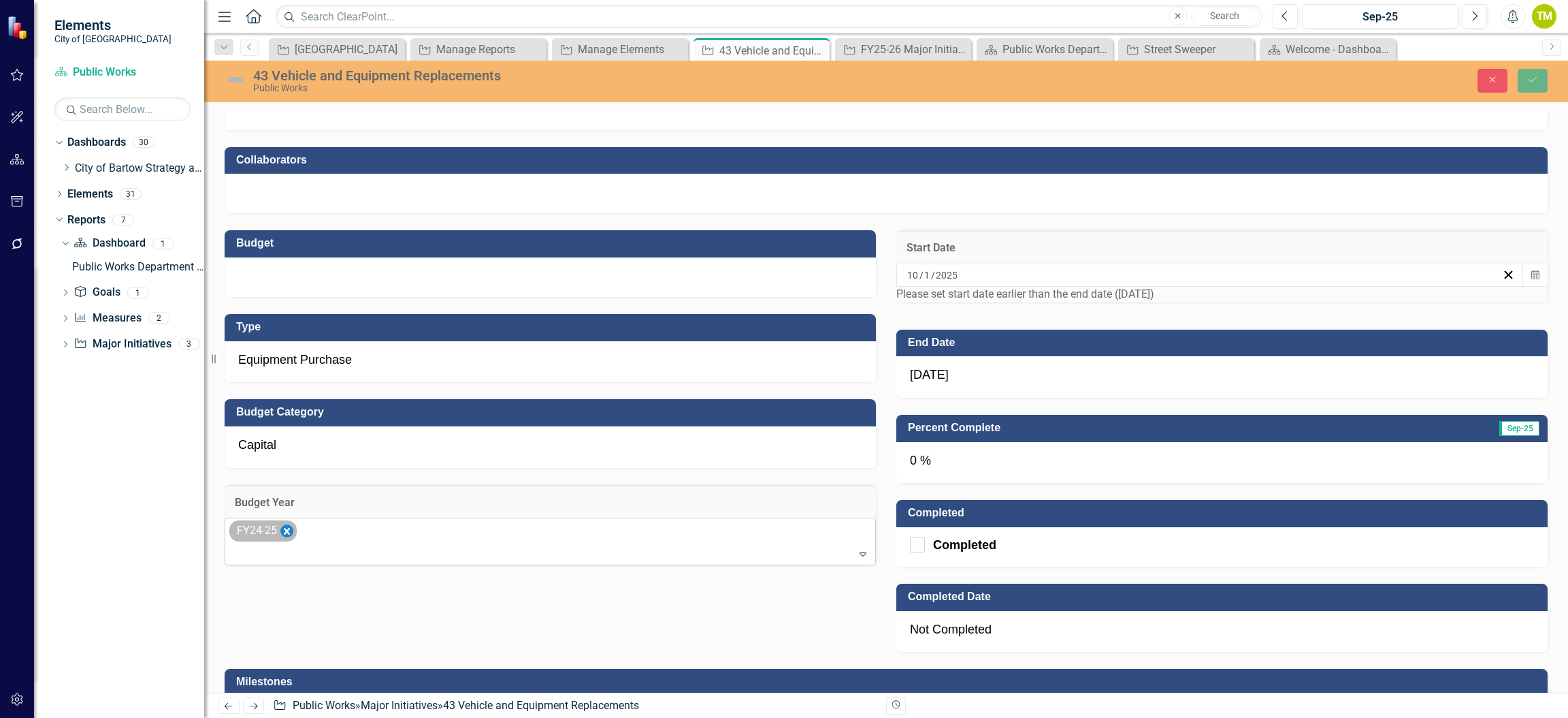
click at [293, 537] on icon "Remove FY24-25" at bounding box center [286, 531] width 13 height 17
click at [300, 538] on div at bounding box center [540, 529] width 623 height 19
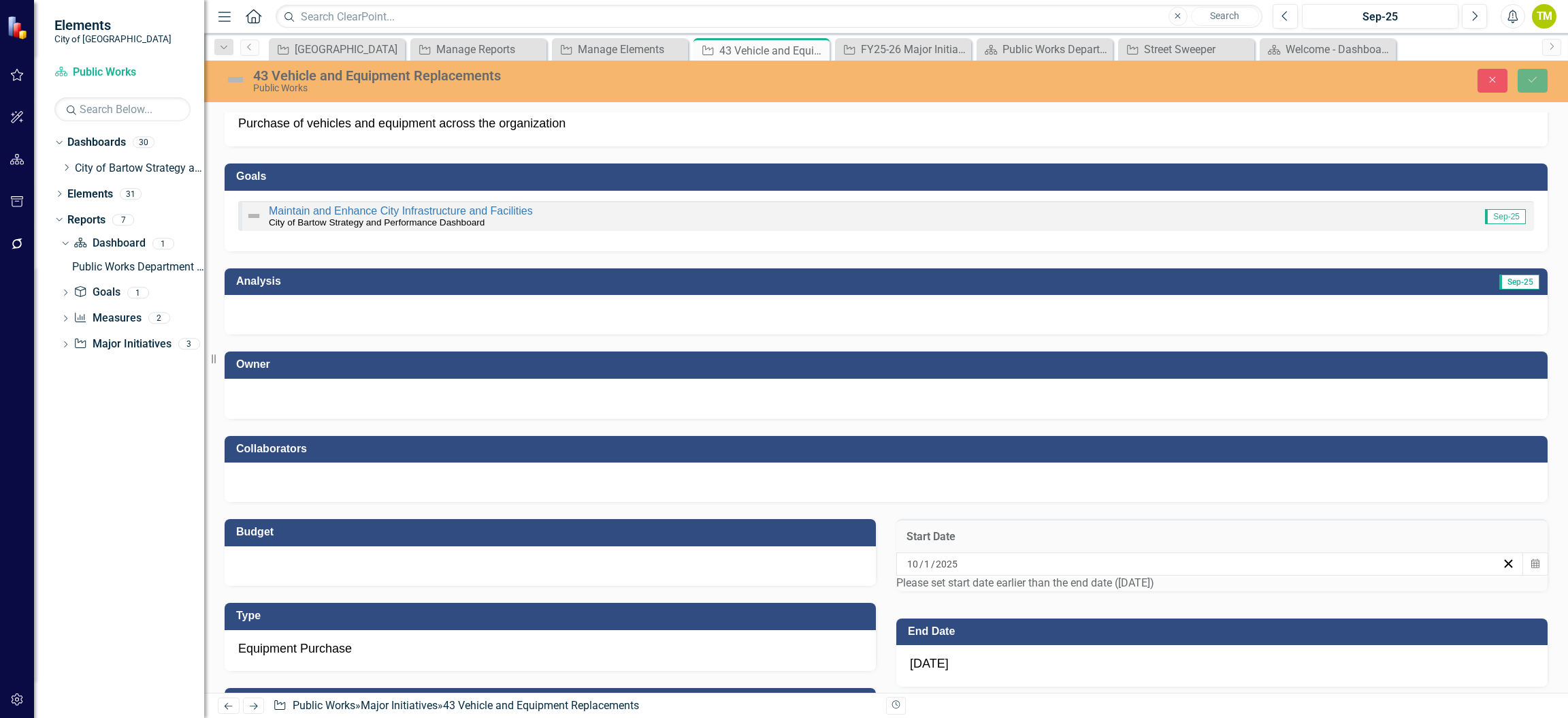
scroll to position [35, 0]
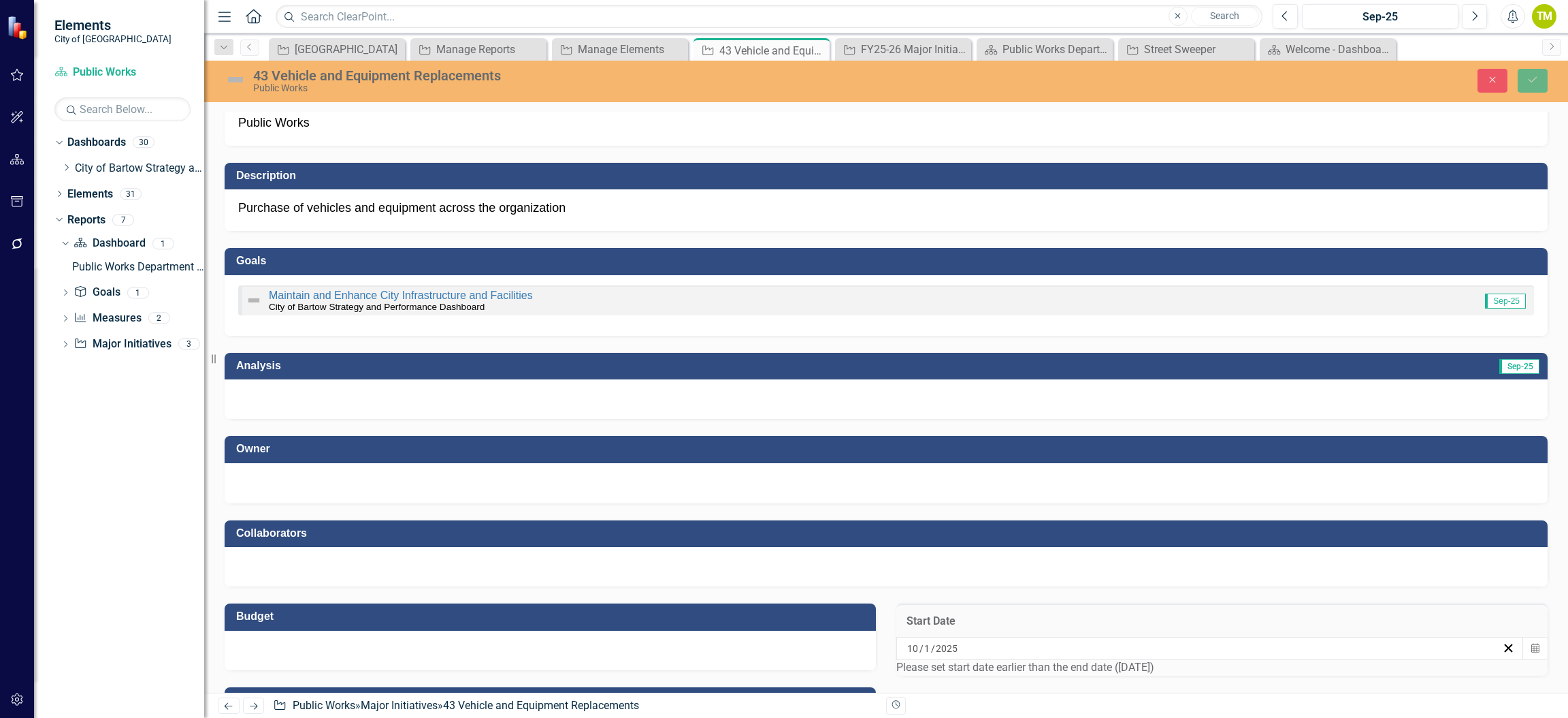
click at [338, 480] on div at bounding box center [886, 481] width 1296 height 16
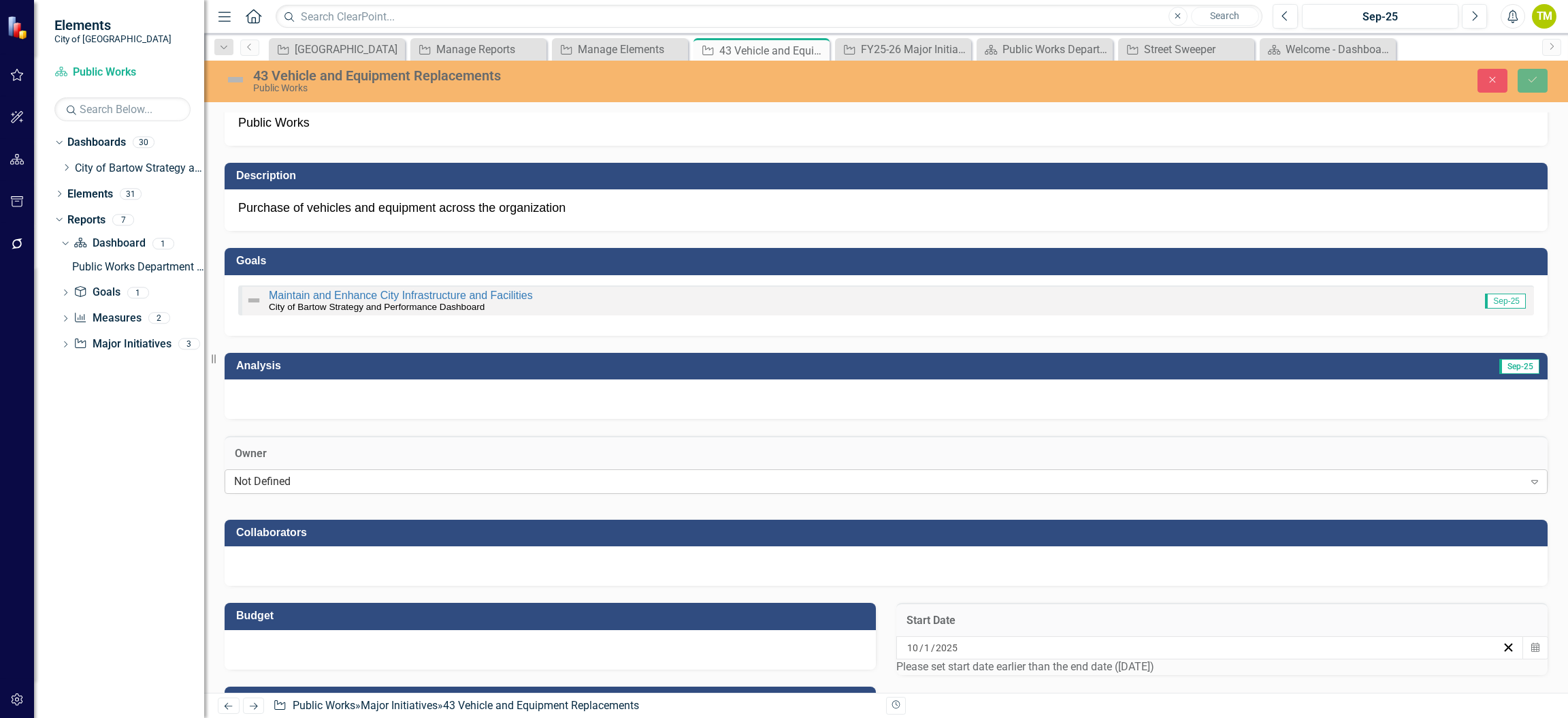
click at [332, 489] on div "Not Defined" at bounding box center [879, 481] width 1290 height 16
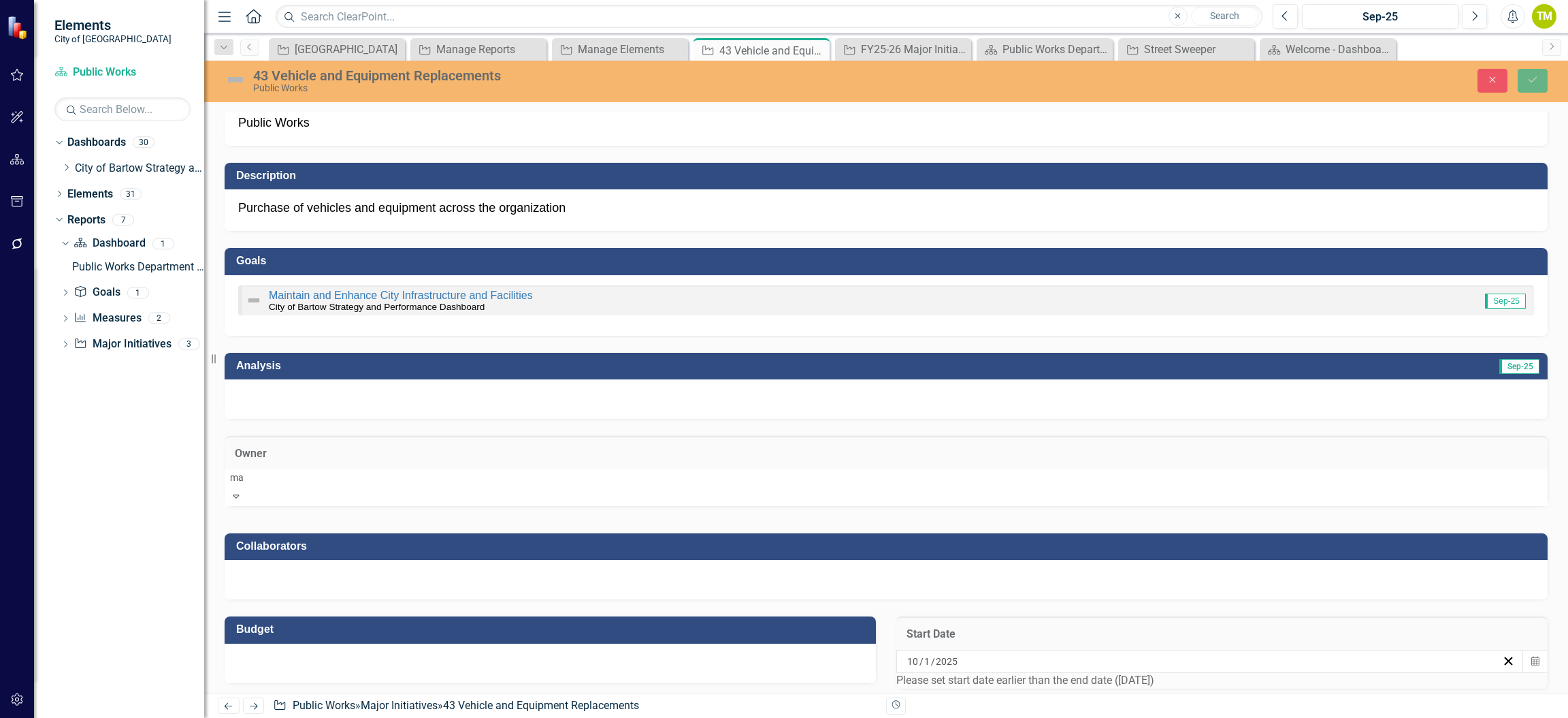
type input "mat"
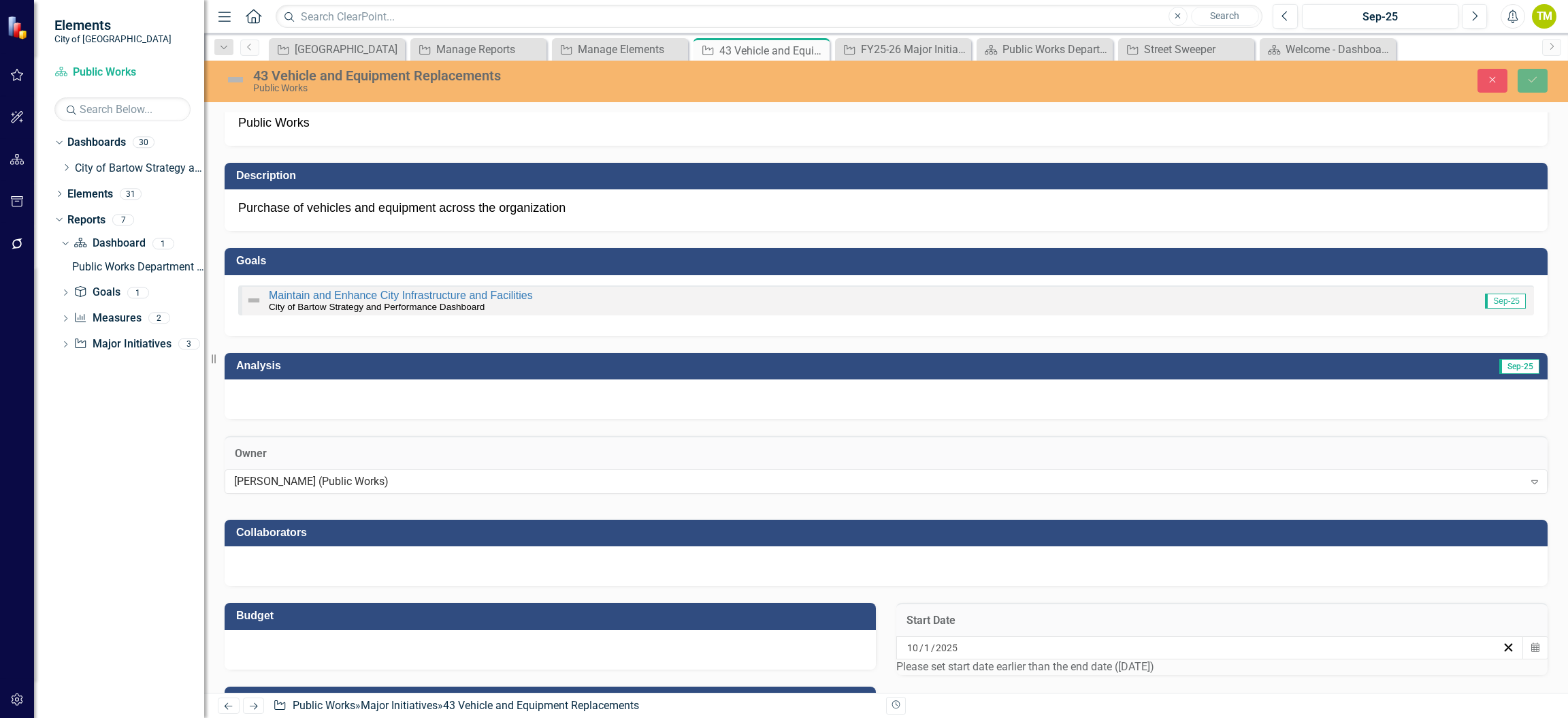
click at [297, 570] on div at bounding box center [886, 565] width 1324 height 40
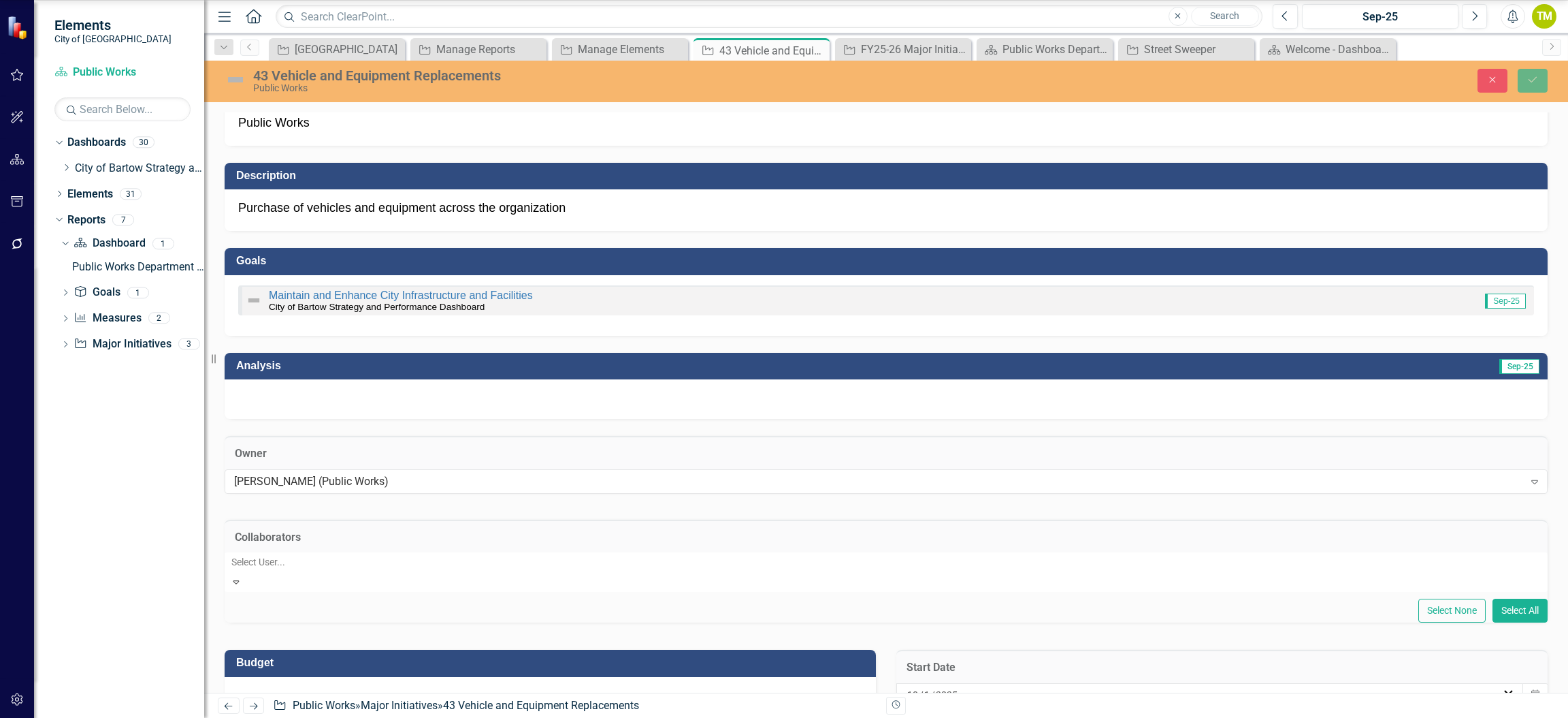
click at [288, 570] on div at bounding box center [887, 561] width 1324 height 16
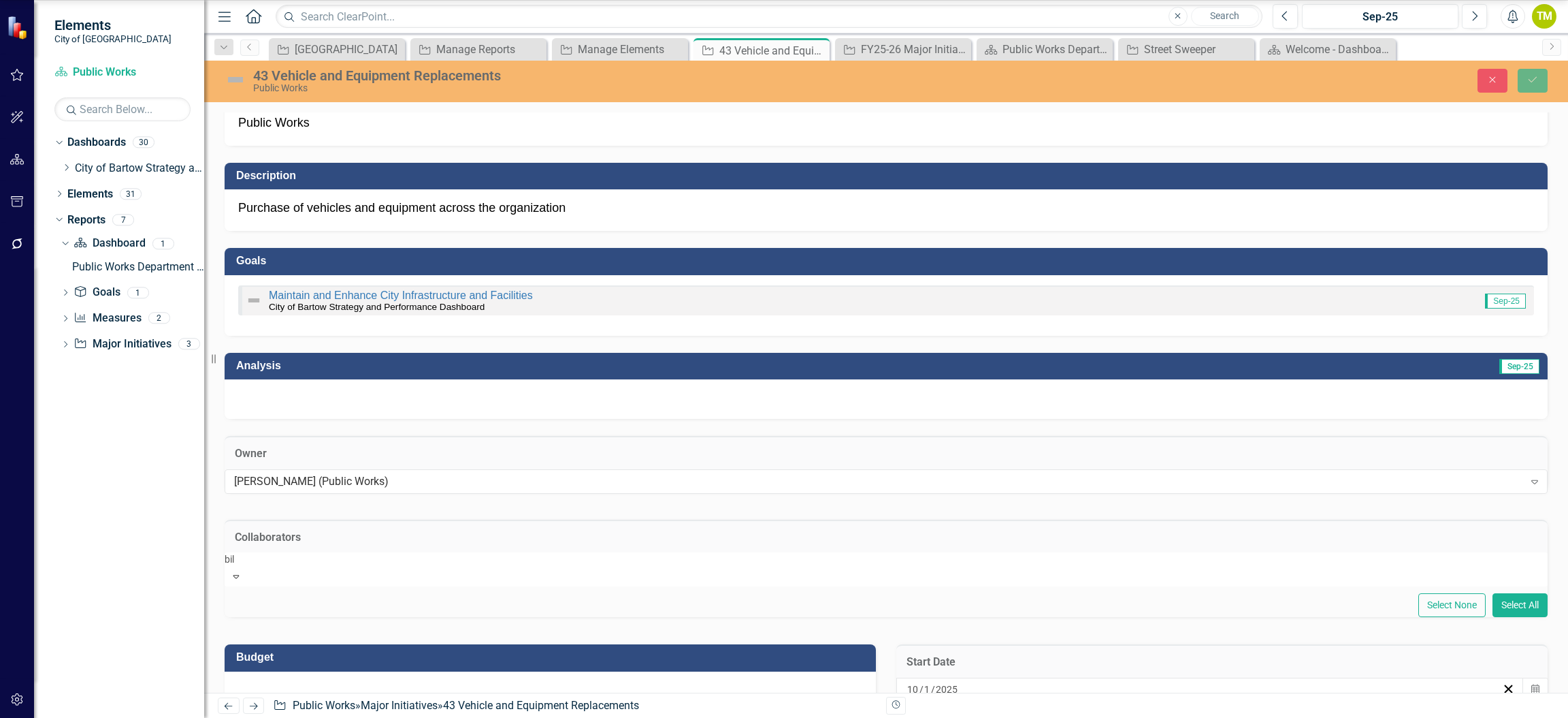
type input "bill"
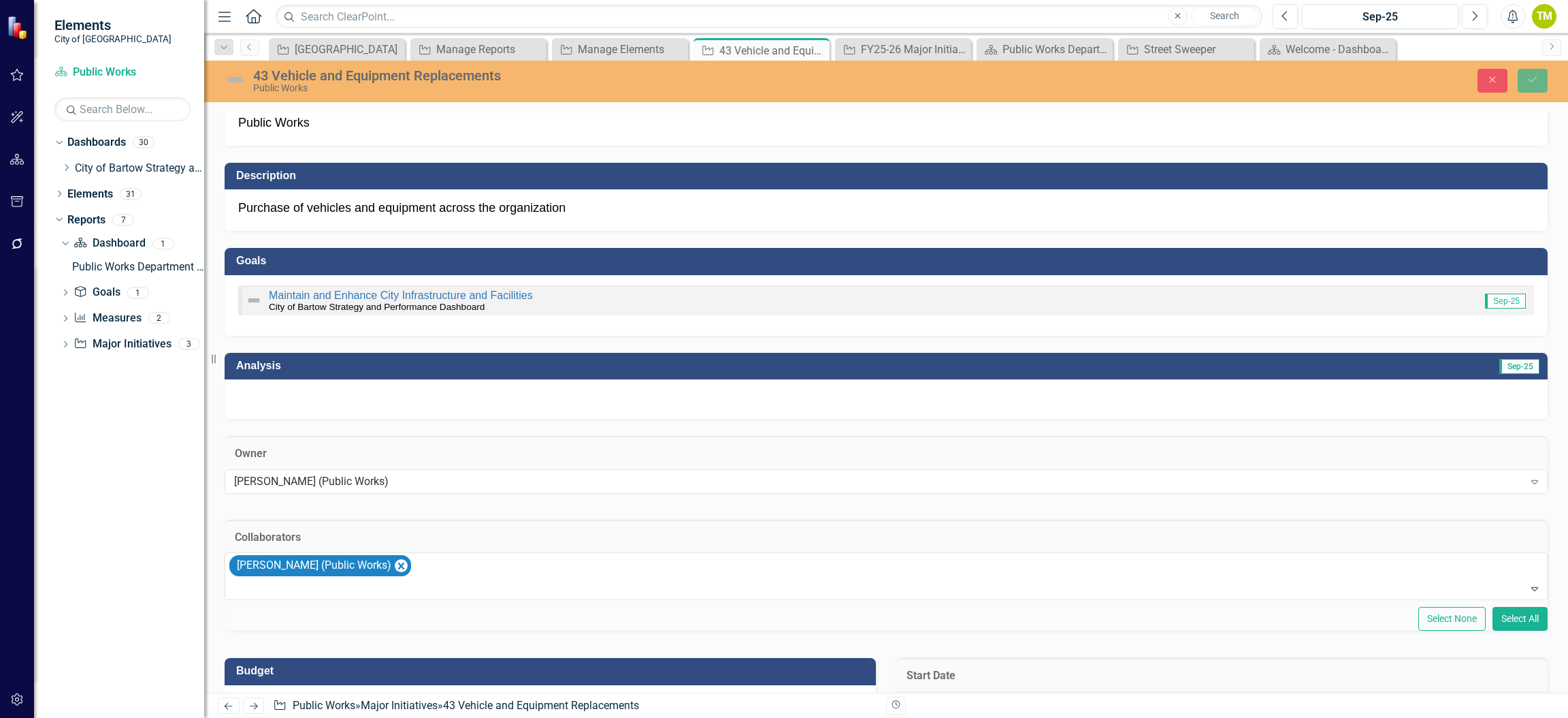
click at [1084, 629] on div "Select None Select All" at bounding box center [886, 619] width 1324 height 24
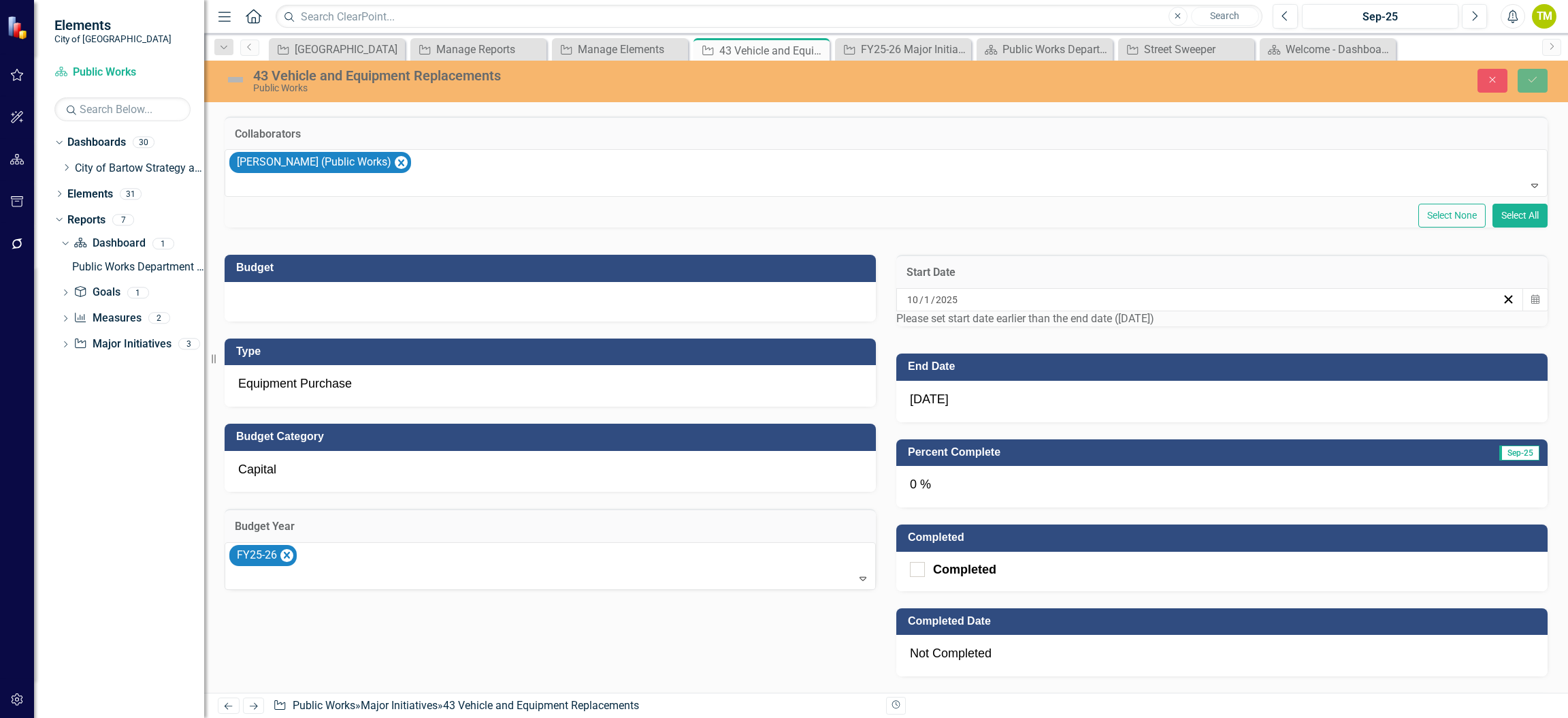
scroll to position [409, 0]
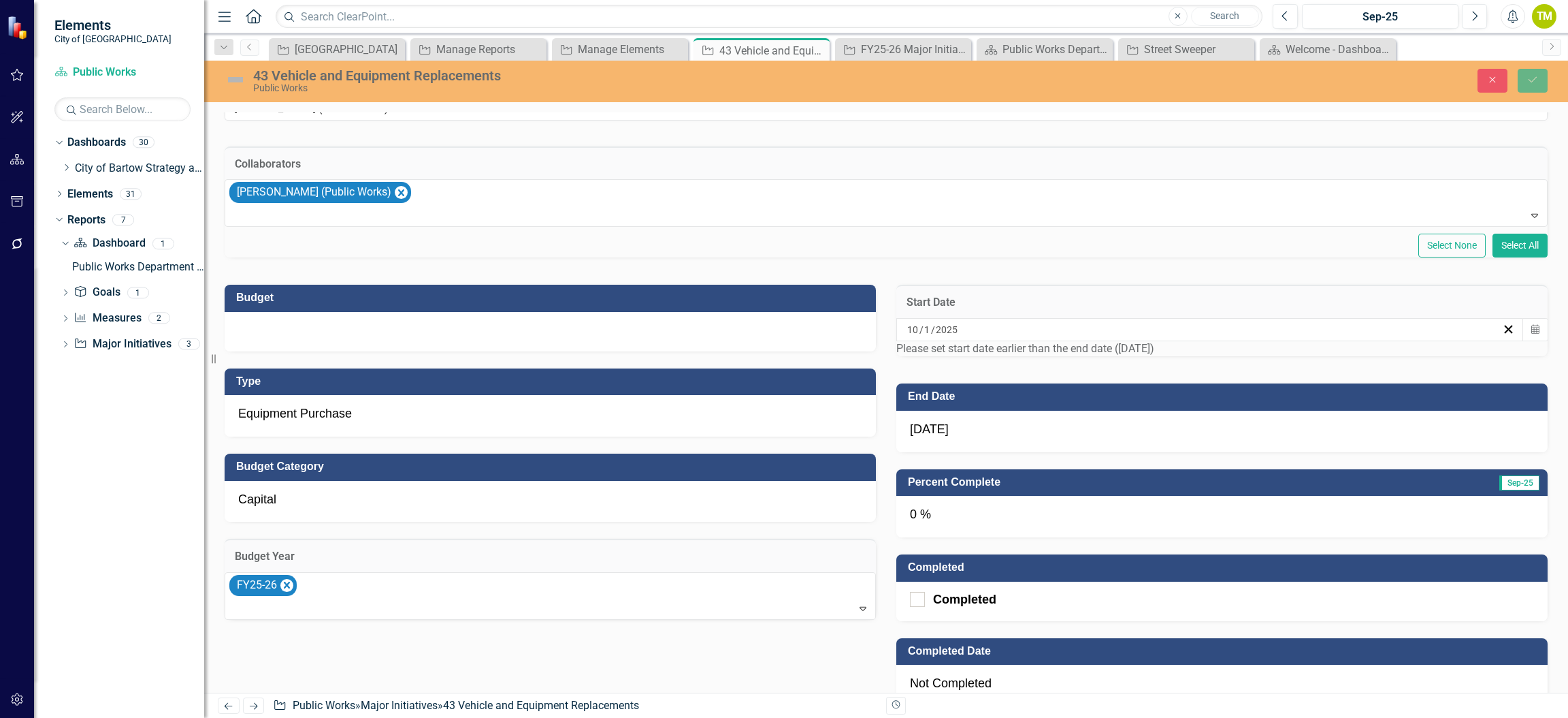
click at [931, 336] on input "1" at bounding box center [927, 330] width 8 height 13
click at [930, 336] on input "1" at bounding box center [927, 330] width 7 height 13
click at [958, 371] on button "‹" at bounding box center [943, 356] width 30 height 30
click at [987, 505] on abbr "30" at bounding box center [982, 499] width 11 height 11
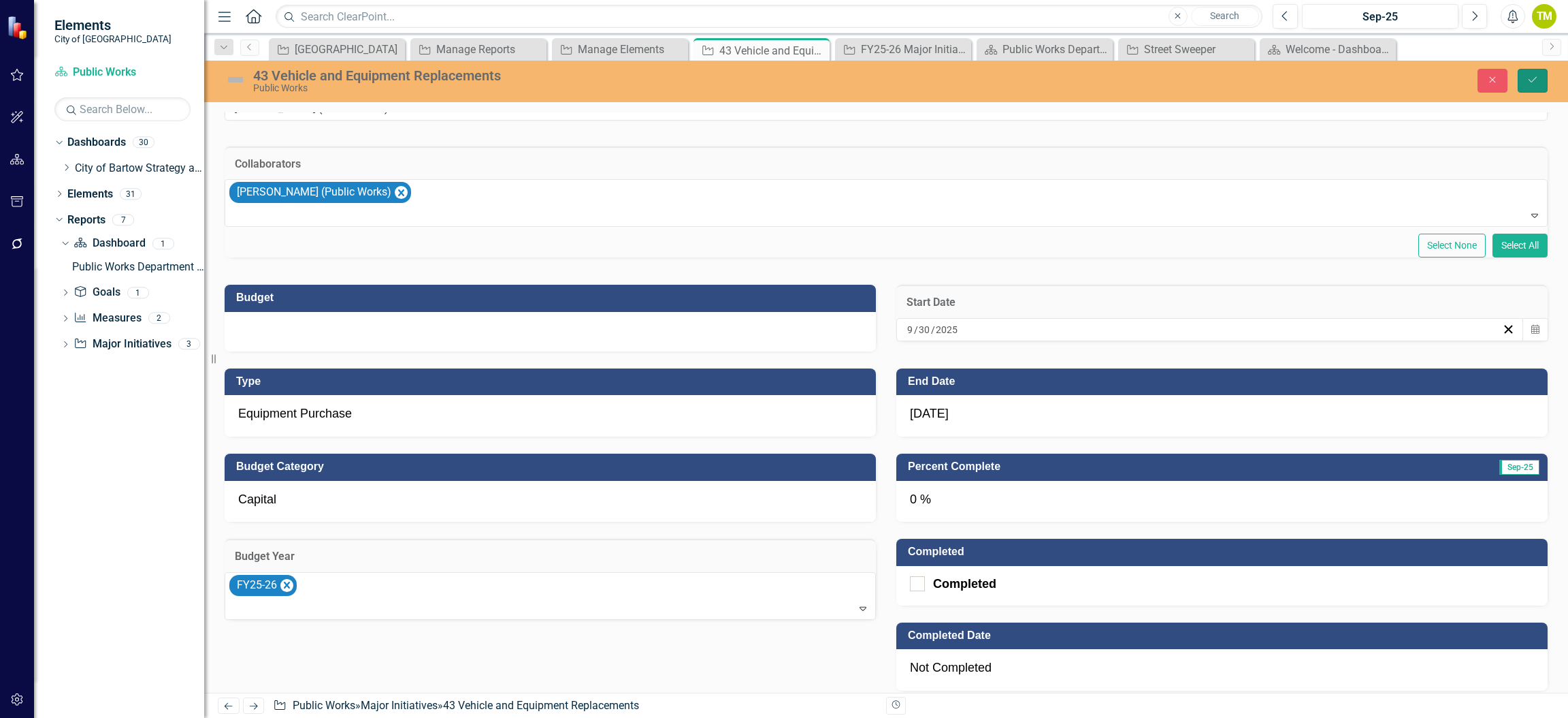
click at [1536, 82] on icon "Save" at bounding box center [1533, 79] width 13 height 9
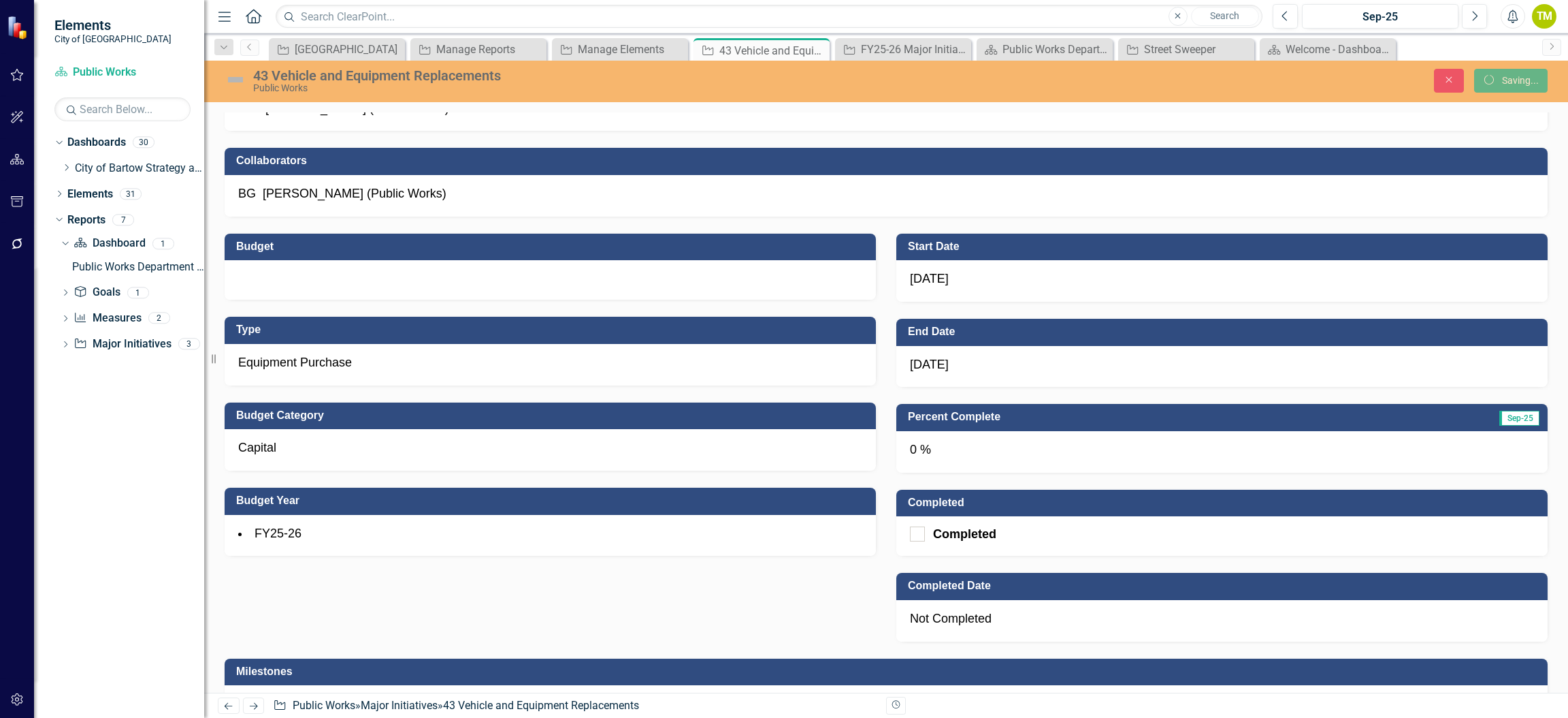
scroll to position [402, 0]
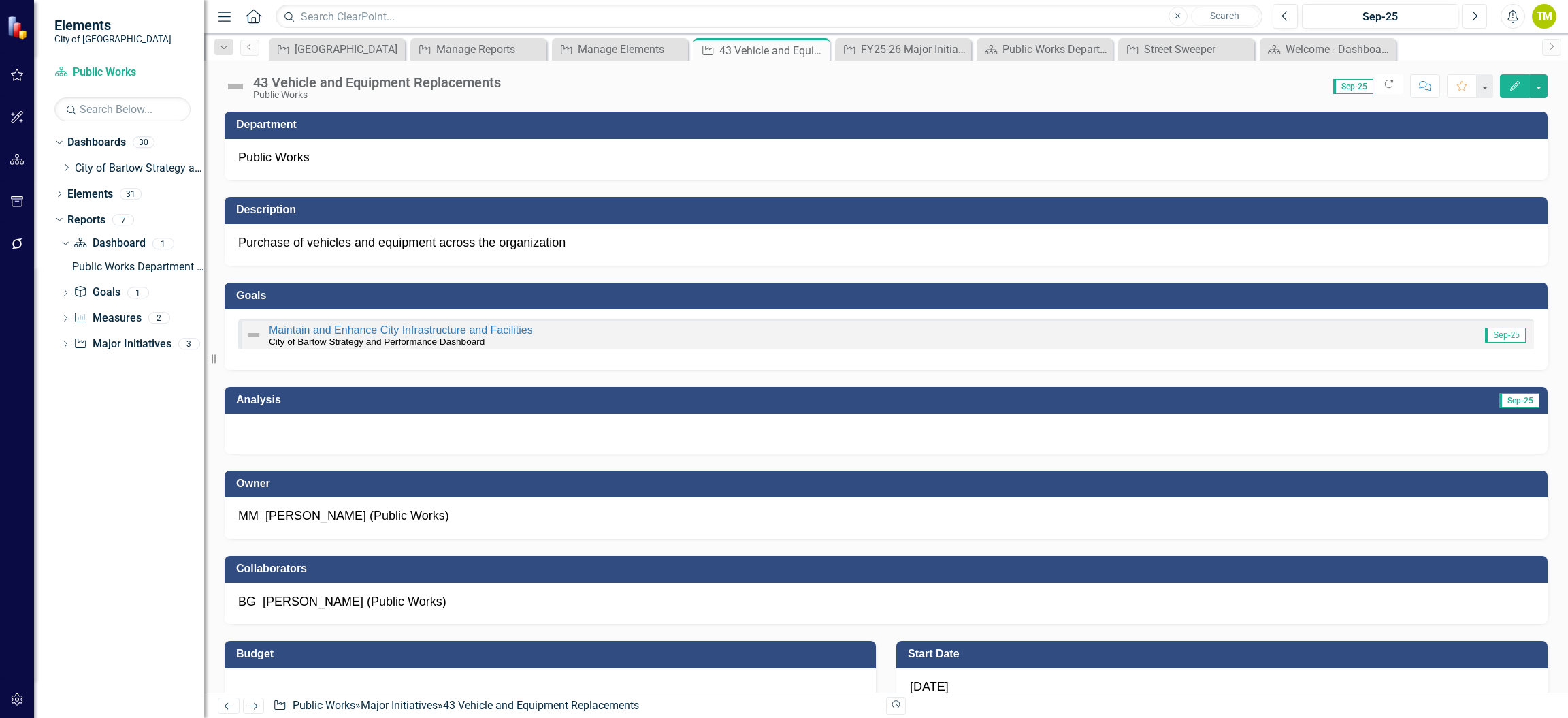
click at [1477, 16] on button "Next" at bounding box center [1474, 16] width 25 height 24
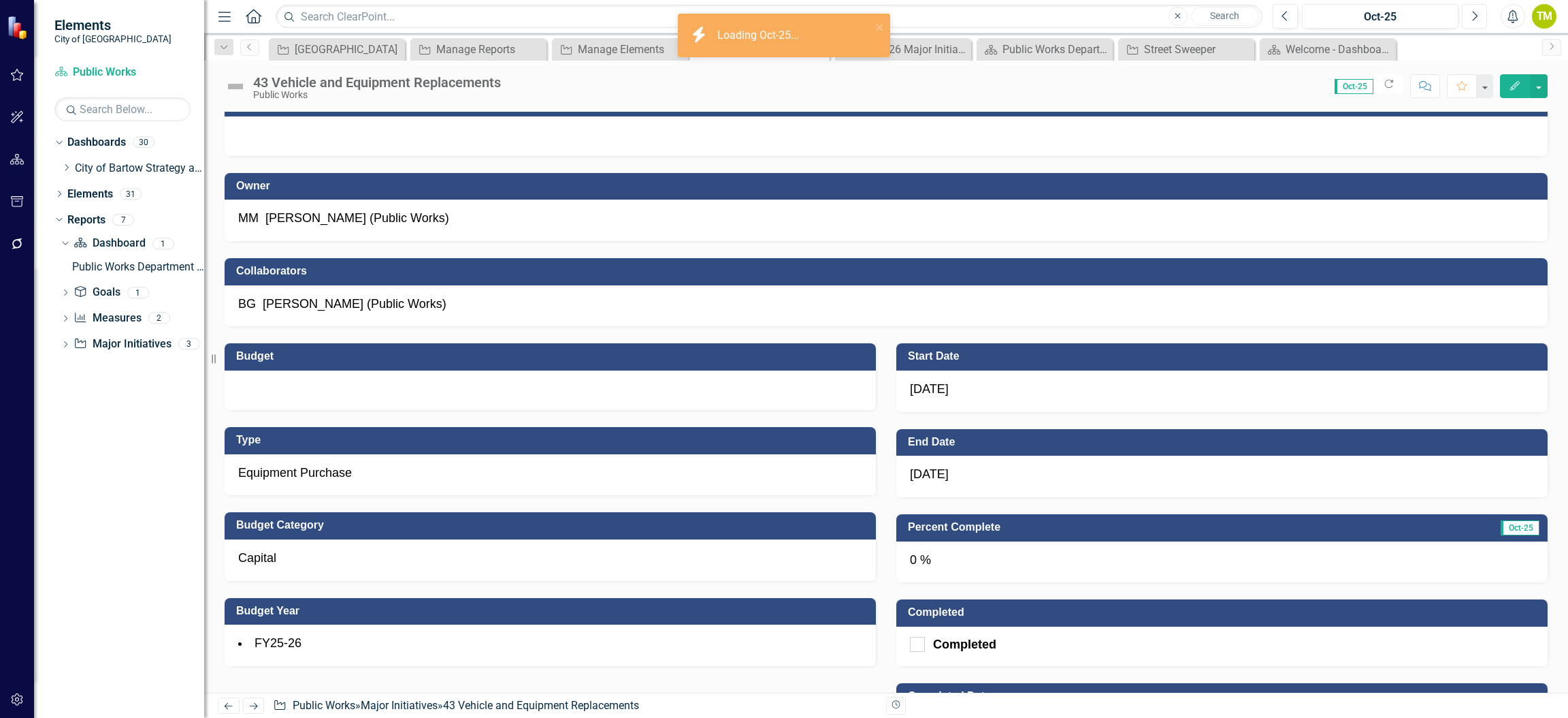
scroll to position [306, 0]
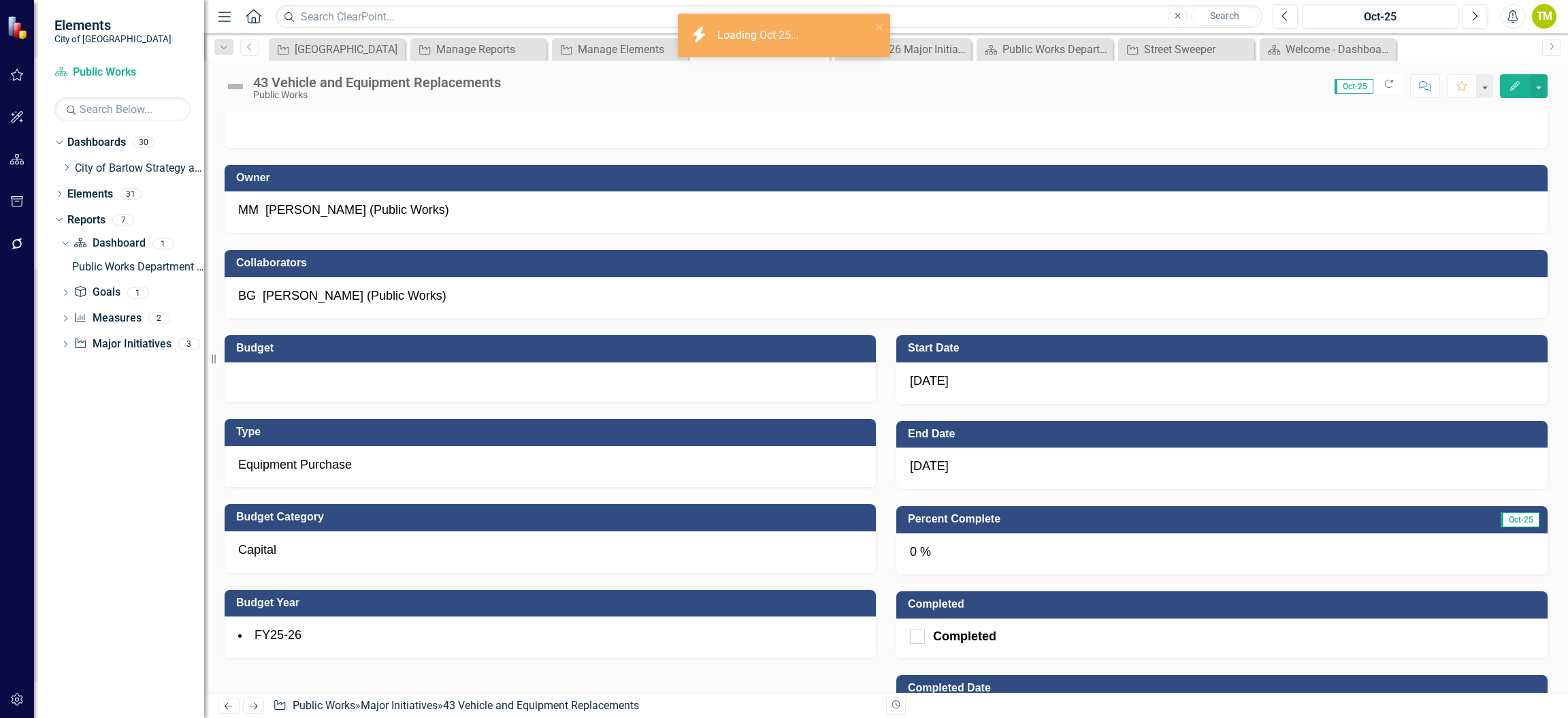
click at [971, 385] on div "[DATE]" at bounding box center [1222, 383] width 651 height 41
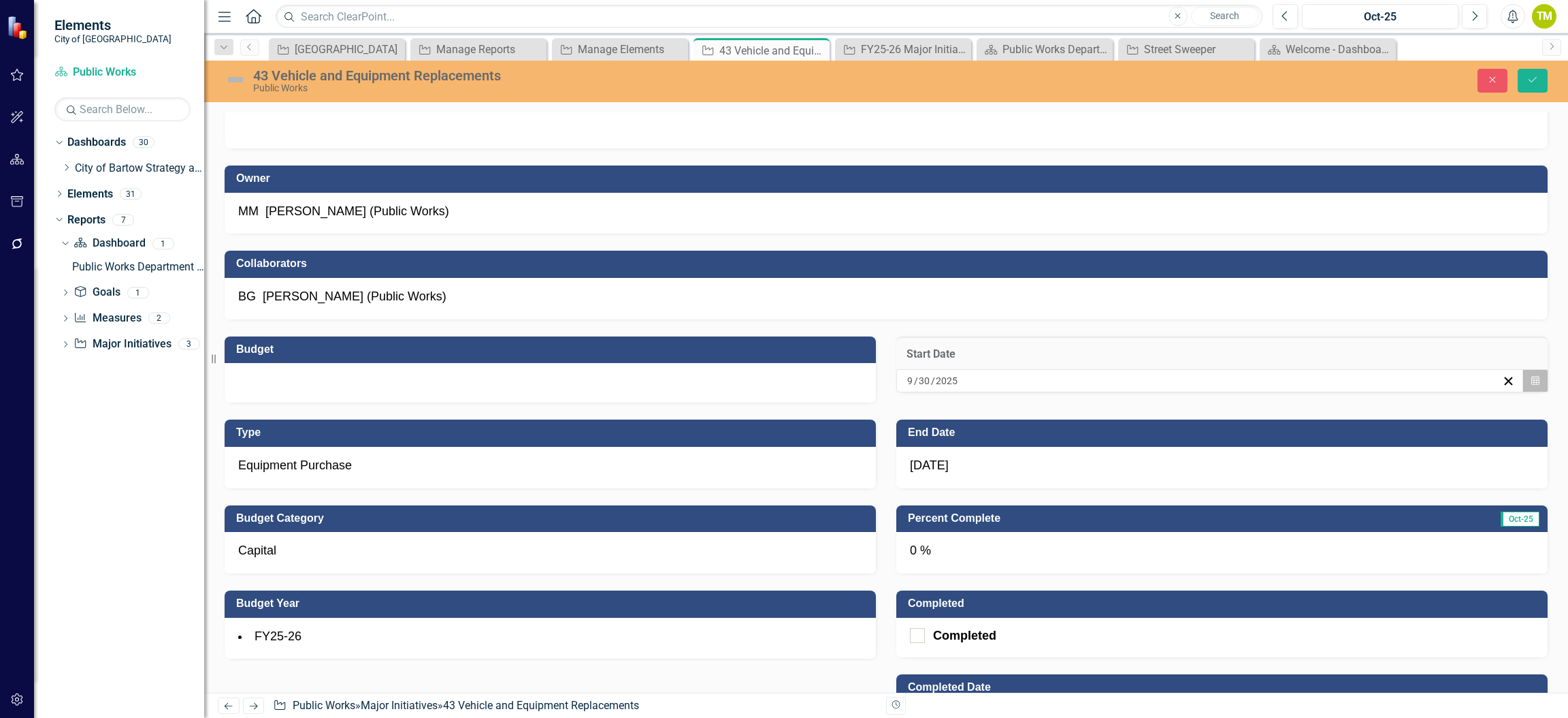
click at [1532, 385] on icon "Calendar" at bounding box center [1536, 380] width 8 height 9
click at [1033, 563] on button "1" at bounding box center [1016, 550] width 34 height 24
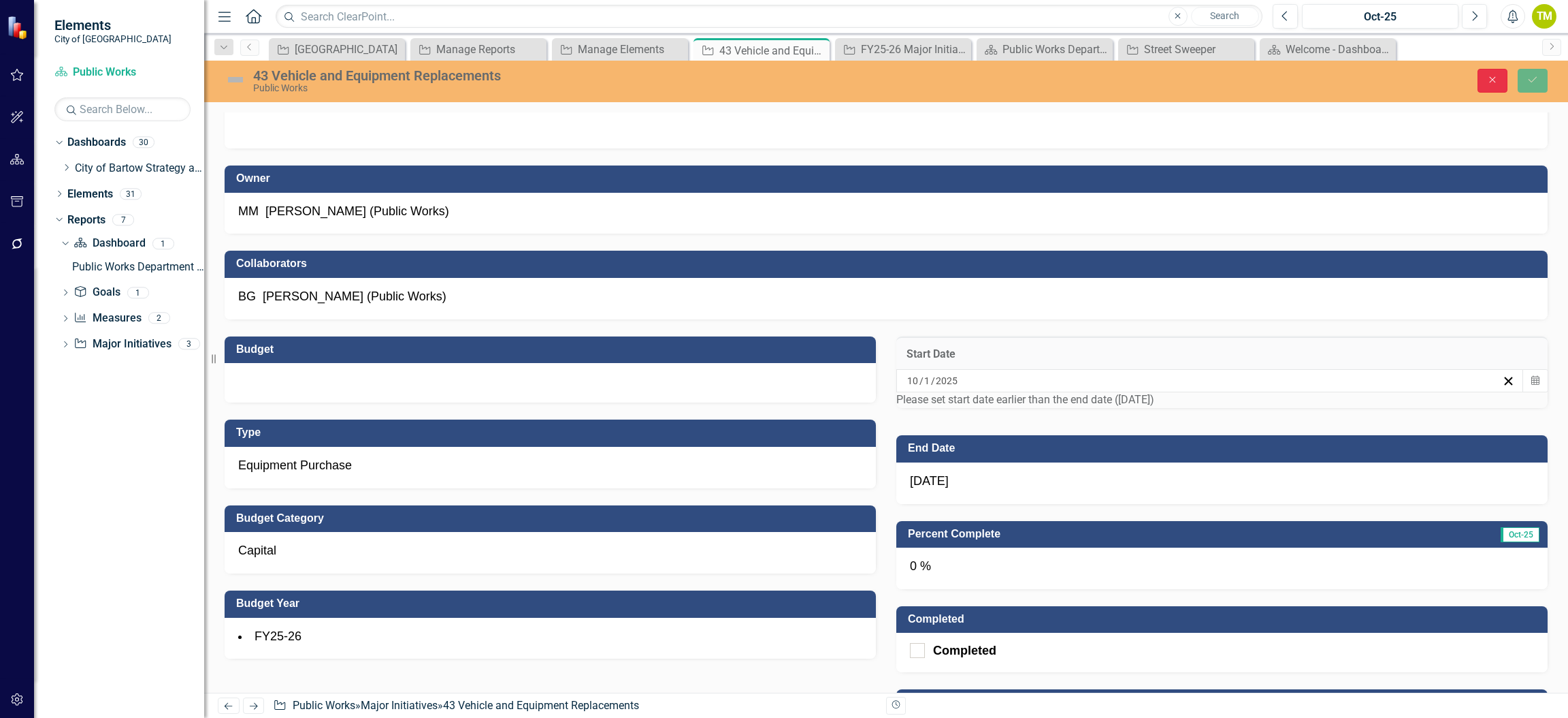
drag, startPoint x: 1488, startPoint y: 81, endPoint x: 1271, endPoint y: 144, distance: 226.0
click at [1488, 80] on icon "Close" at bounding box center [1493, 79] width 13 height 9
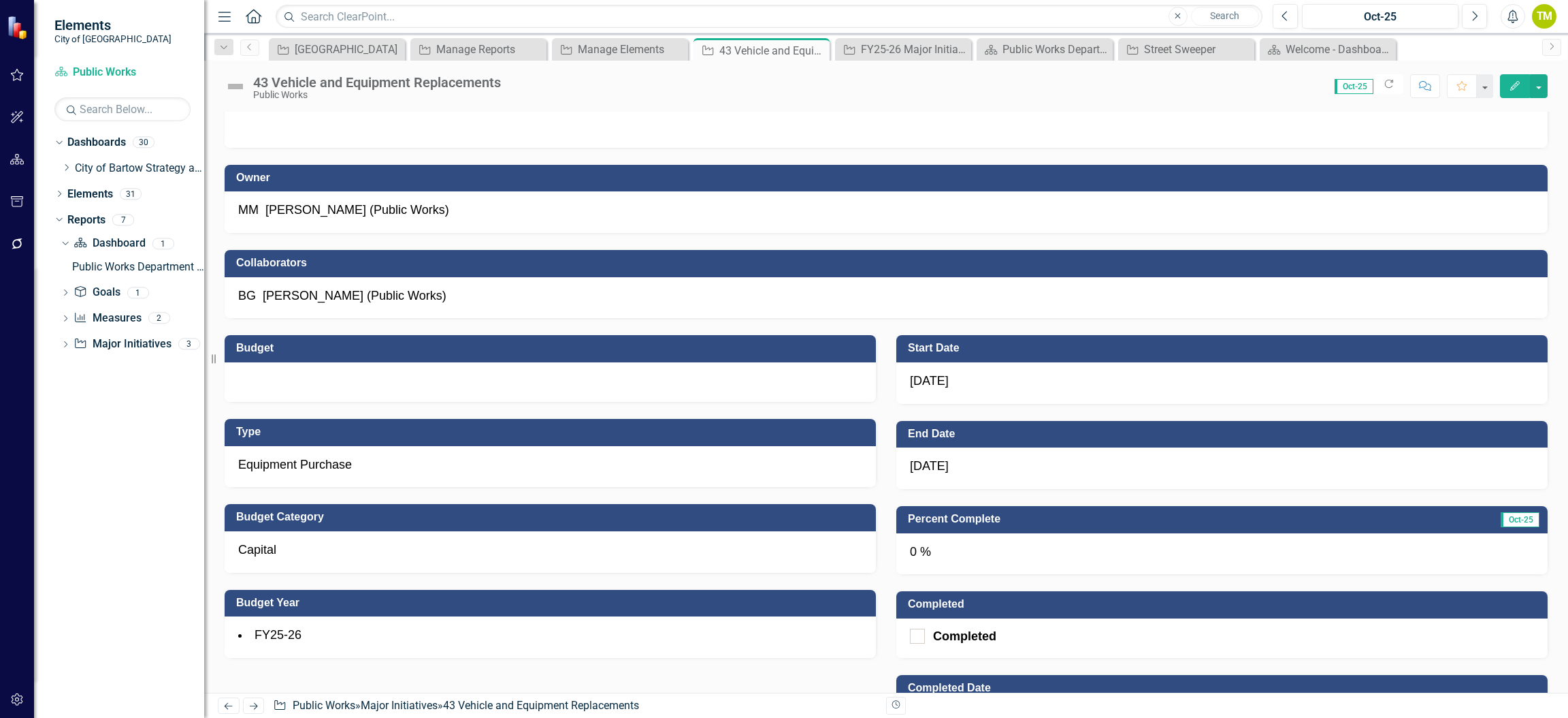
scroll to position [102, 0]
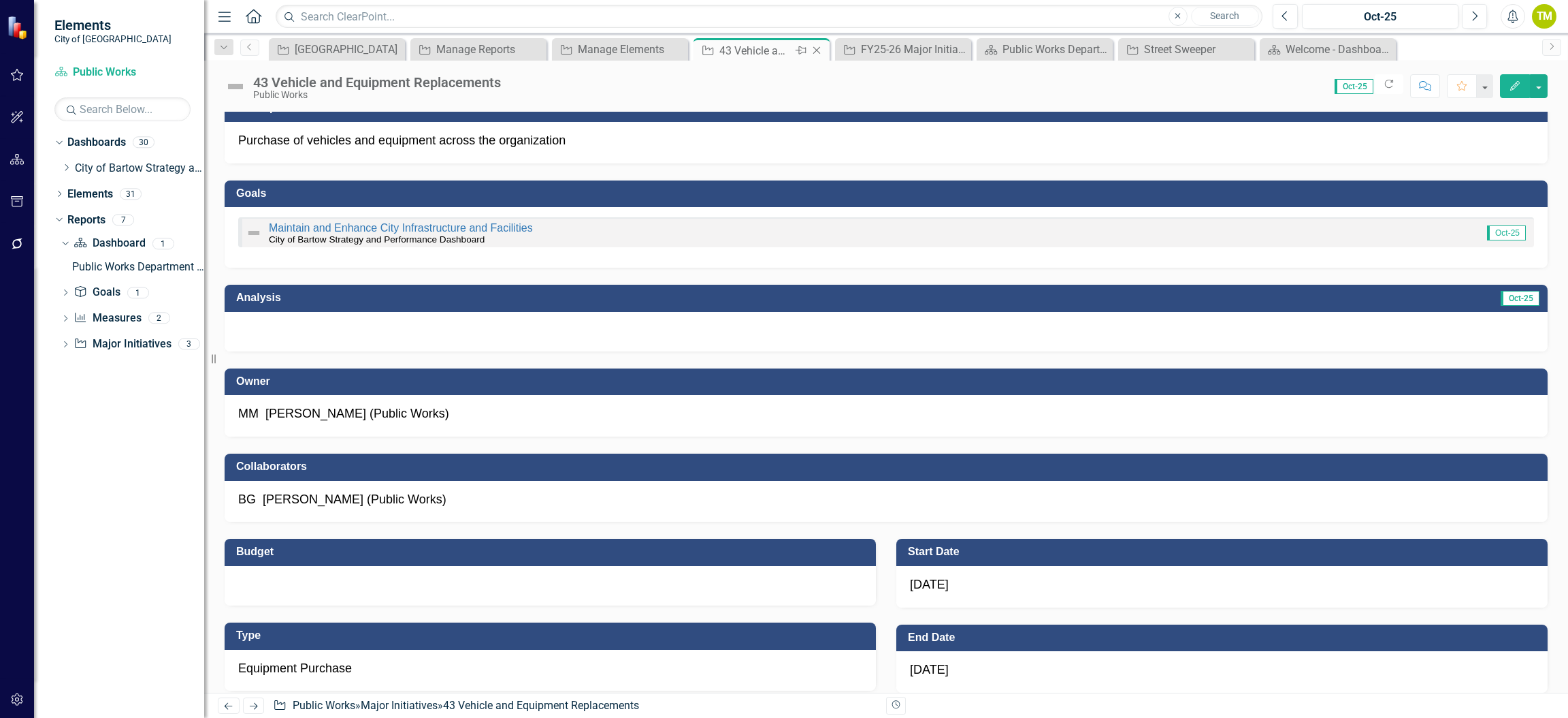
click at [818, 51] on icon "Close" at bounding box center [816, 50] width 13 height 11
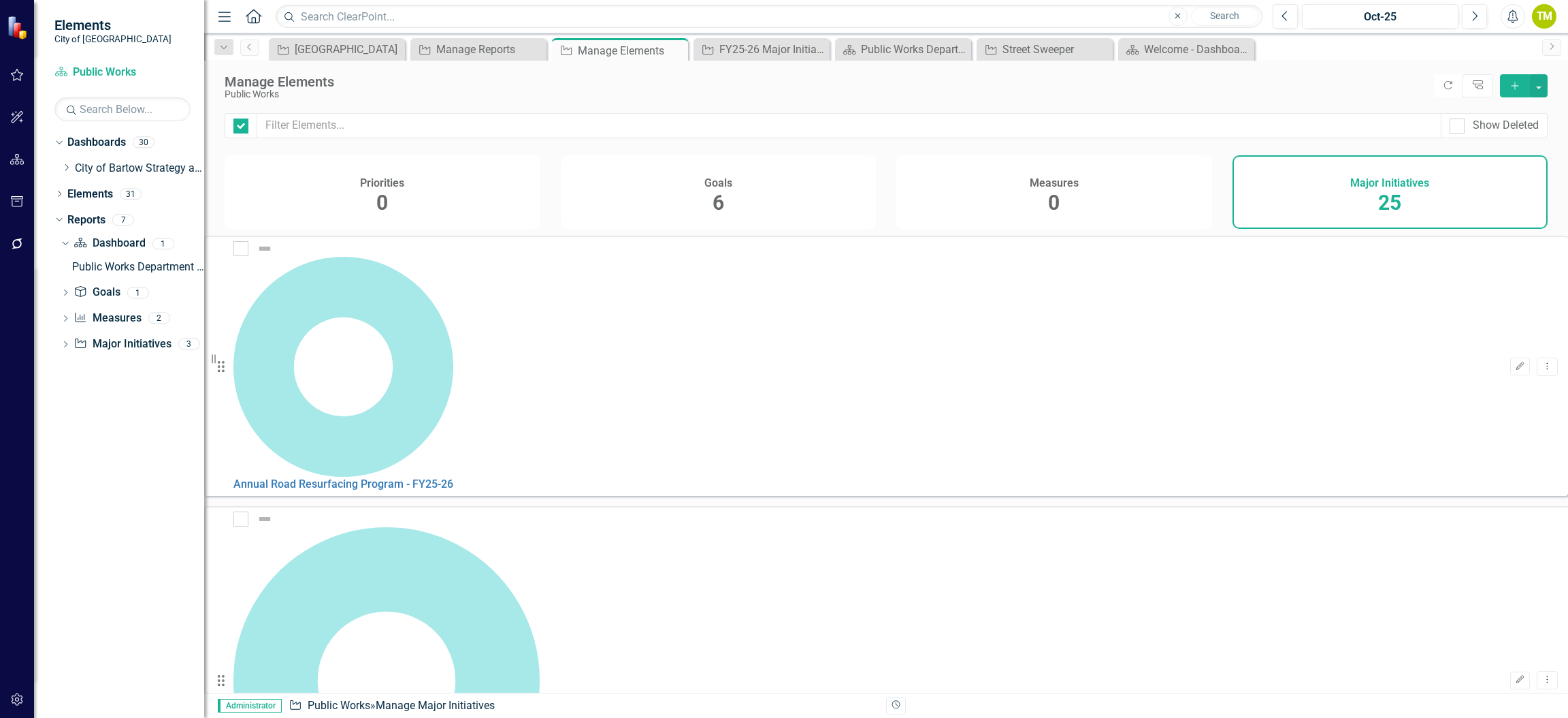
checkbox input "false"
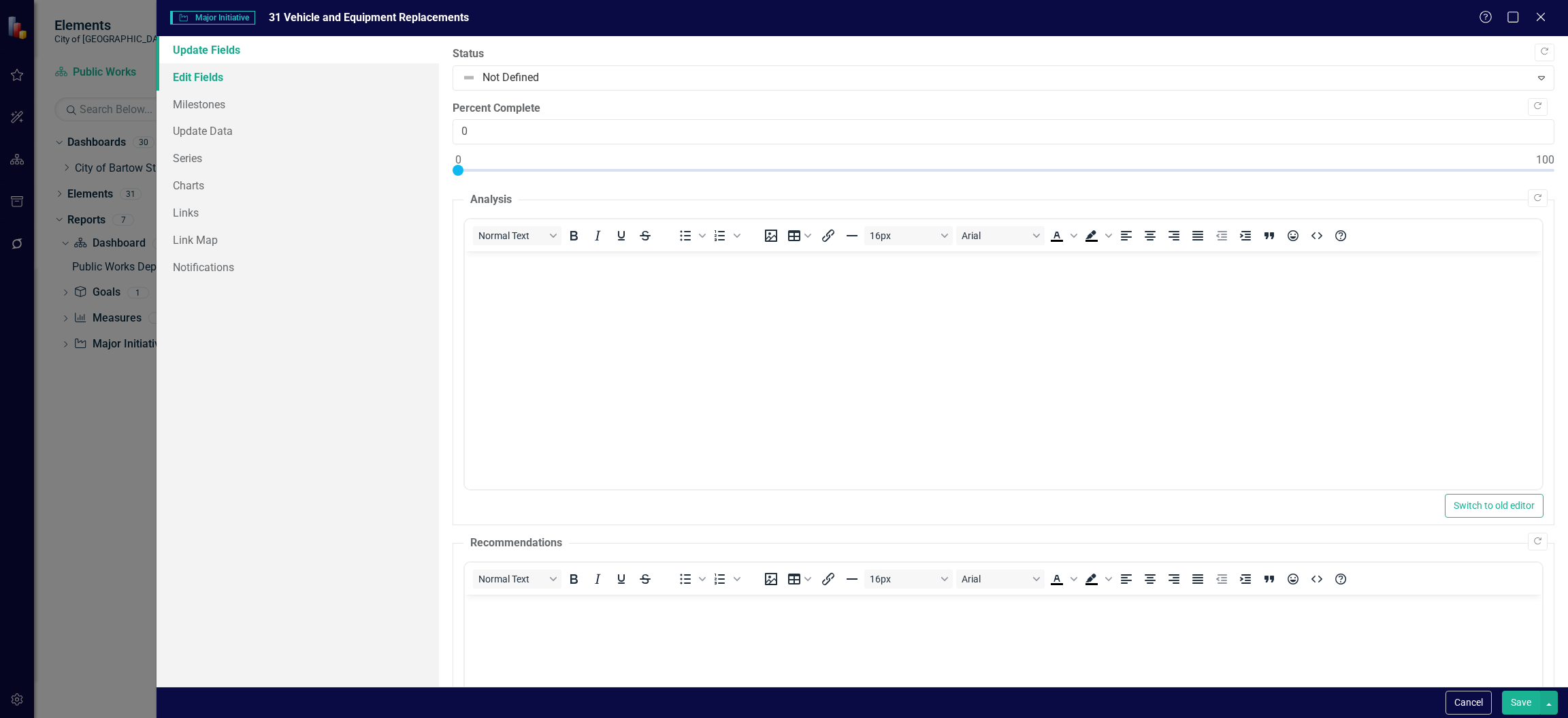
click at [206, 80] on link "Edit Fields" at bounding box center [297, 77] width 282 height 27
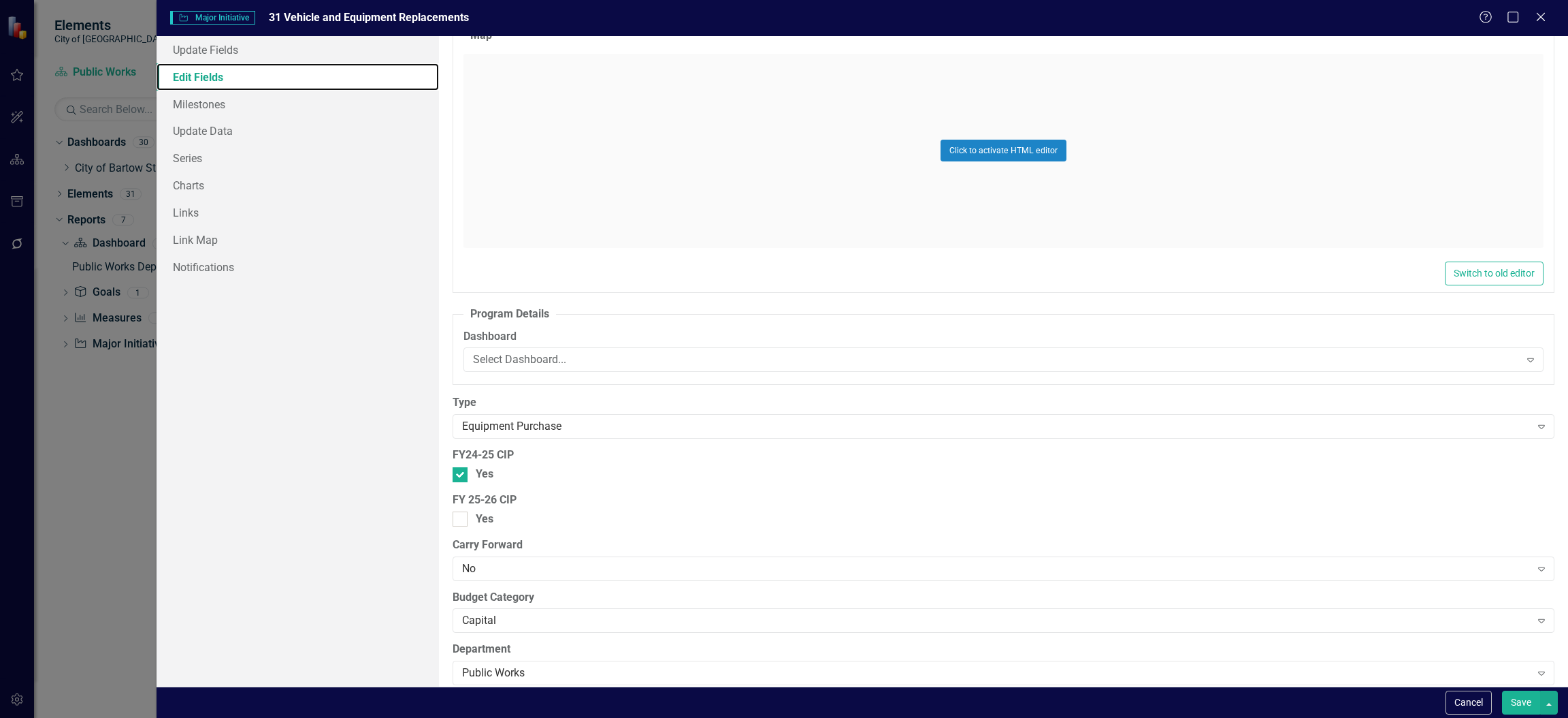
scroll to position [1317, 0]
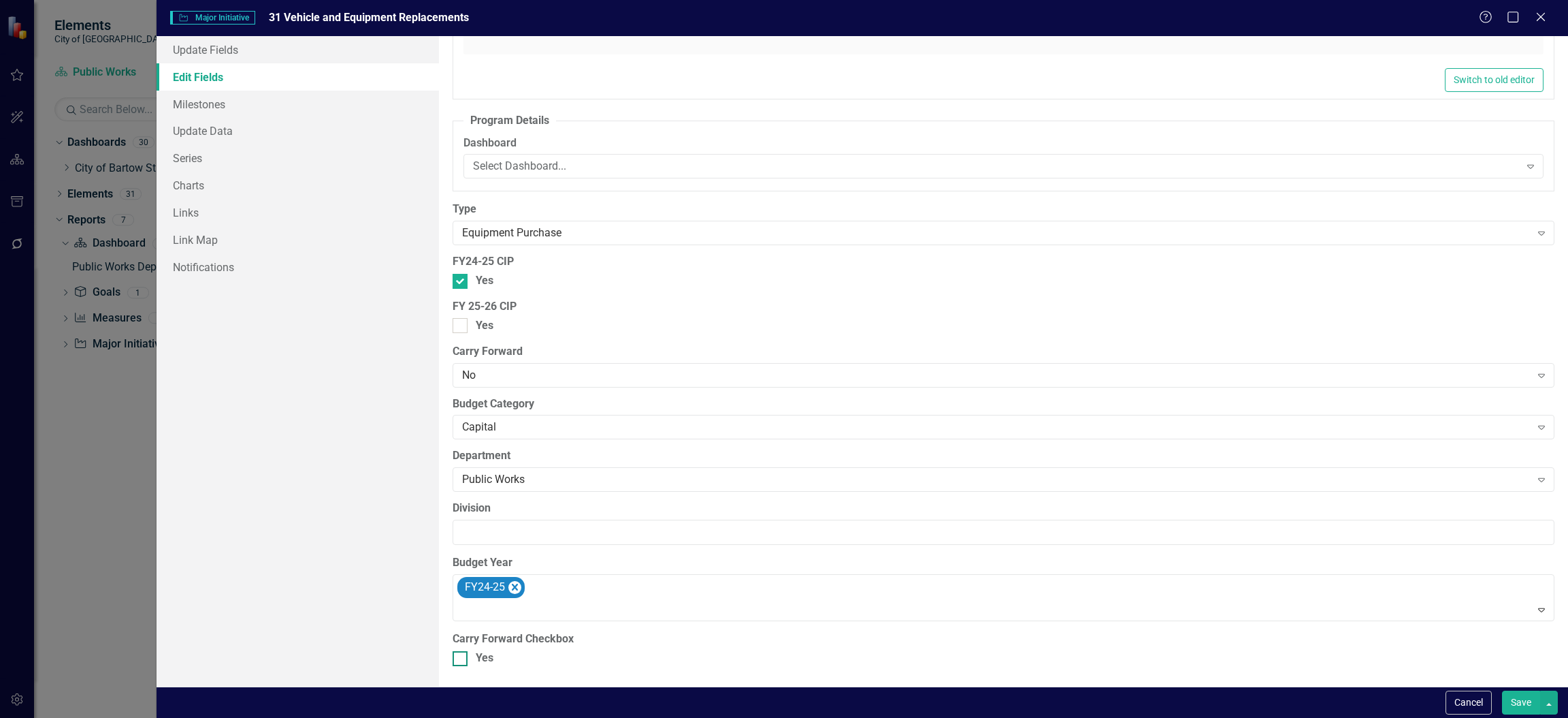
click at [474, 661] on div "Yes" at bounding box center [1003, 658] width 1102 height 16
click at [462, 660] on input "Yes" at bounding box center [457, 655] width 9 height 9
checkbox input "true"
click at [1520, 703] on button "Save" at bounding box center [1521, 702] width 38 height 24
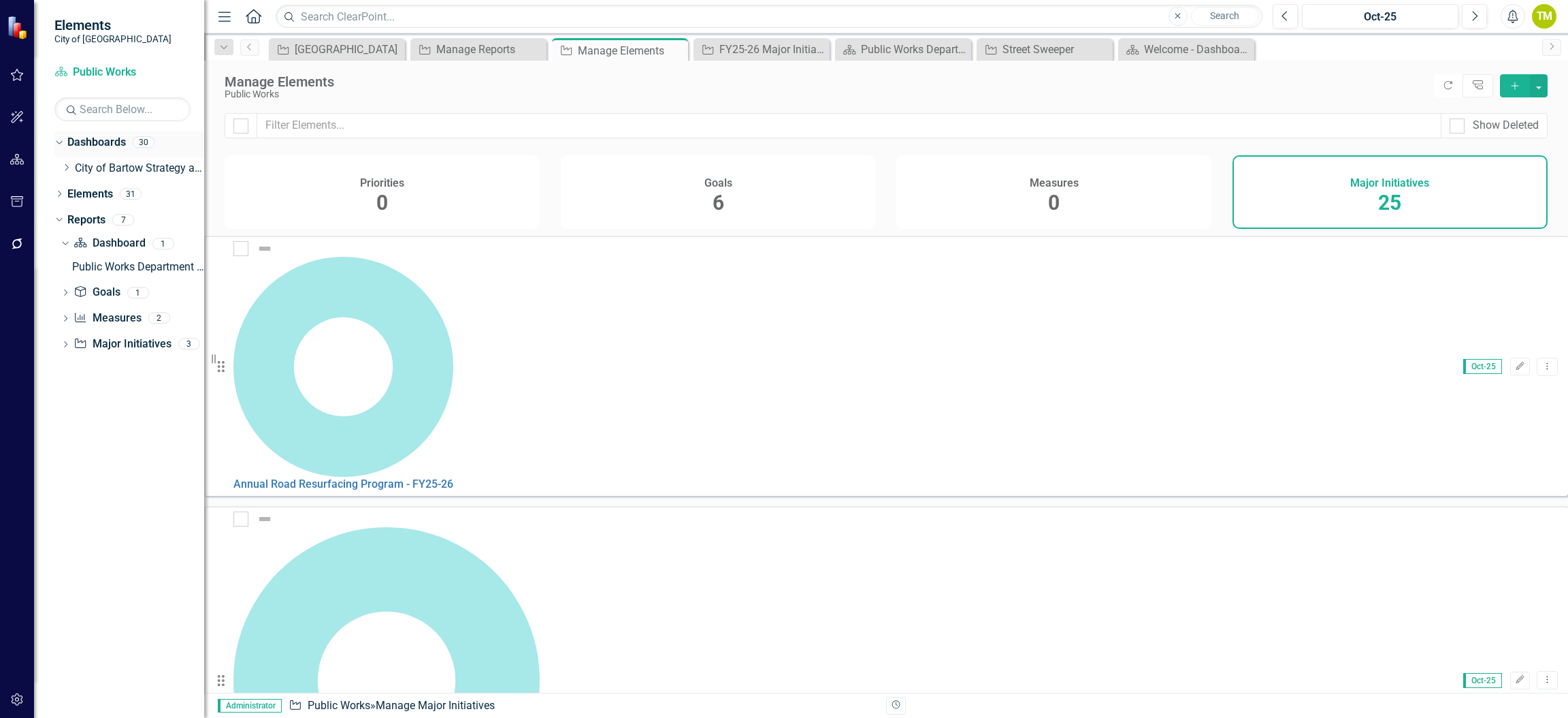
click at [76, 142] on link "Dashboards" at bounding box center [96, 142] width 58 height 16
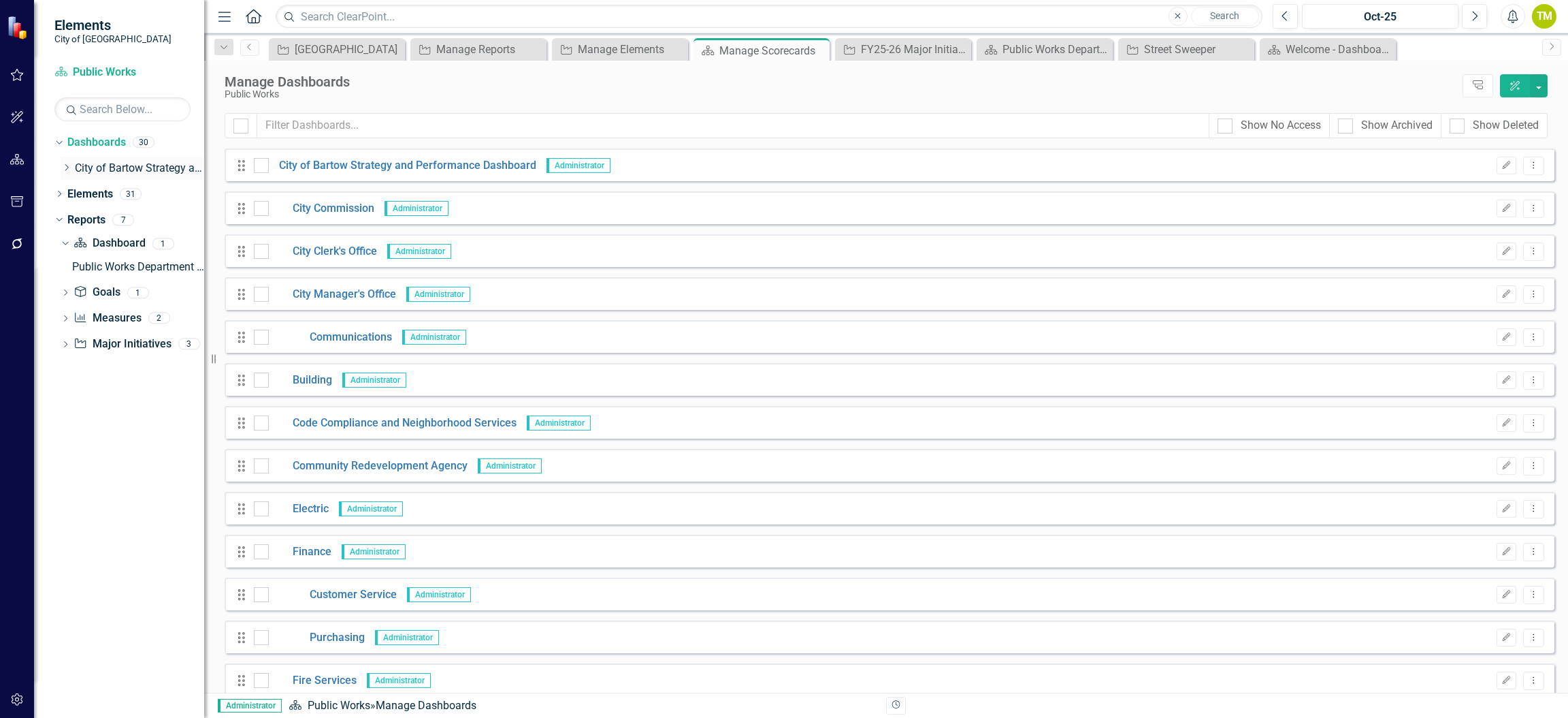
click at [89, 170] on link "City of Bartow Strategy and Performance Dashboard" at bounding box center [140, 169] width 130 height 16
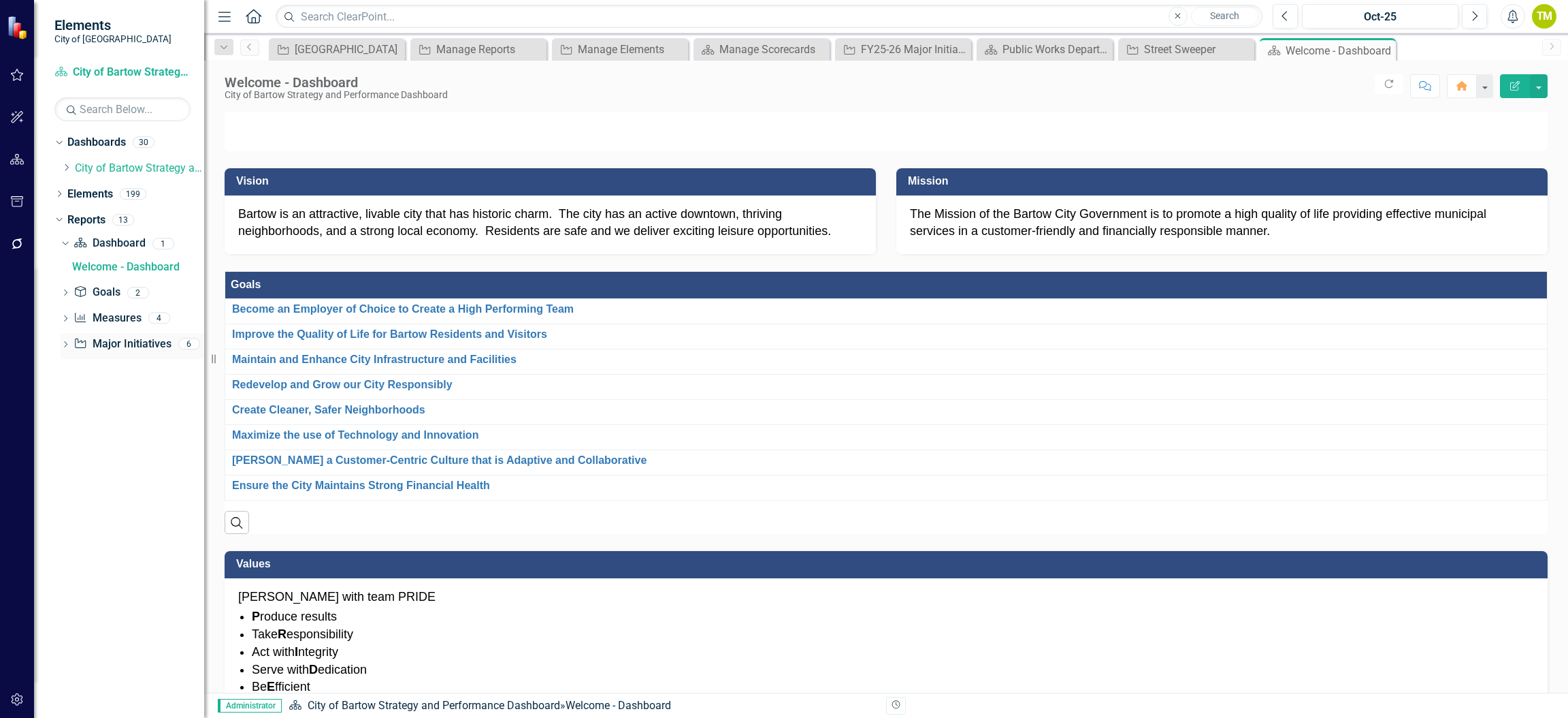
click at [104, 343] on link "Major Initiative Major Initiatives" at bounding box center [122, 344] width 98 height 16
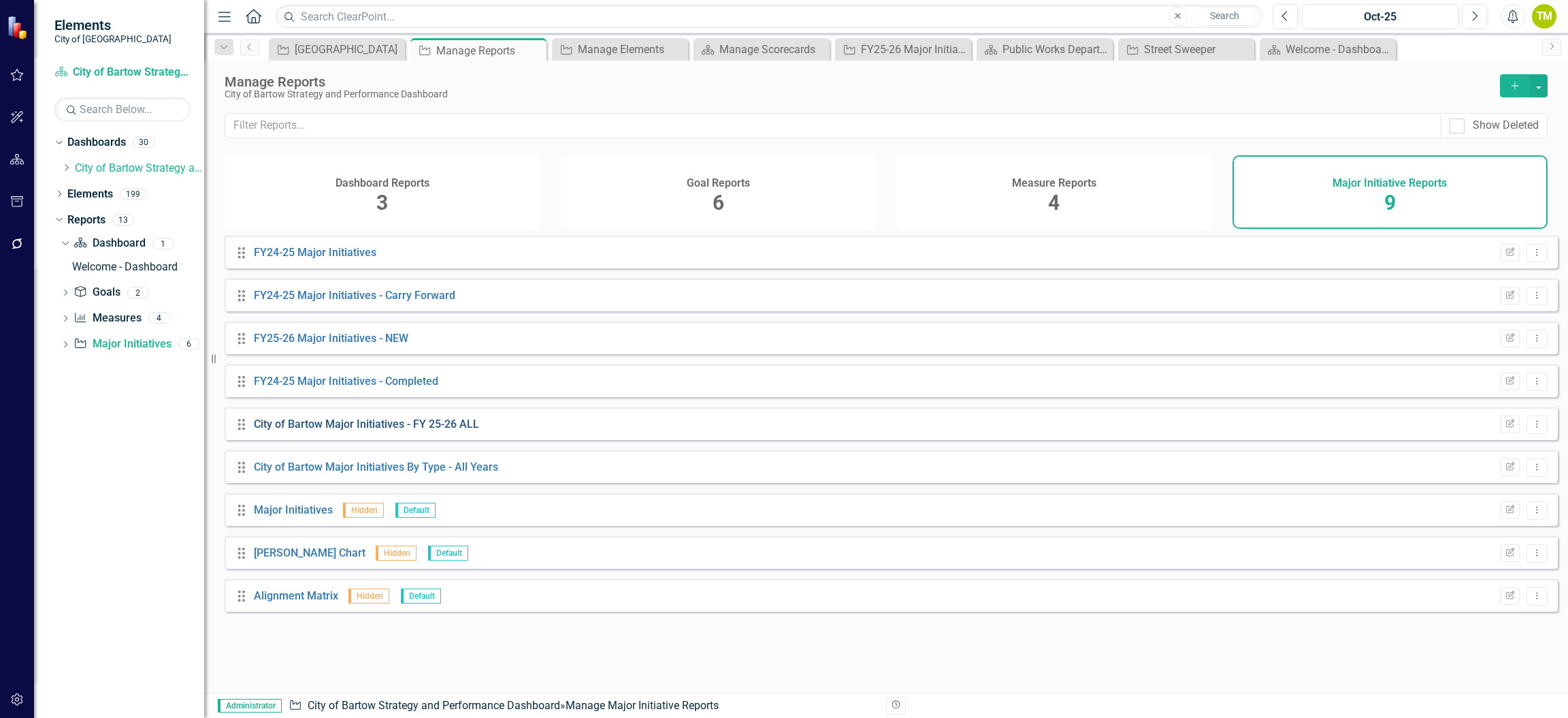
click at [304, 431] on link "City of Bartow Major Initiatives - FY 25-26 ALL" at bounding box center [366, 423] width 225 height 13
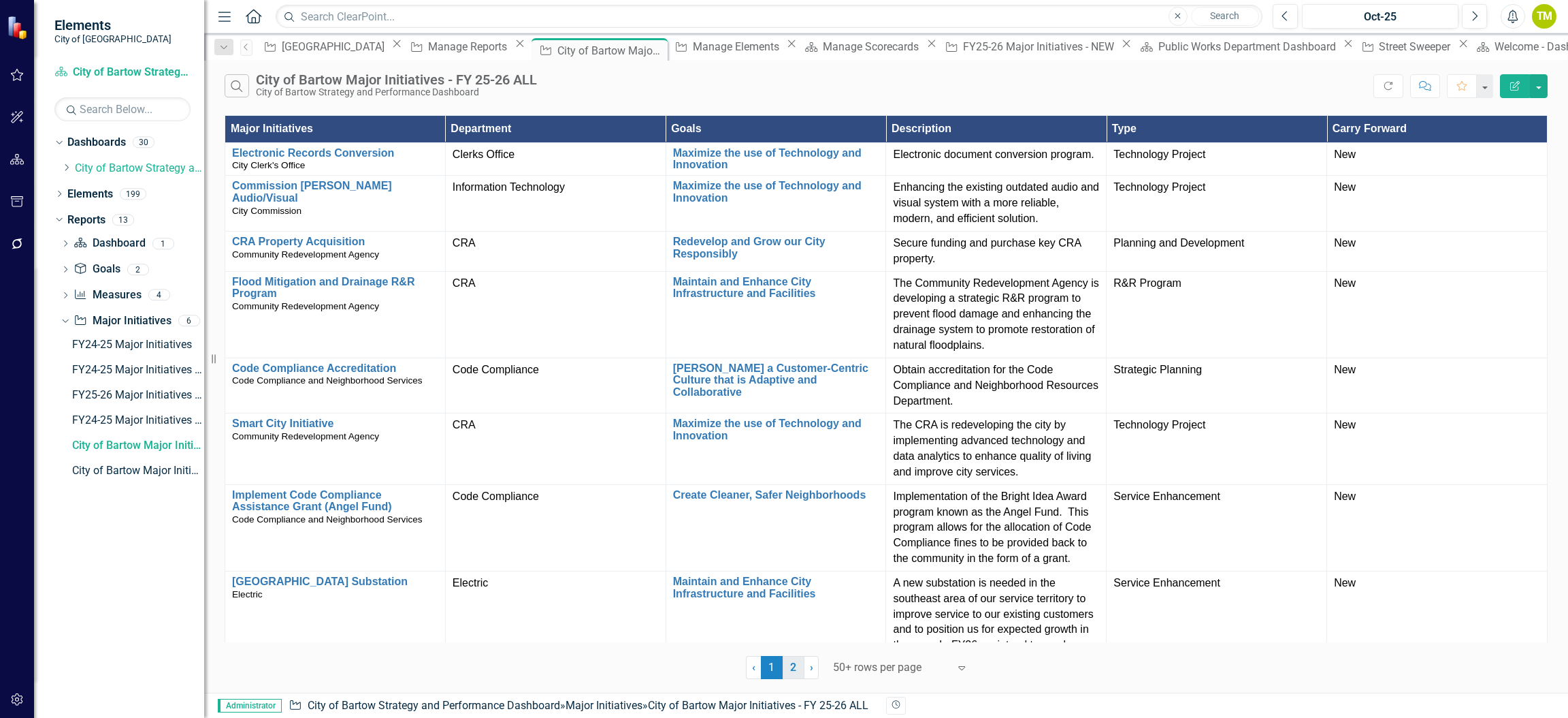
click at [800, 672] on link "2" at bounding box center [794, 667] width 22 height 23
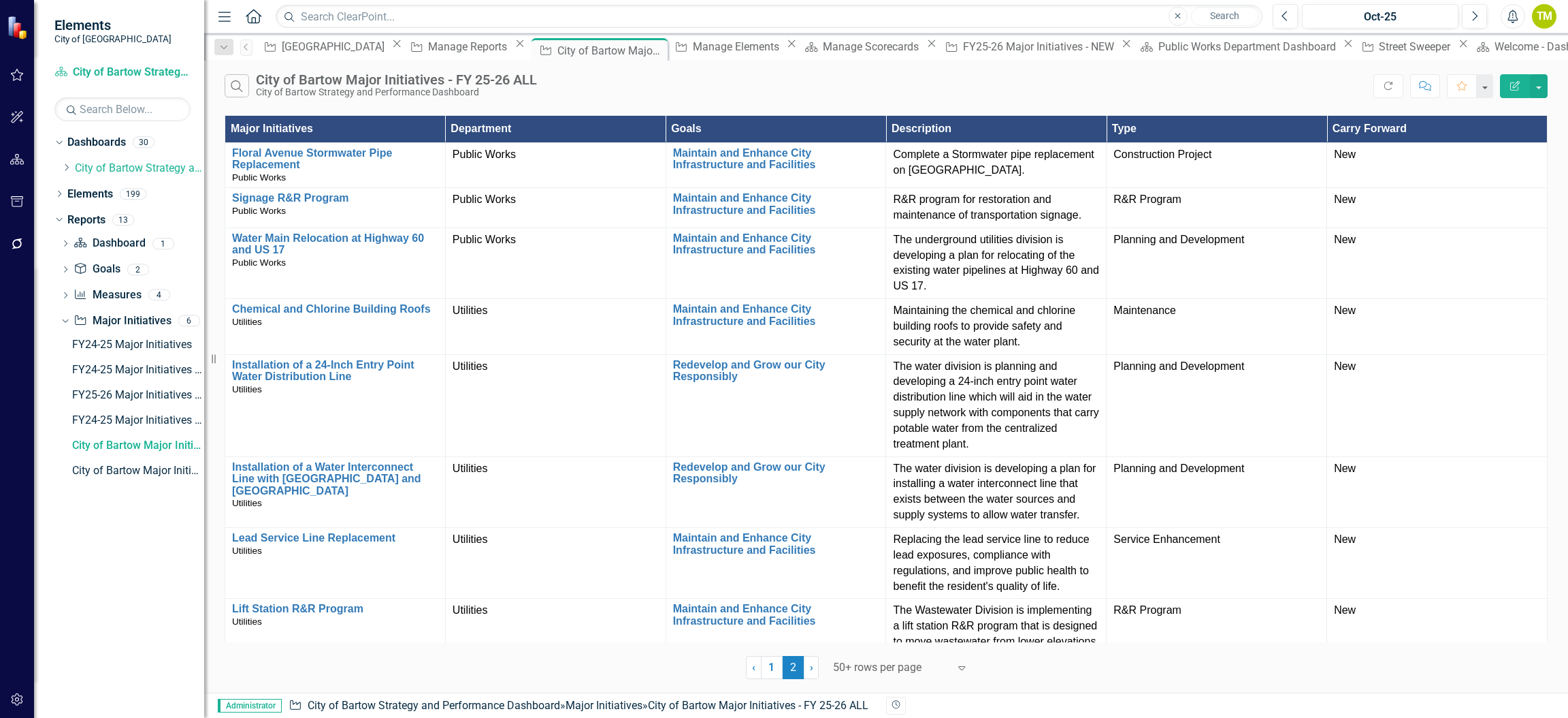
click at [1510, 87] on icon "Edit Report" at bounding box center [1515, 85] width 13 height 9
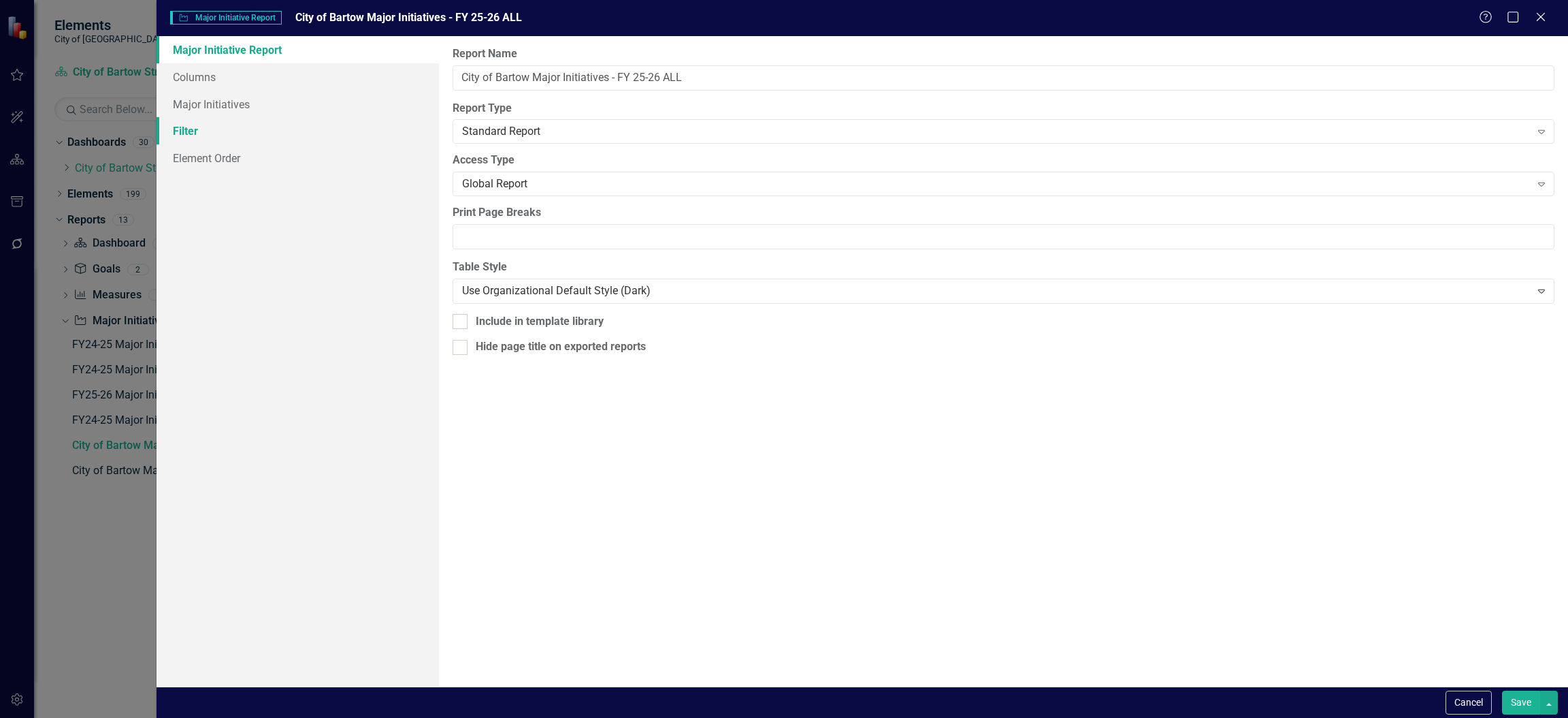
click at [211, 133] on link "Filter" at bounding box center [297, 131] width 282 height 27
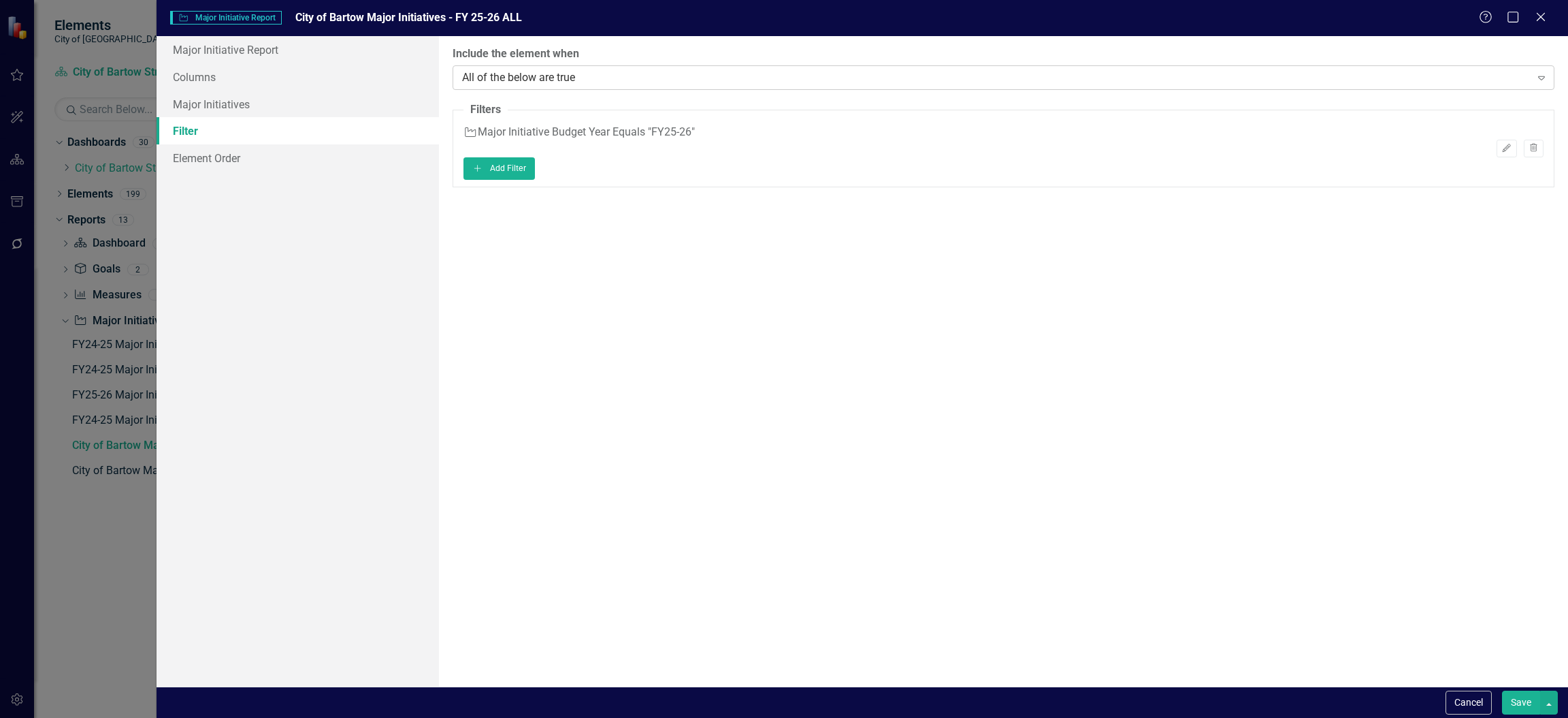
click at [665, 76] on div "All of the below are true" at bounding box center [997, 77] width 1068 height 16
drag, startPoint x: 1435, startPoint y: 126, endPoint x: 1387, endPoint y: 122, distance: 48.2
click at [1431, 133] on div "Major Initiative Major Initiative Budget Year Equals "FY25-26" Edit Trash" at bounding box center [1003, 142] width 1080 height 34
click at [535, 174] on button "Add Add Filter" at bounding box center [499, 169] width 72 height 22
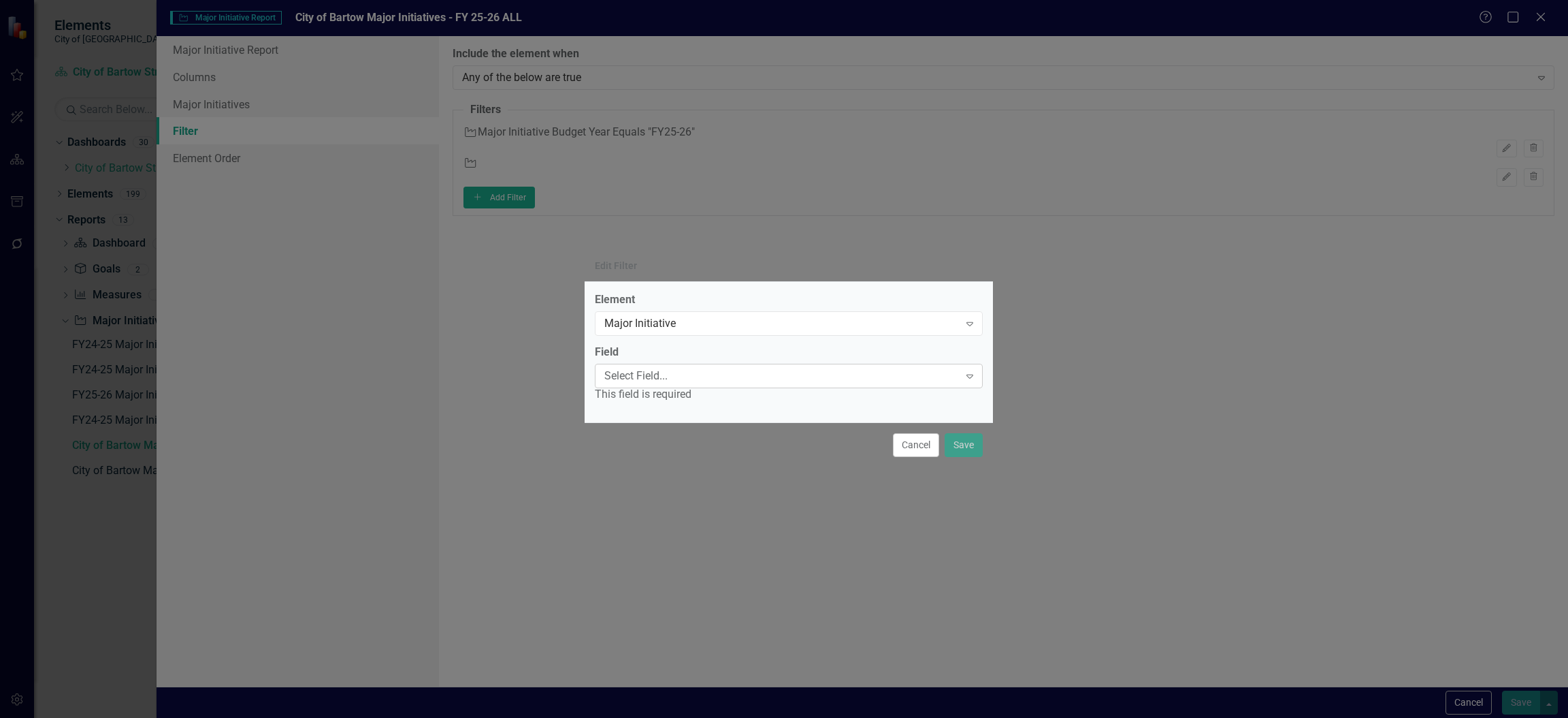
click at [684, 384] on div "Select Field... Expand" at bounding box center [789, 375] width 388 height 24
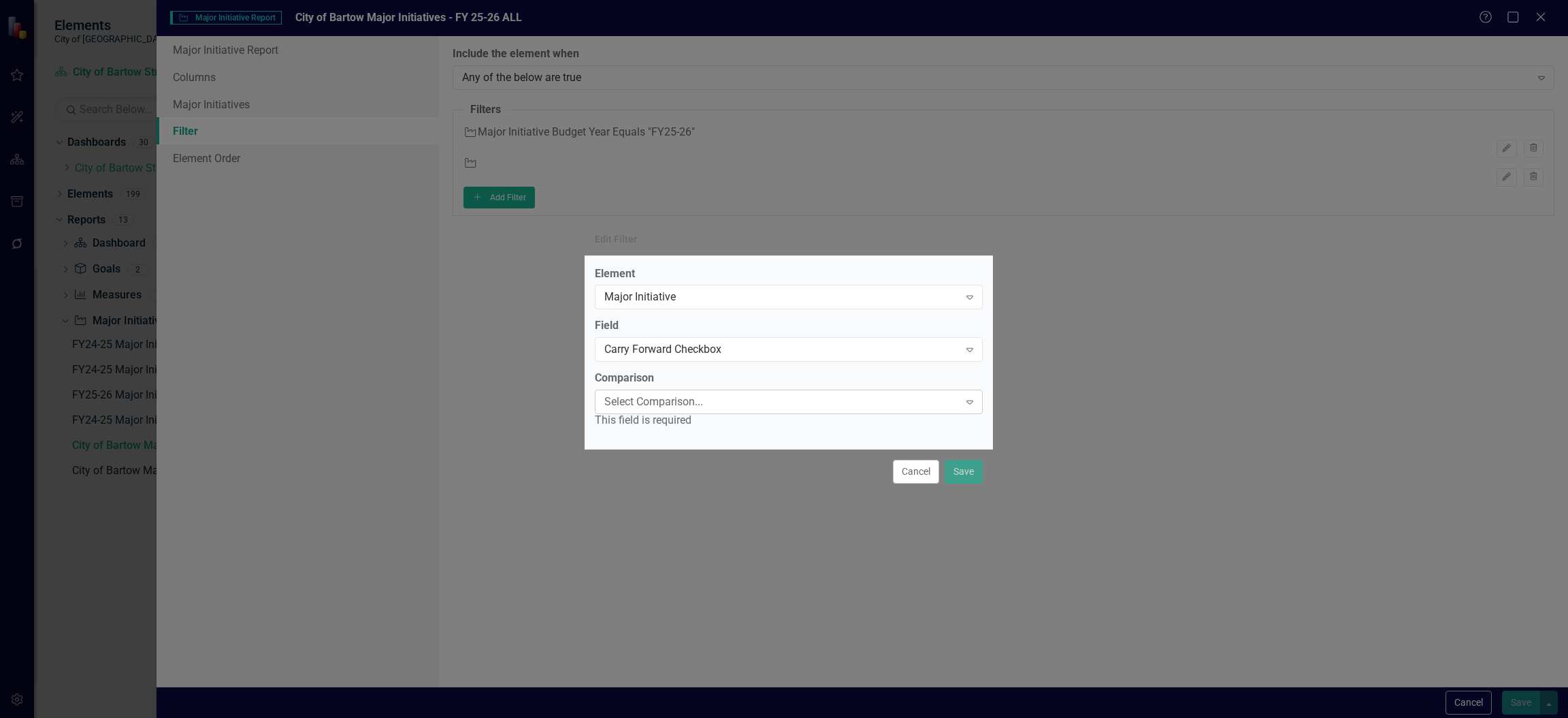
click at [650, 403] on div "Select Comparison..." at bounding box center [781, 402] width 355 height 16
click at [656, 717] on div "Is True" at bounding box center [787, 729] width 1547 height 16
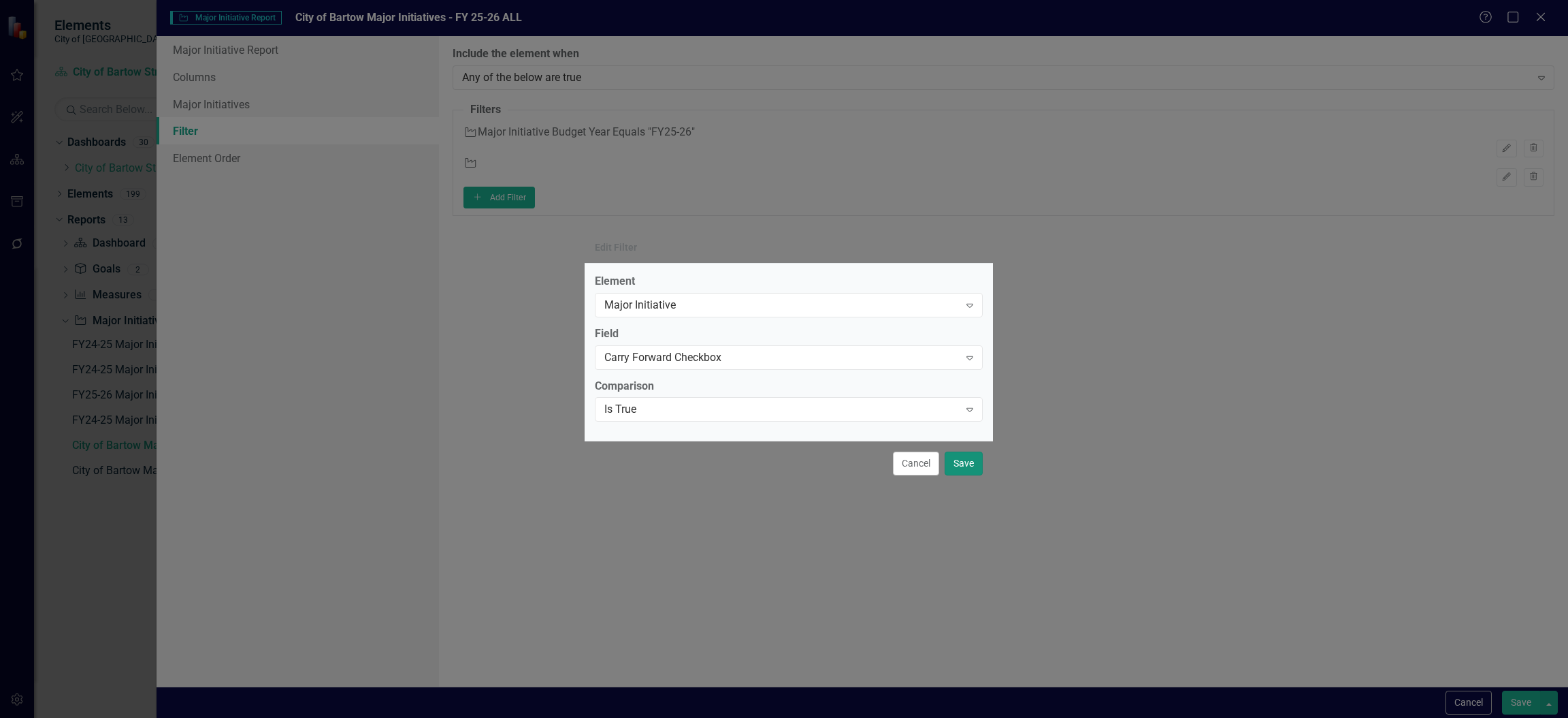
click at [962, 456] on button "Save" at bounding box center [963, 463] width 38 height 24
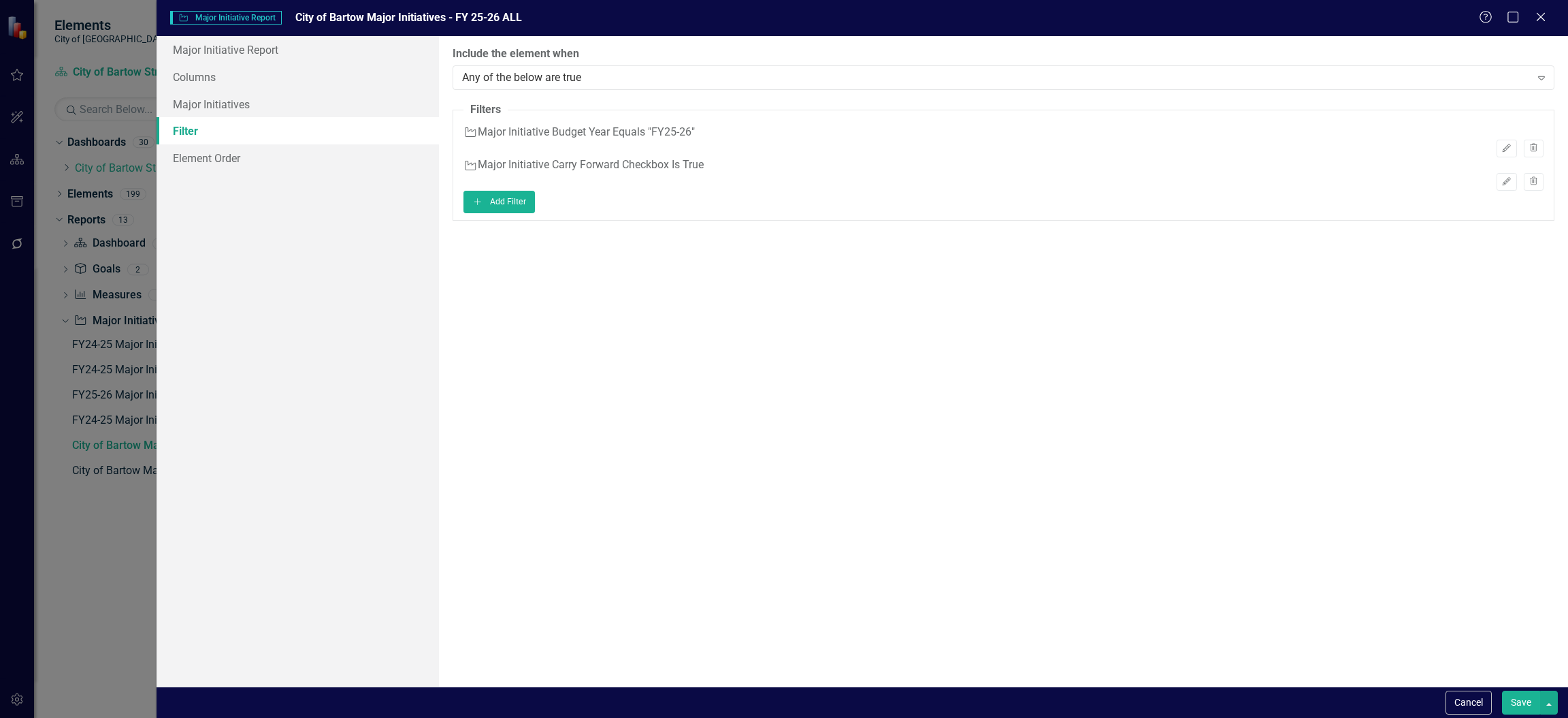
click at [1514, 705] on button "Save" at bounding box center [1521, 702] width 38 height 24
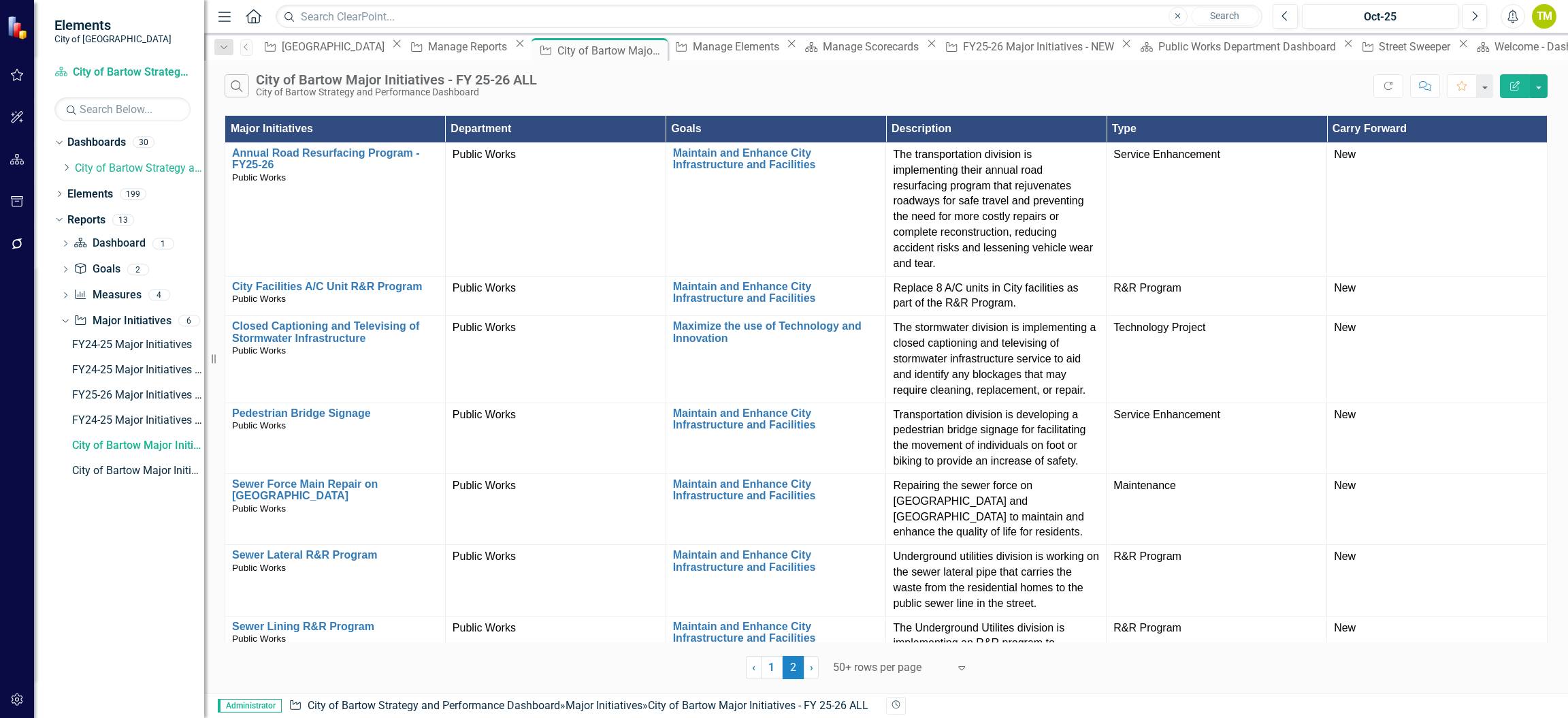
click at [1327, 120] on th "Type" at bounding box center [1217, 129] width 221 height 27
click at [1327, 124] on th "Type Sort Ascending" at bounding box center [1217, 129] width 221 height 27
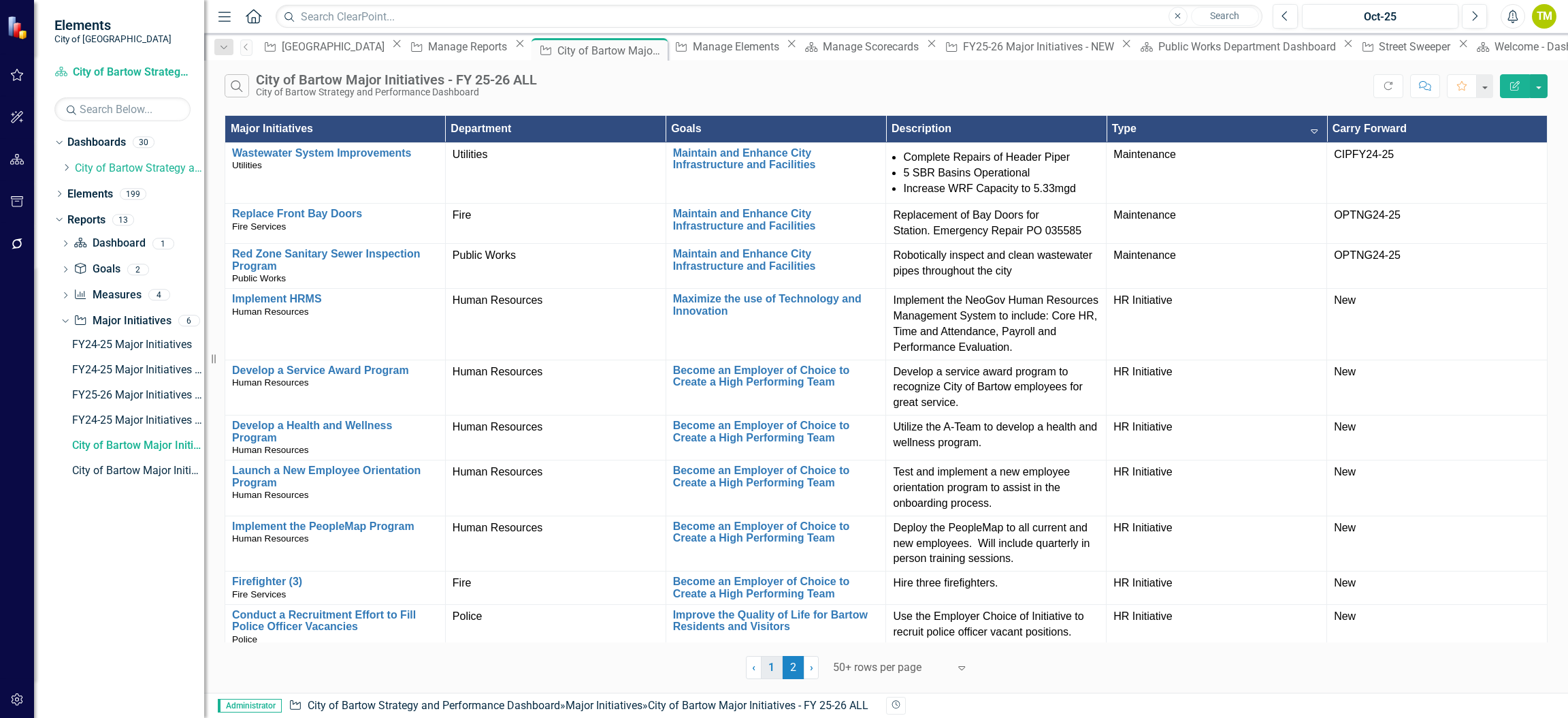
click at [770, 675] on link "1" at bounding box center [772, 667] width 22 height 23
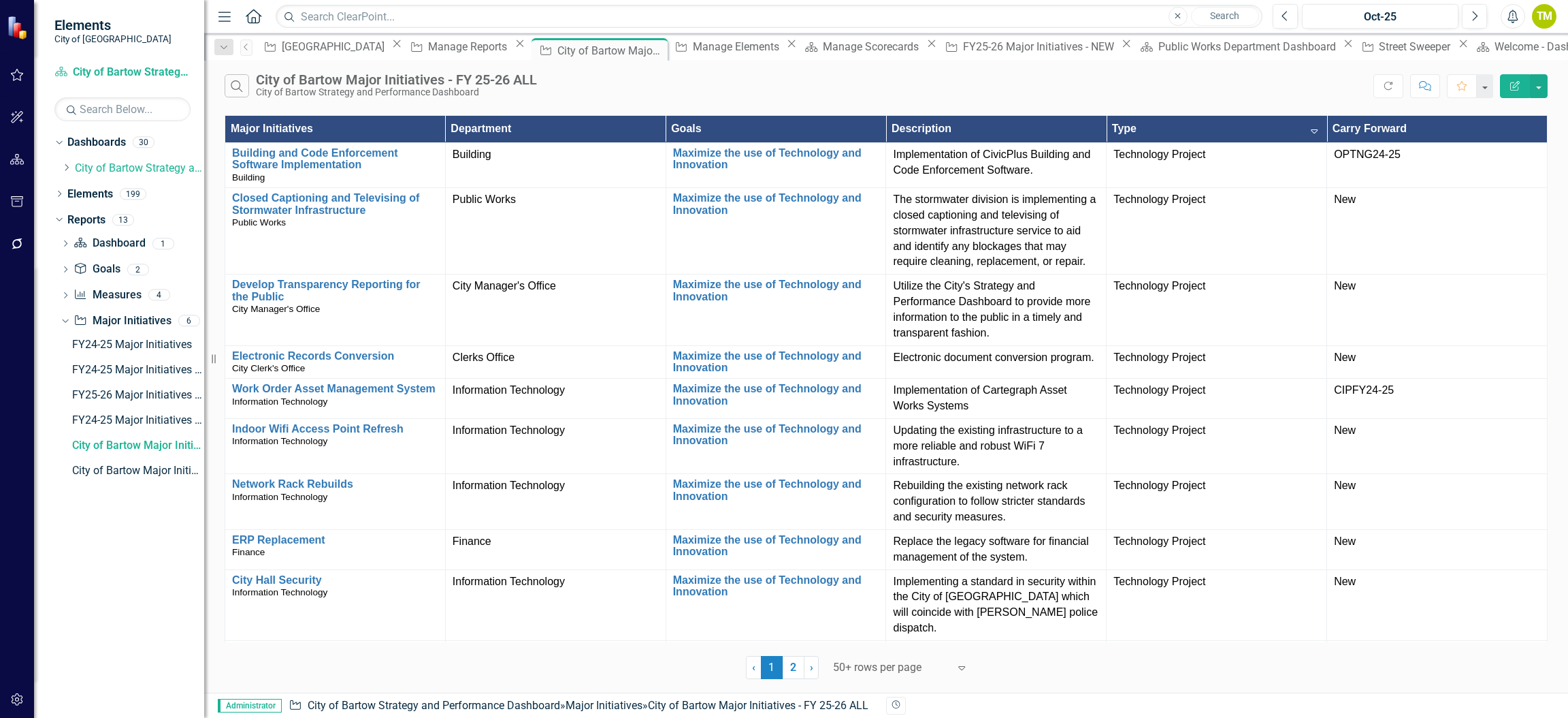
click at [1327, 126] on th "Type Sort Descending" at bounding box center [1217, 129] width 221 height 27
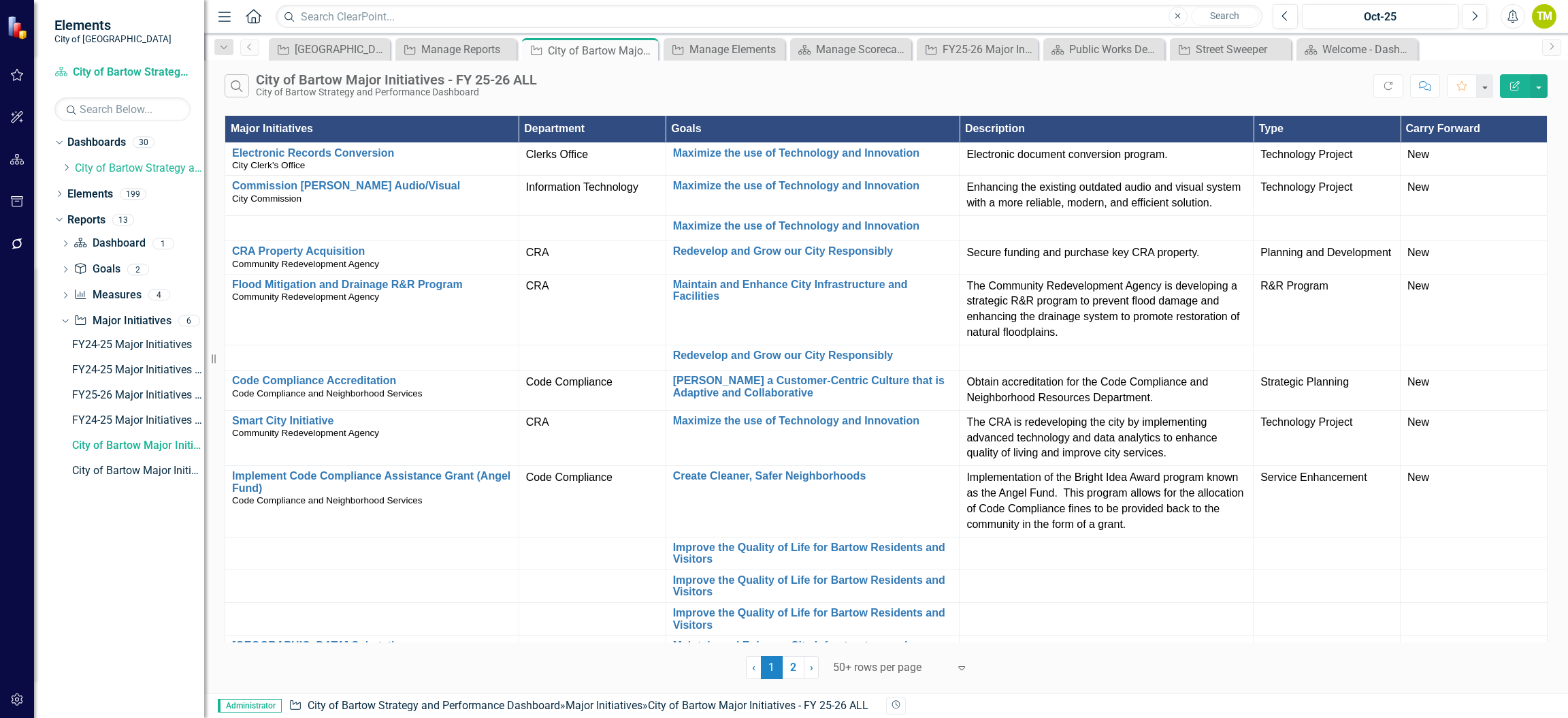
click at [1356, 126] on th "Type" at bounding box center [1327, 129] width 147 height 27
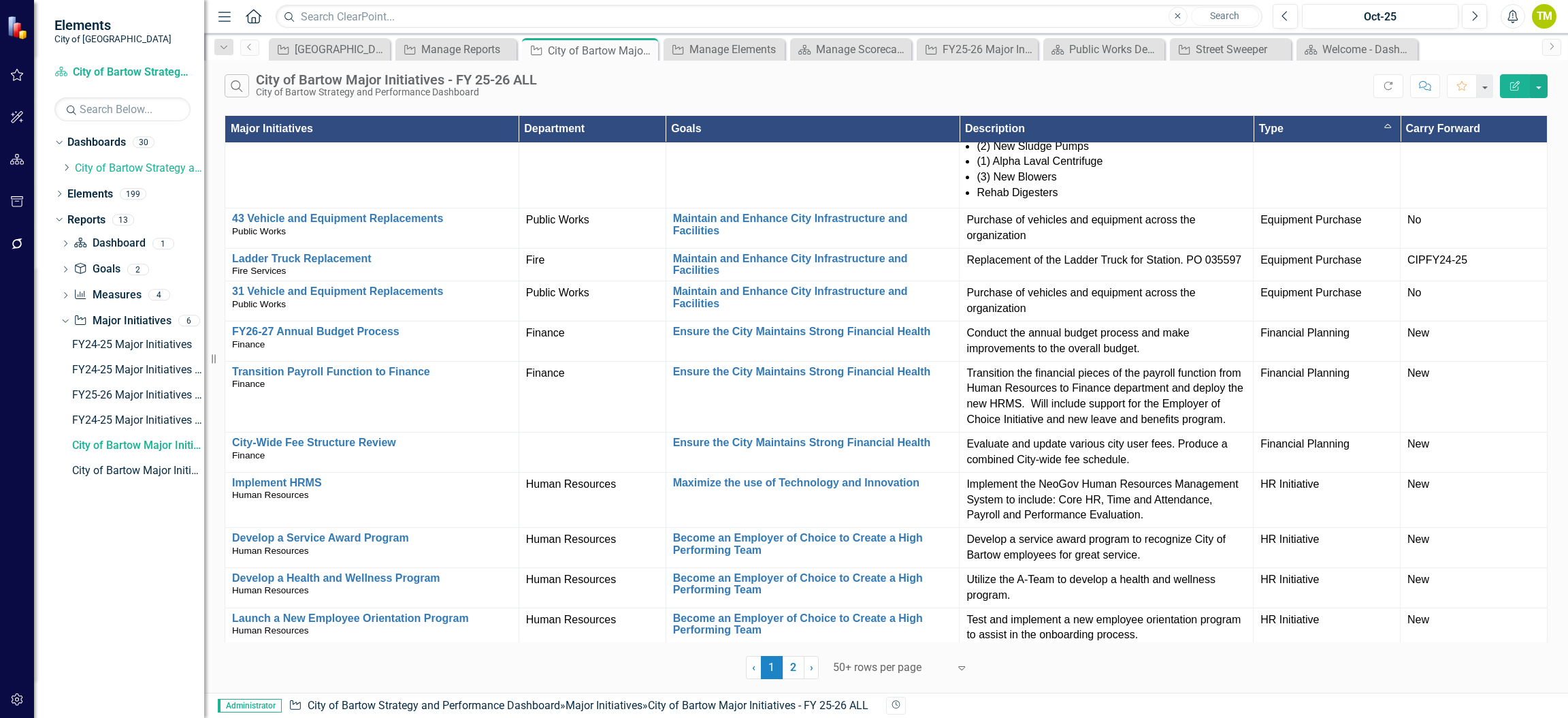
scroll to position [1634, 0]
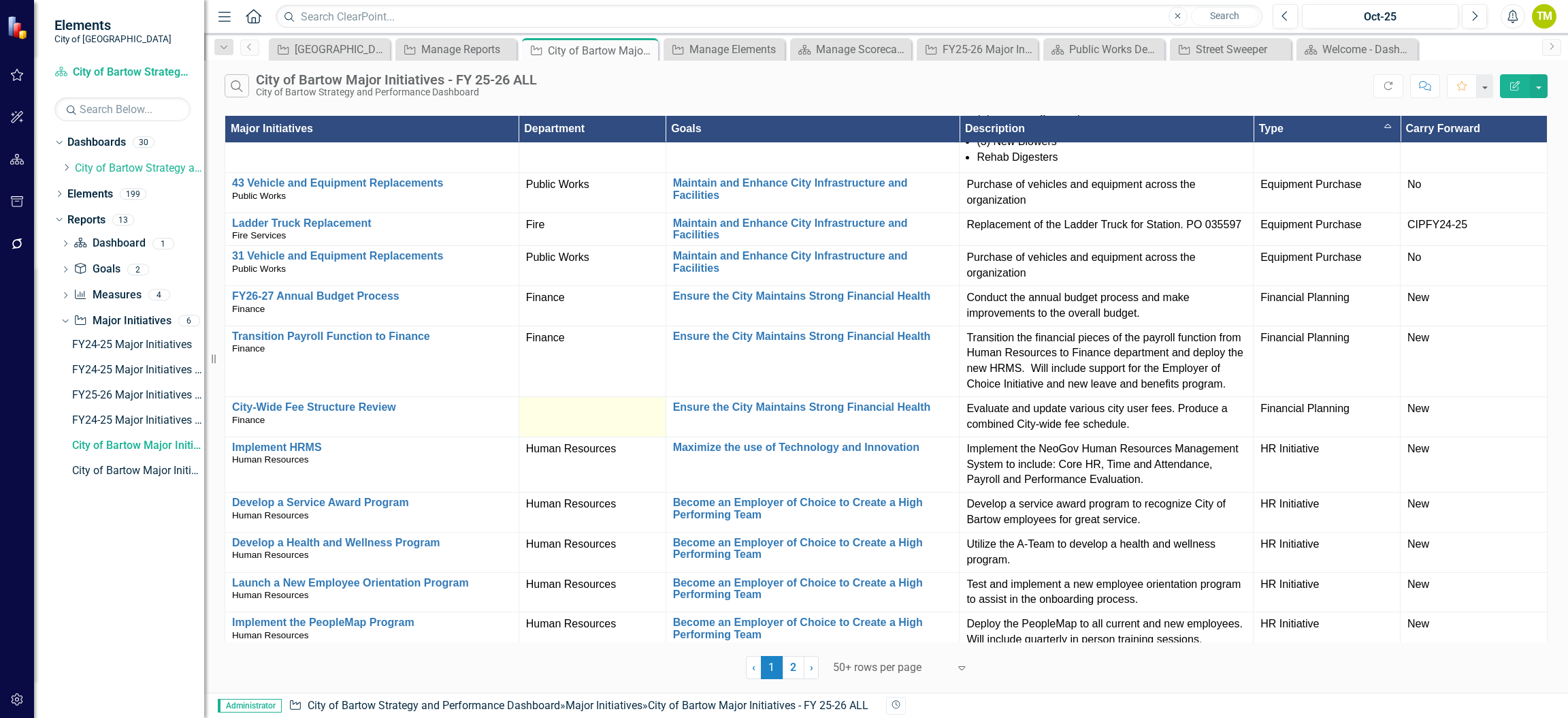
click at [578, 401] on div at bounding box center [593, 409] width 133 height 16
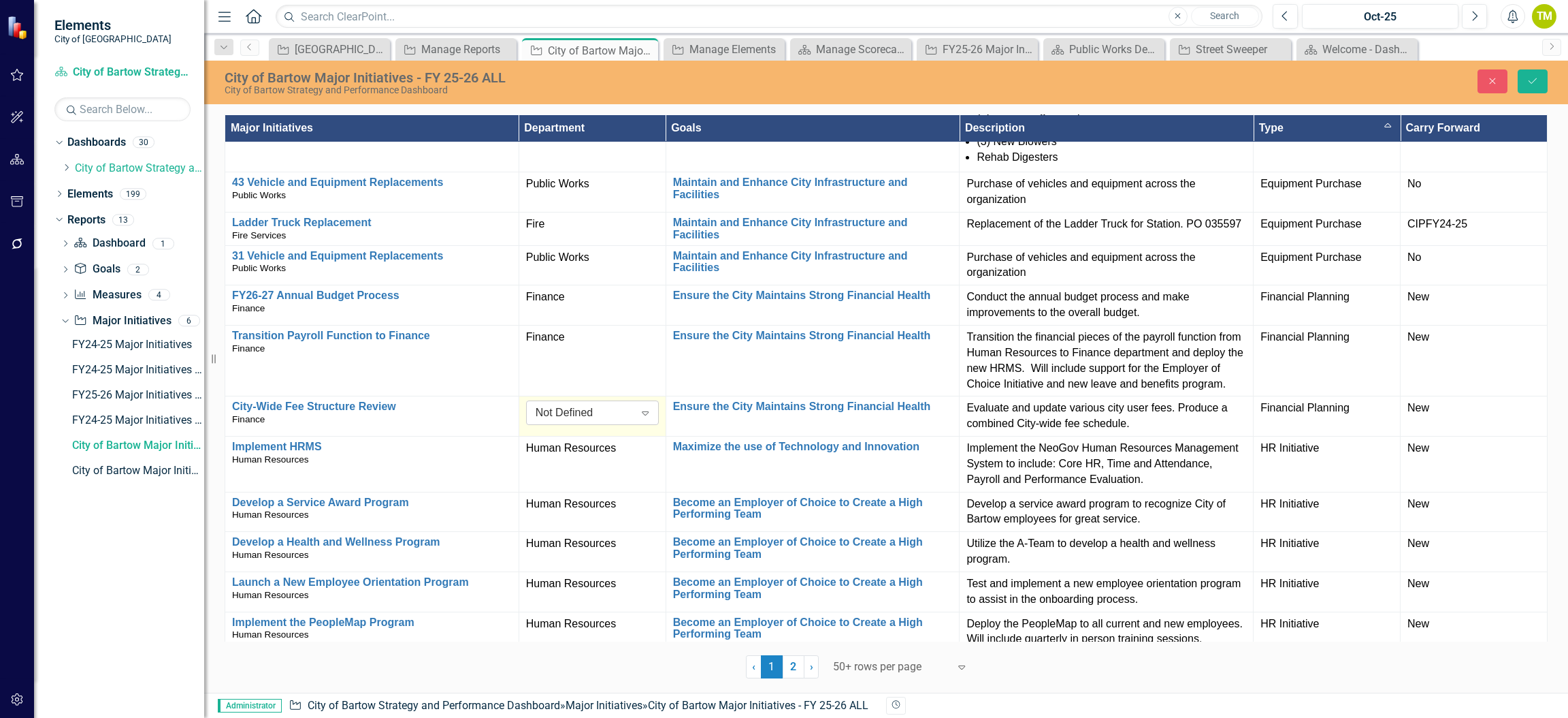
click at [640, 407] on icon "Expand" at bounding box center [645, 412] width 13 height 11
click at [1533, 79] on icon "Save" at bounding box center [1533, 80] width 13 height 9
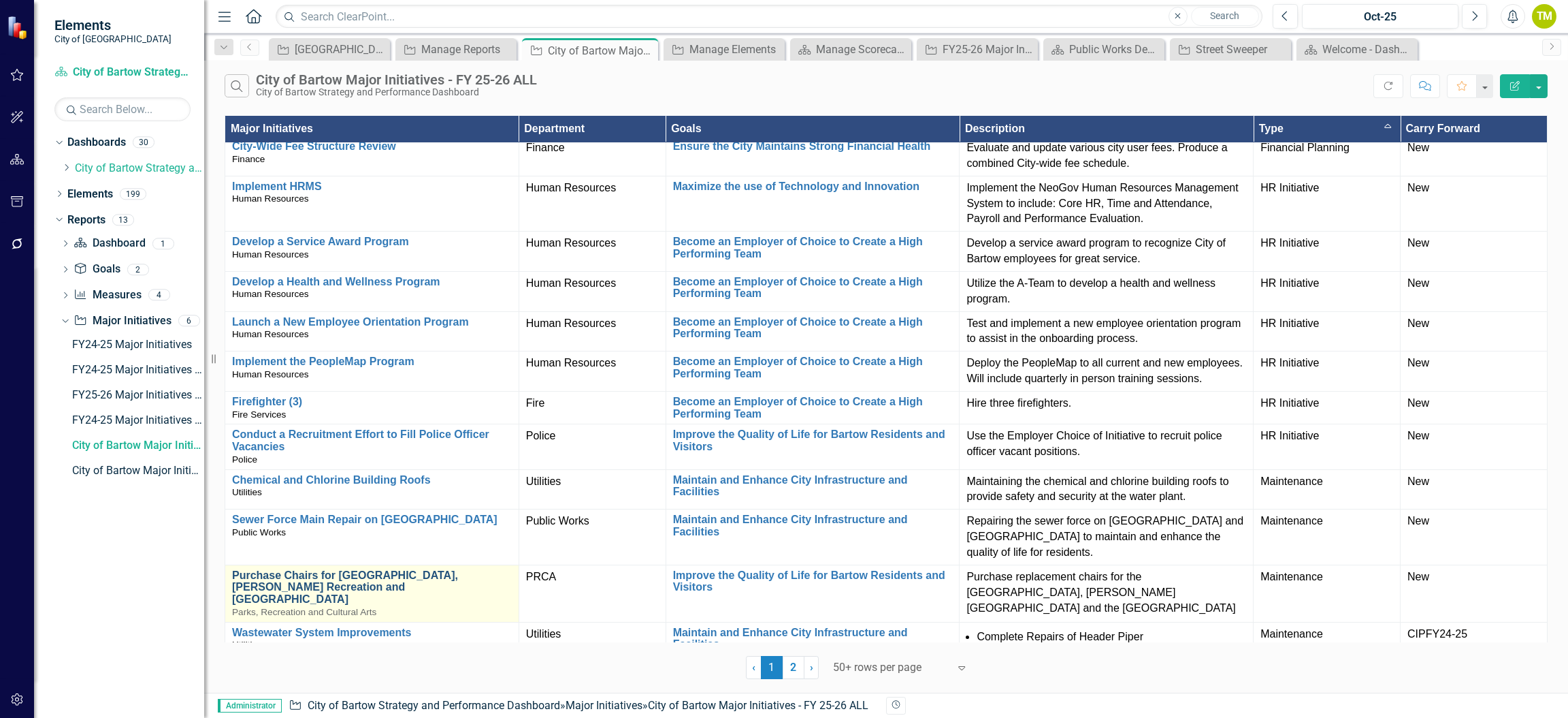
scroll to position [1926, 0]
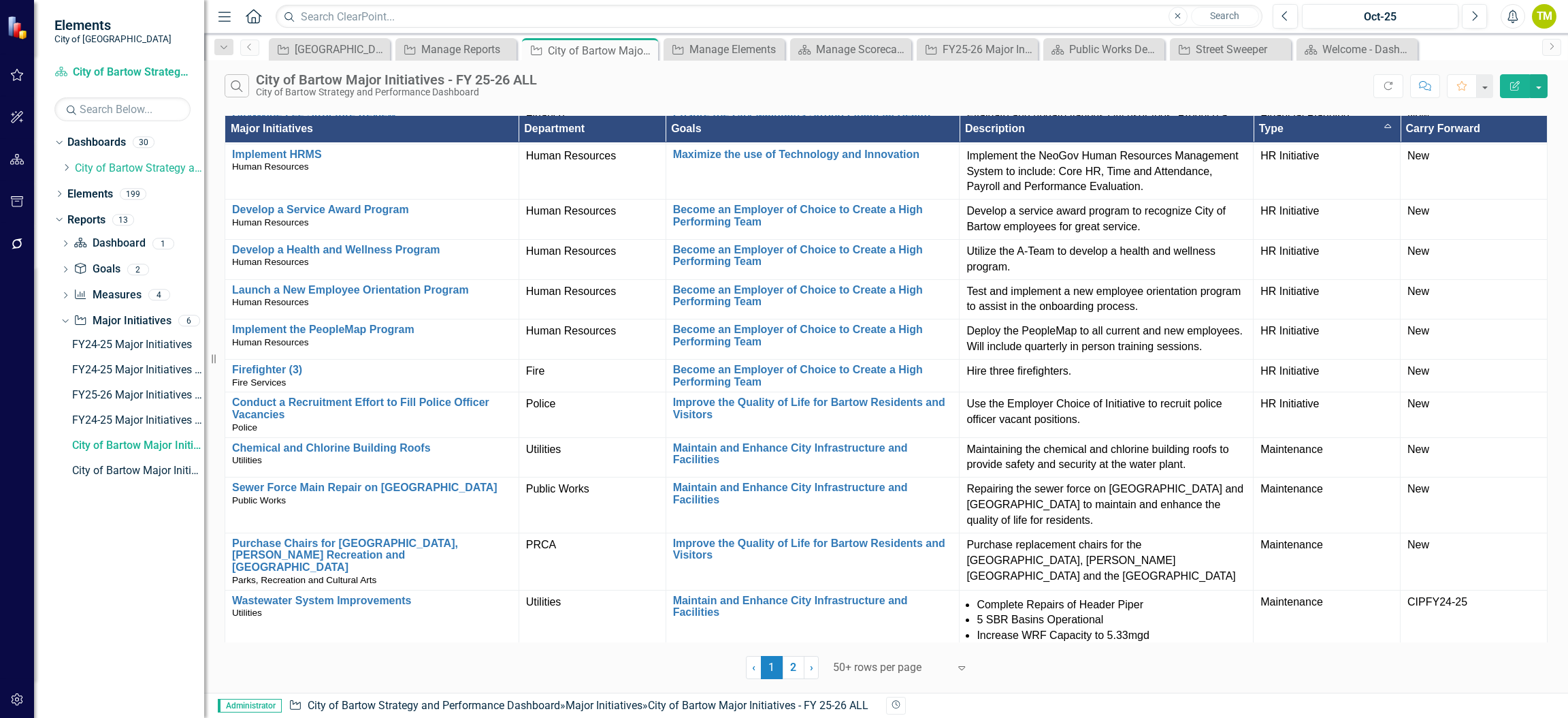
drag, startPoint x: 792, startPoint y: 666, endPoint x: 728, endPoint y: 627, distance: 74.9
click at [792, 665] on link "2" at bounding box center [794, 667] width 22 height 23
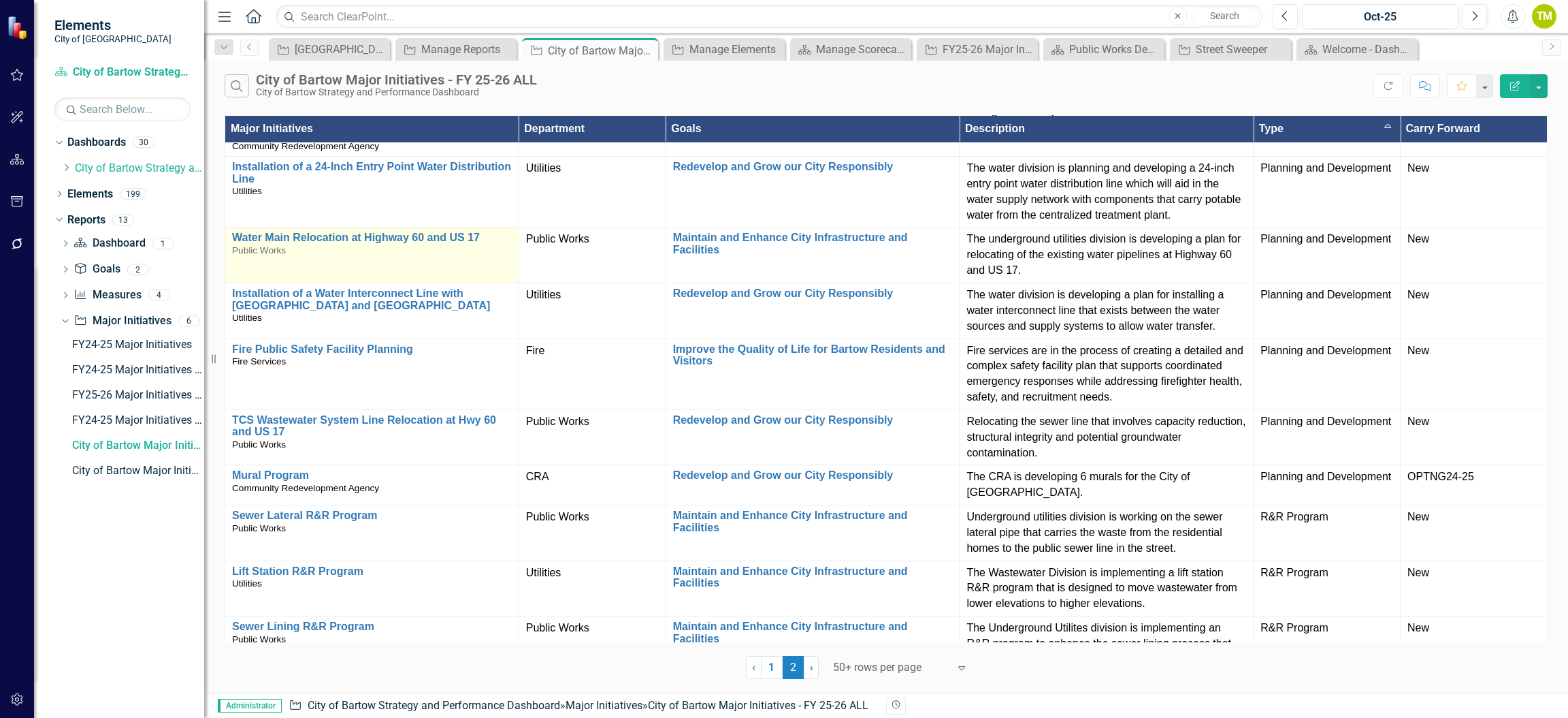
scroll to position [0, 0]
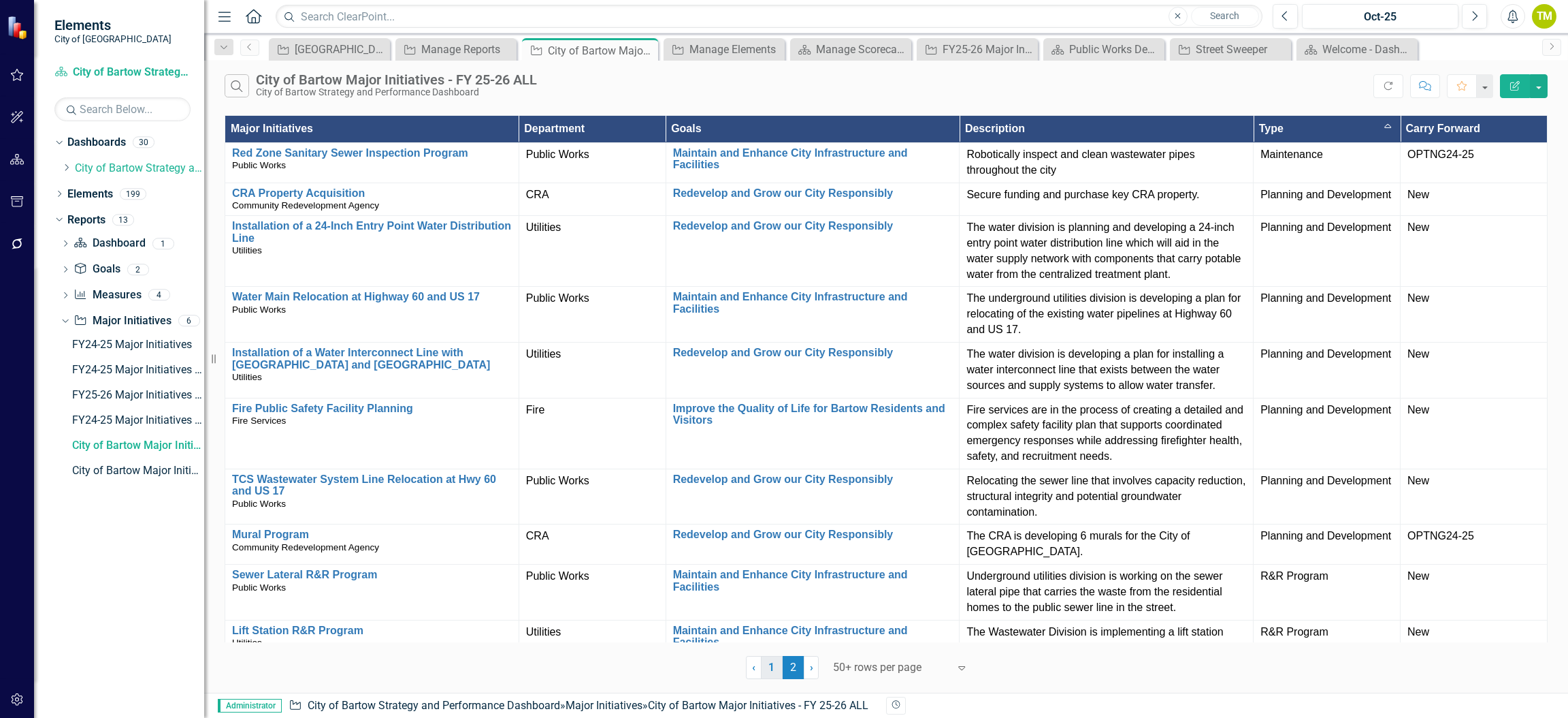
click at [774, 670] on link "1" at bounding box center [772, 667] width 22 height 23
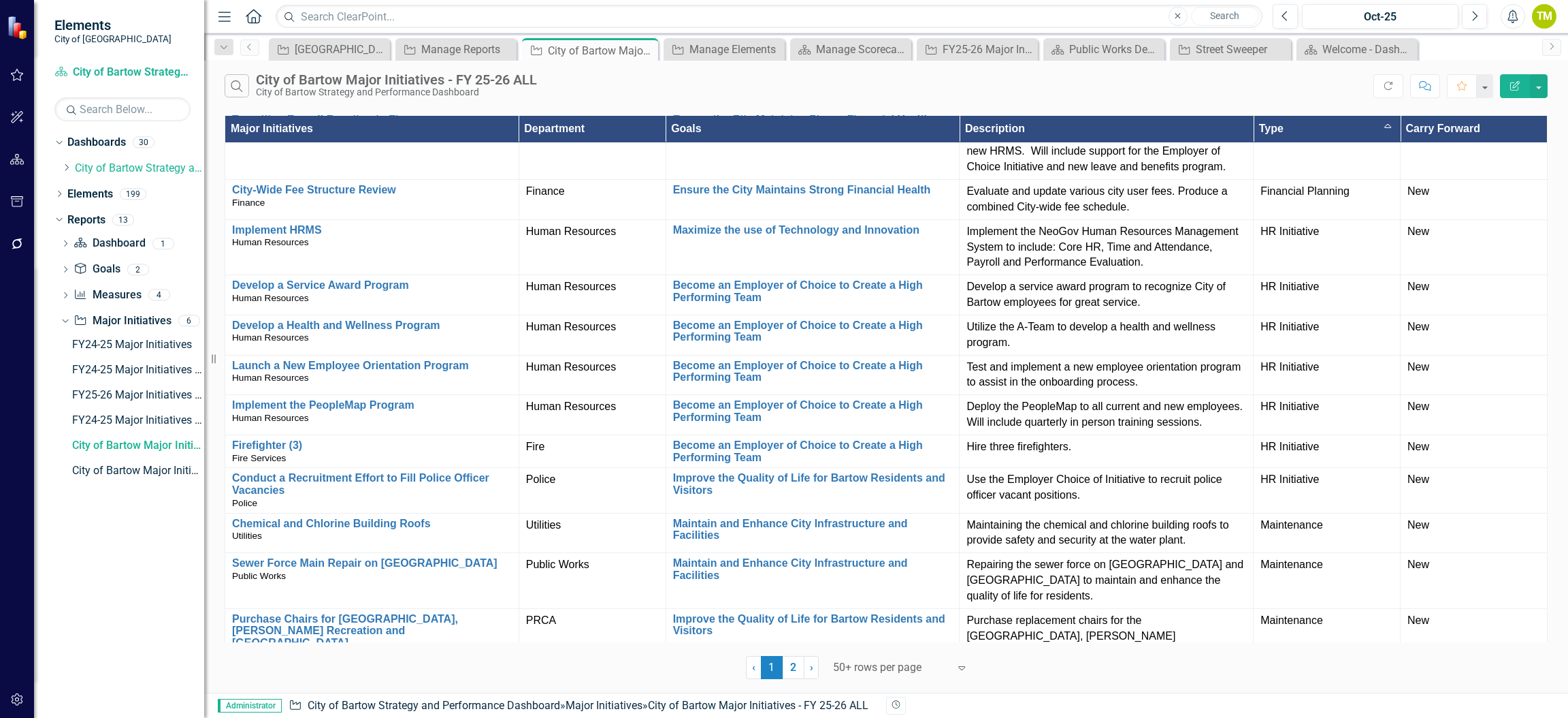
scroll to position [1926, 0]
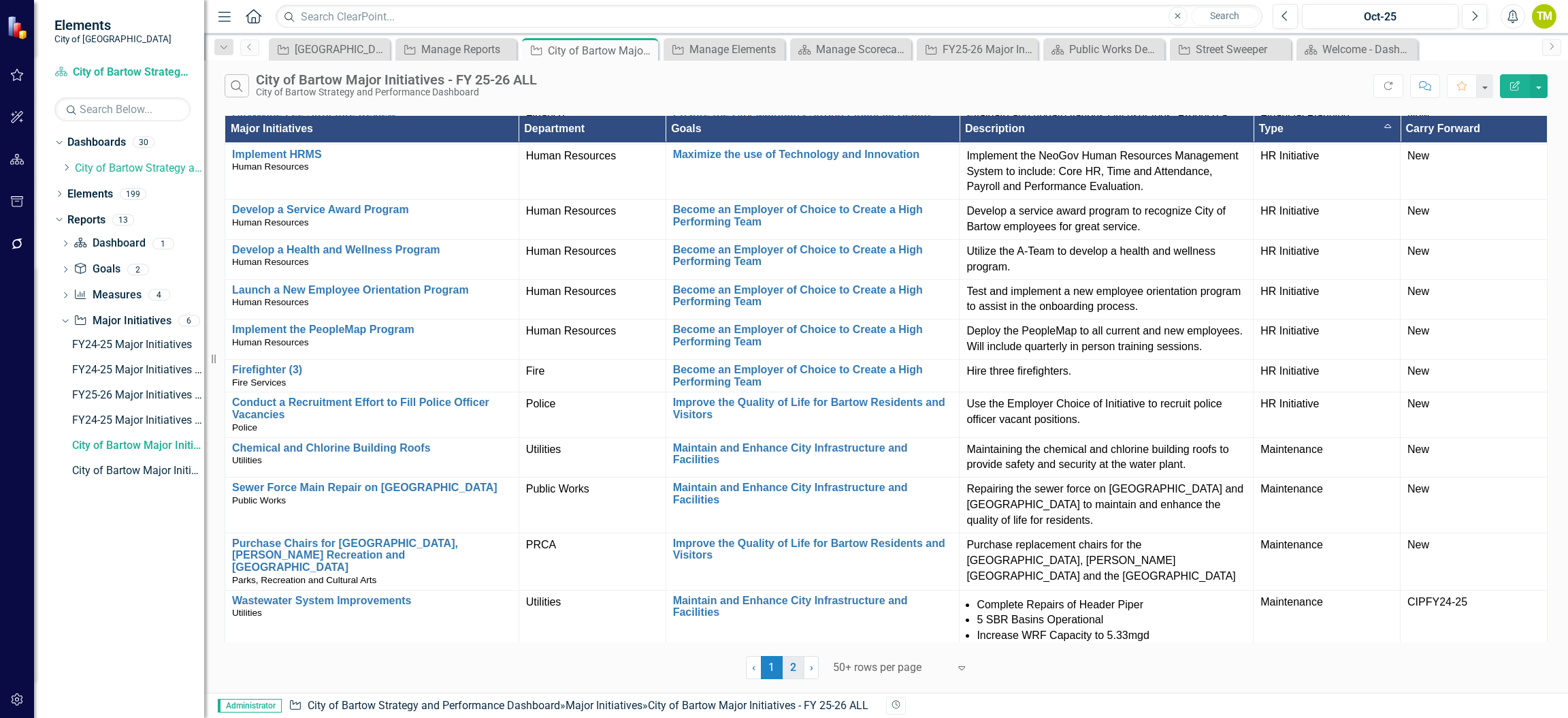
click at [791, 668] on link "2" at bounding box center [794, 667] width 22 height 23
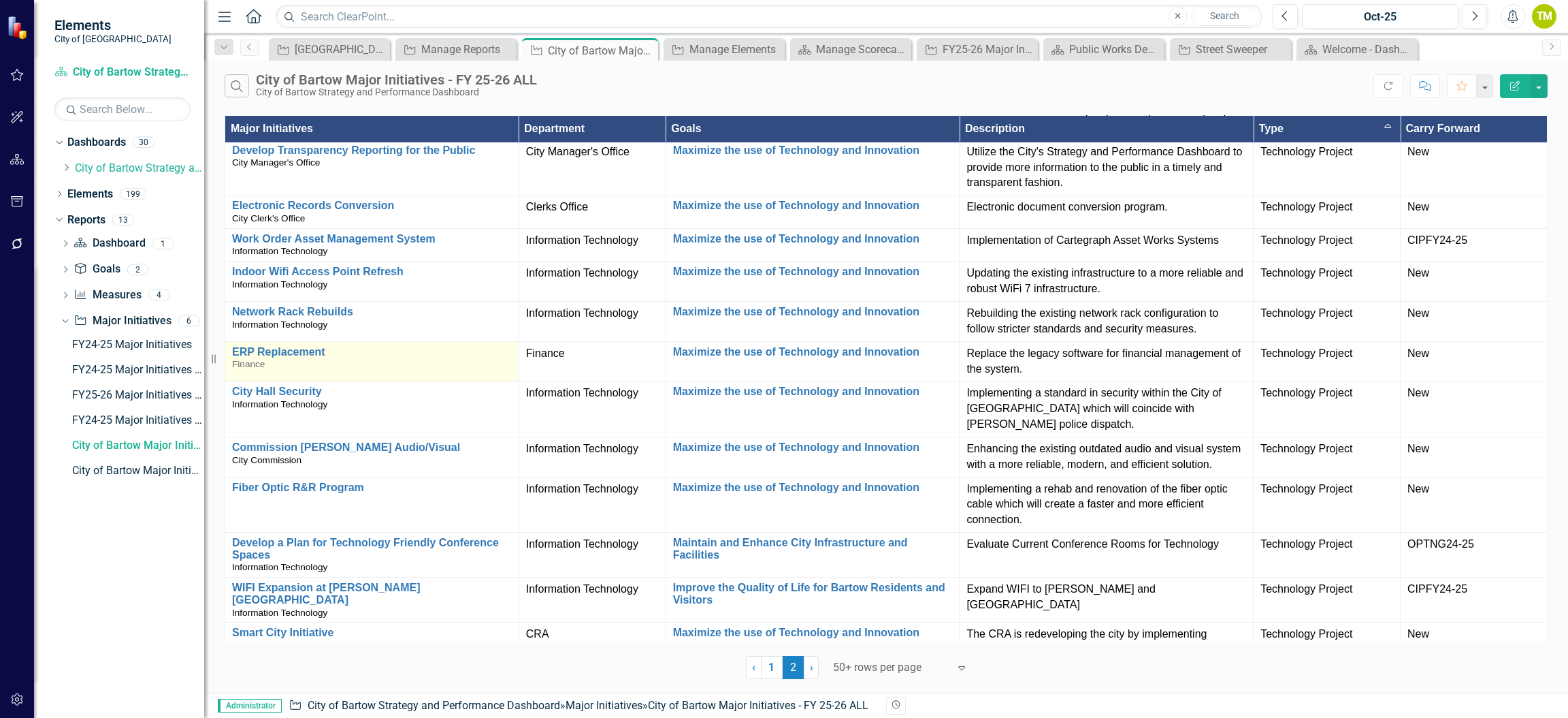
scroll to position [2188, 0]
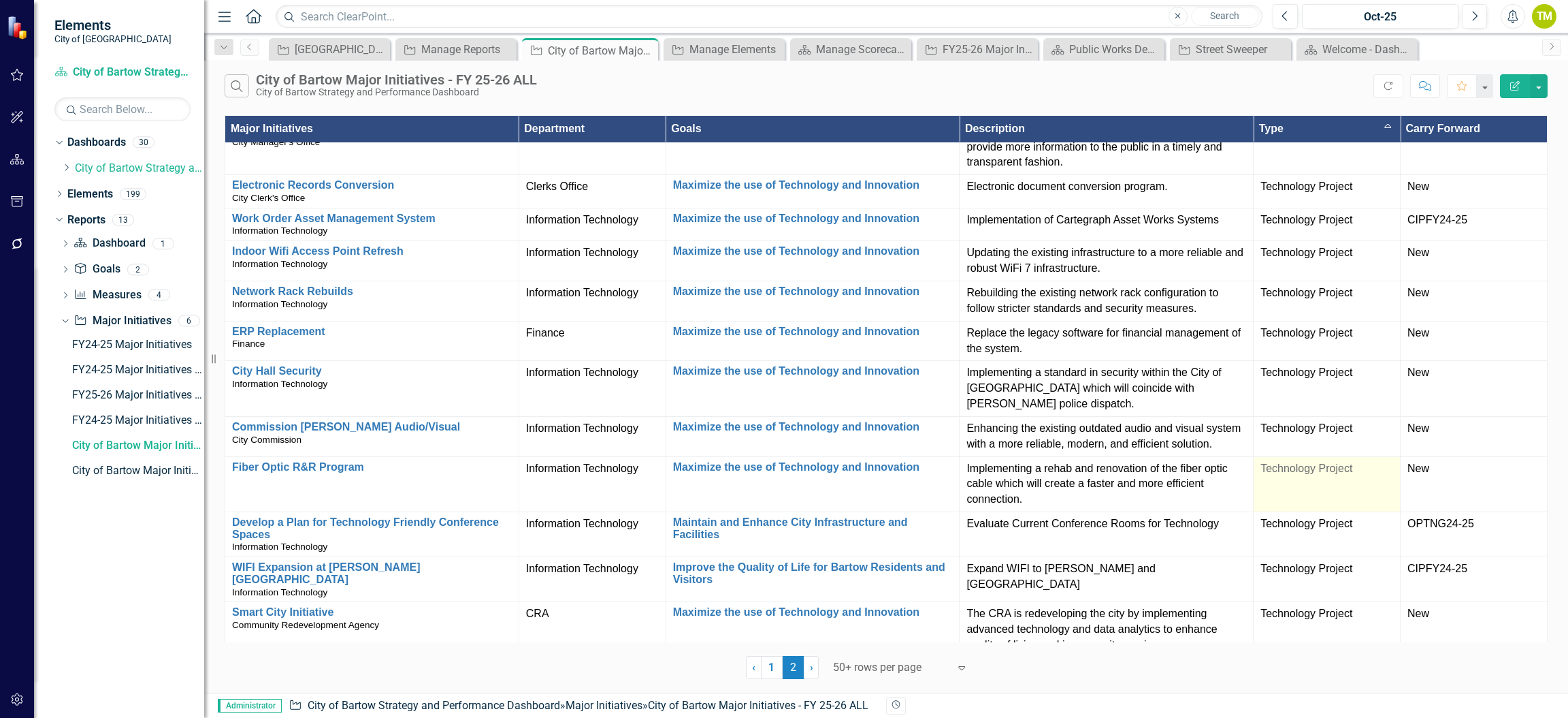
click at [1310, 474] on td "Technology Project" at bounding box center [1327, 484] width 147 height 56
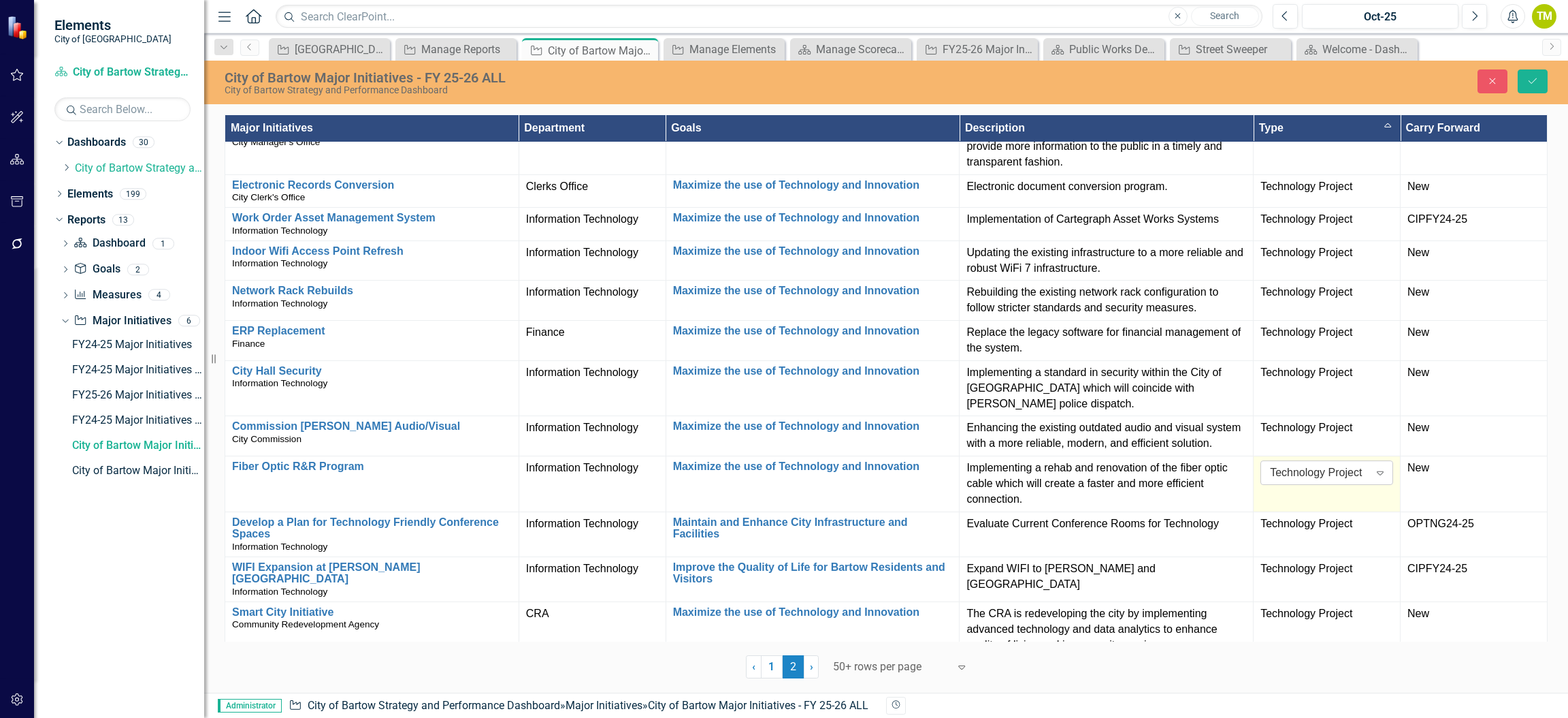
click at [1345, 472] on div "Technology Project" at bounding box center [1319, 473] width 99 height 16
click at [1525, 83] on button "Save" at bounding box center [1533, 81] width 30 height 24
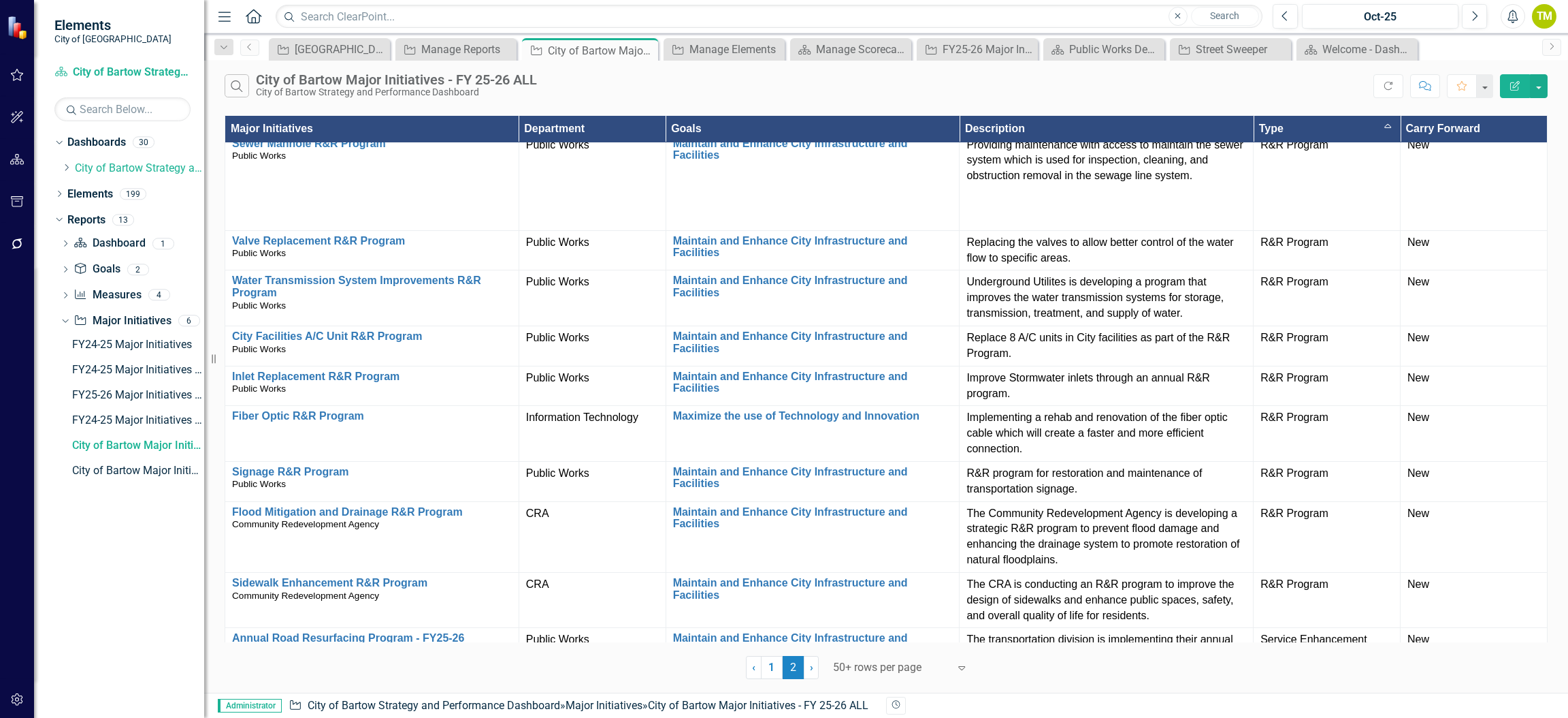
scroll to position [612, 0]
